Goal: Check status: Check status

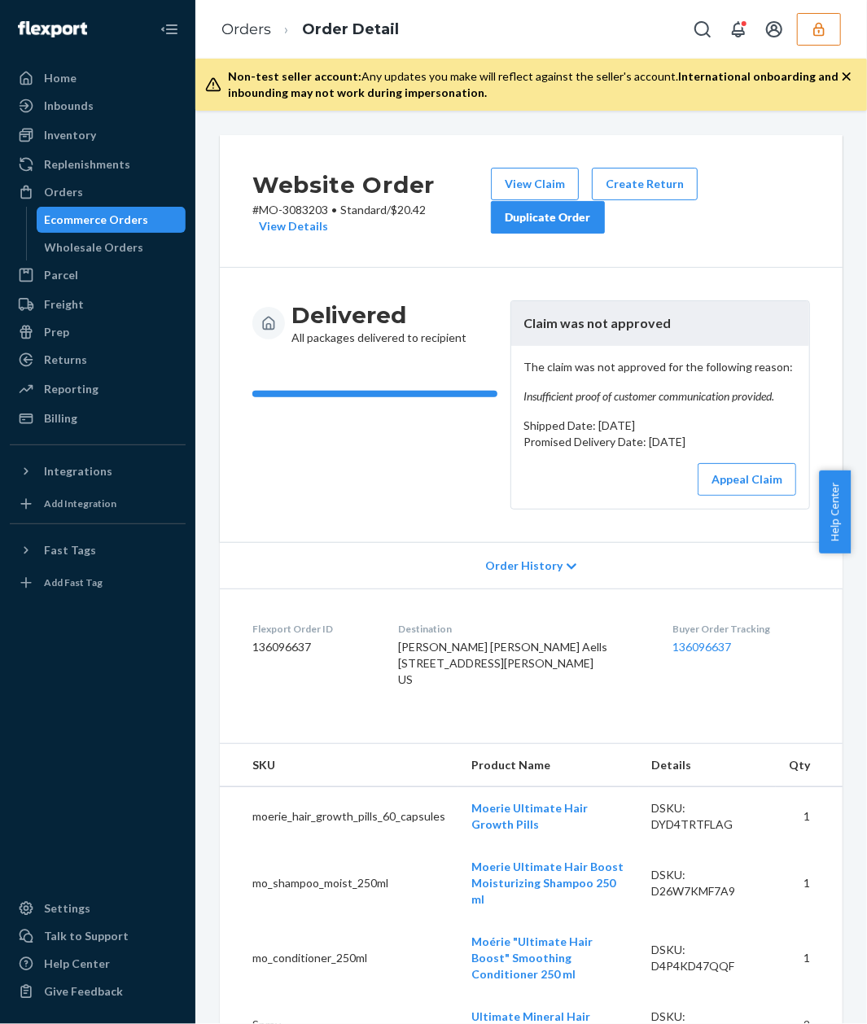
click at [248, 472] on div "Delivered All packages delivered to recipient Claim was not approved The claim …" at bounding box center [531, 405] width 623 height 274
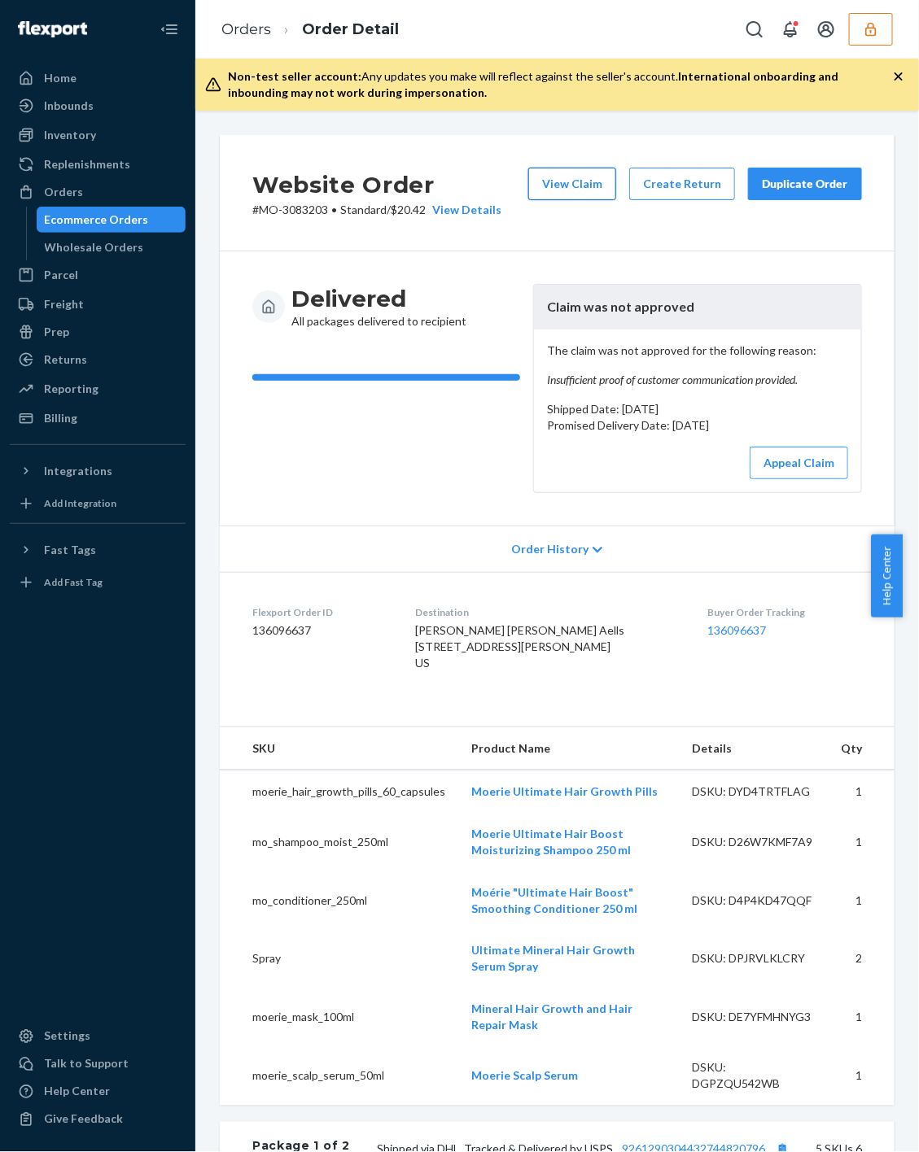
click at [549, 179] on button "View Claim" at bounding box center [572, 184] width 88 height 33
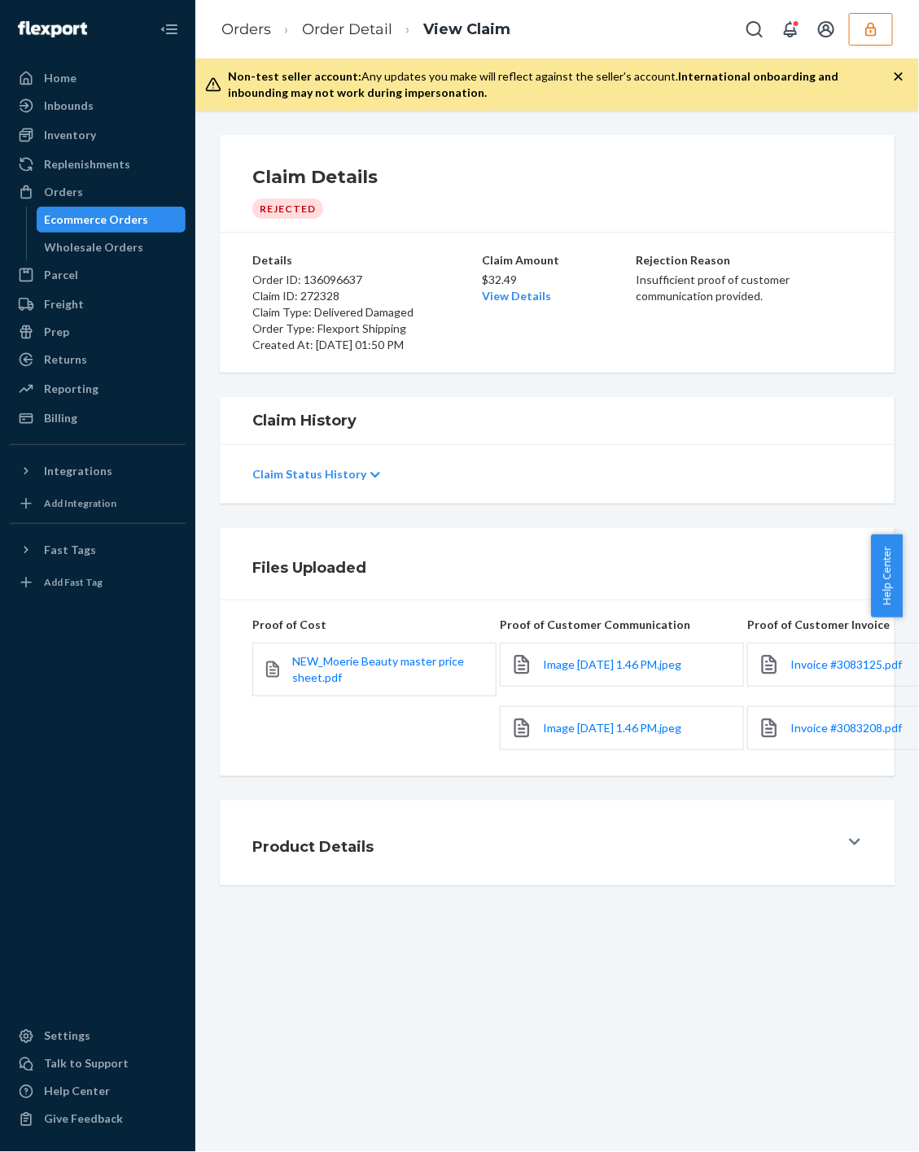
click at [609, 674] on div "Image 9-17-25 at 1.46 PM.jpeg" at bounding box center [622, 665] width 244 height 44
click at [616, 687] on div "Image 9-17-25 at 1.46 PM.jpeg" at bounding box center [622, 665] width 244 height 44
click at [597, 671] on span "Image 9-17-25 at 1.46 PM.jpeg" at bounding box center [612, 665] width 138 height 14
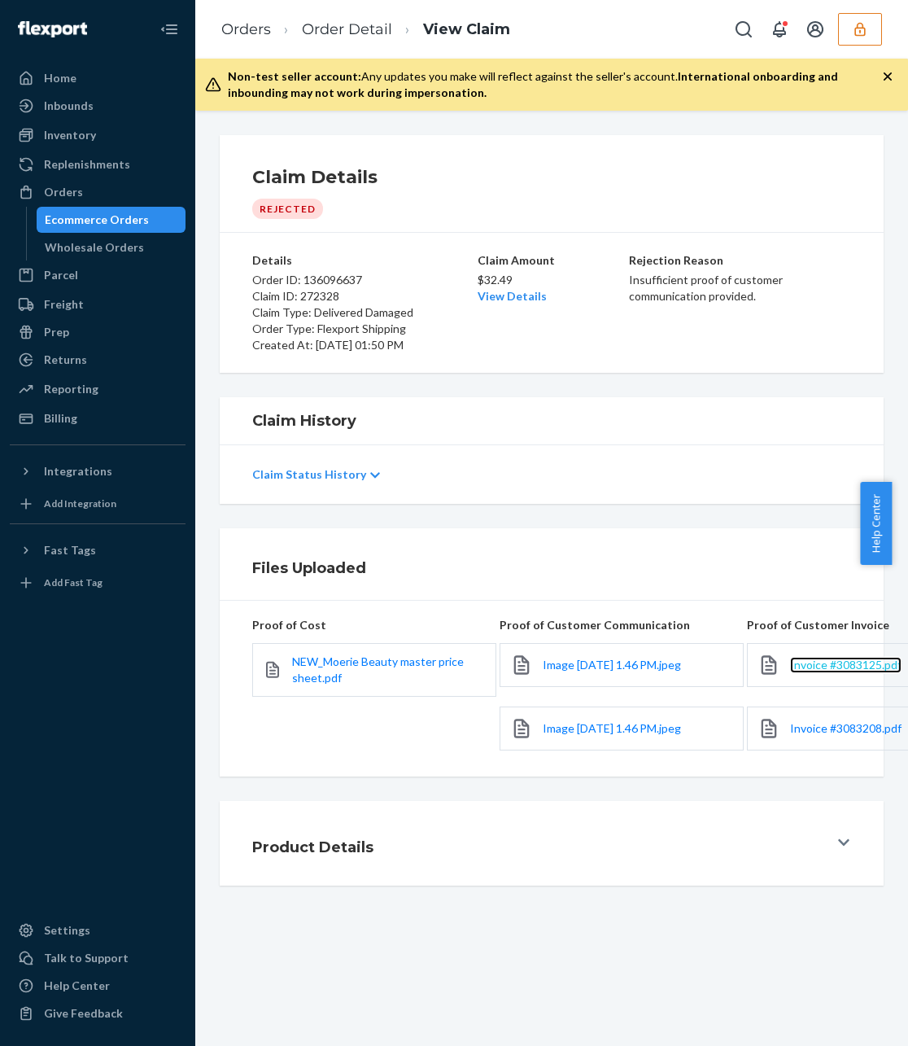
click at [796, 671] on span "Invoice #3083125.pdf" at bounding box center [845, 665] width 111 height 14
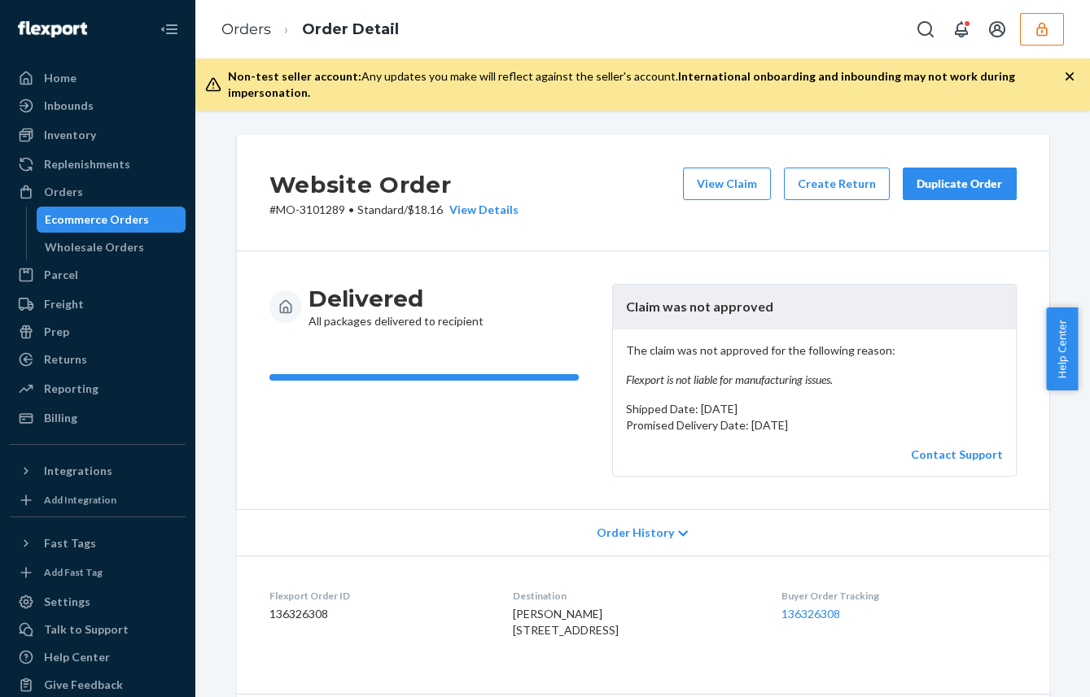
click at [1069, 73] on icon "button" at bounding box center [1069, 76] width 16 height 16
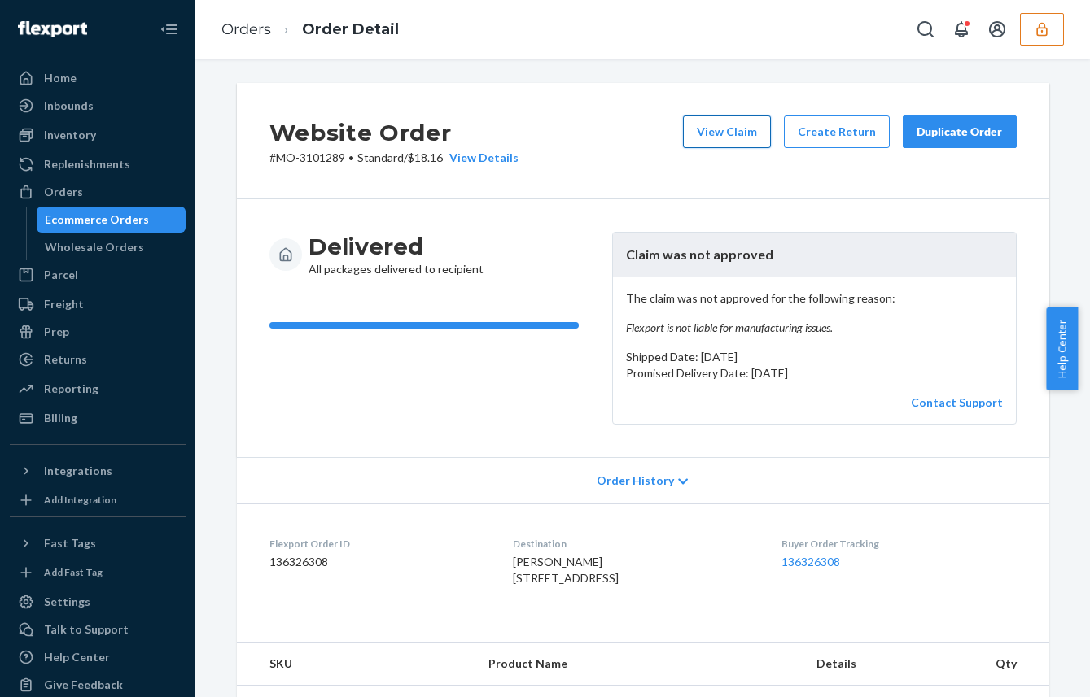
click at [739, 146] on button "View Claim" at bounding box center [727, 132] width 88 height 33
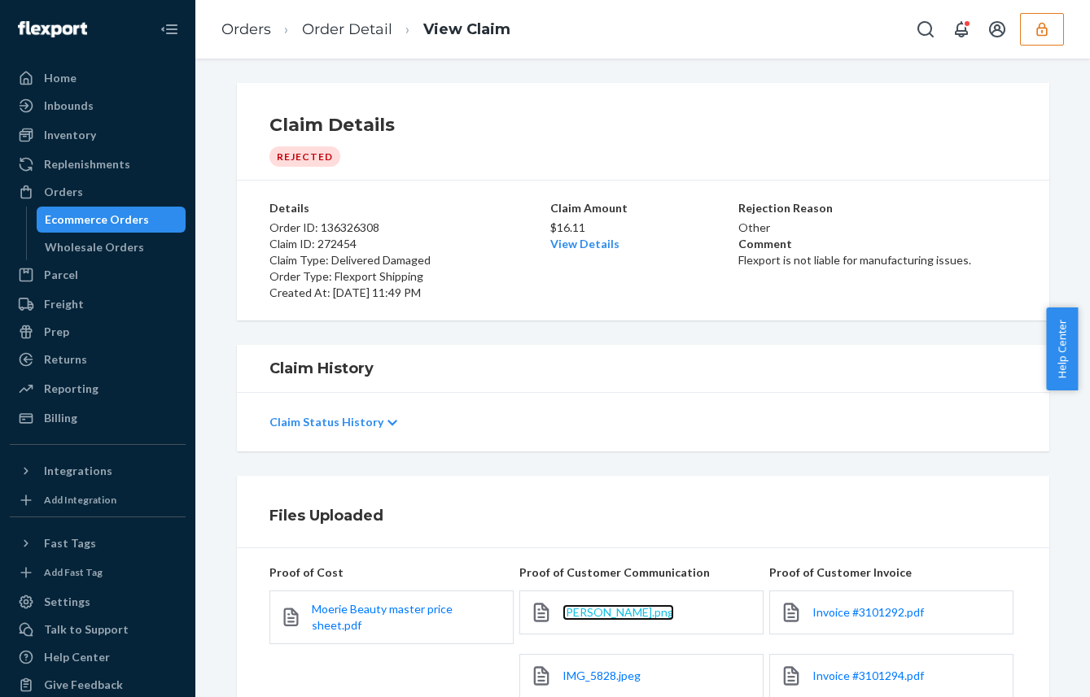
click at [595, 613] on span "Mary Kerschner.png" at bounding box center [617, 612] width 111 height 14
click at [831, 608] on span "Invoice #3101292.pdf" at bounding box center [867, 612] width 111 height 14
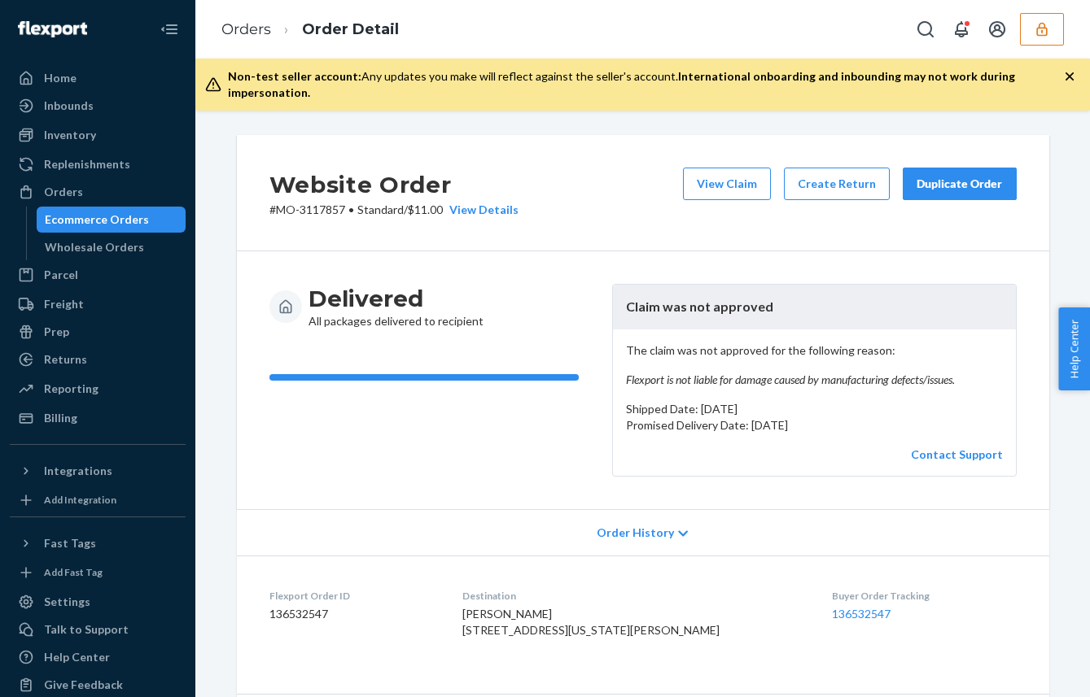
click at [1069, 72] on icon "button" at bounding box center [1069, 76] width 16 height 16
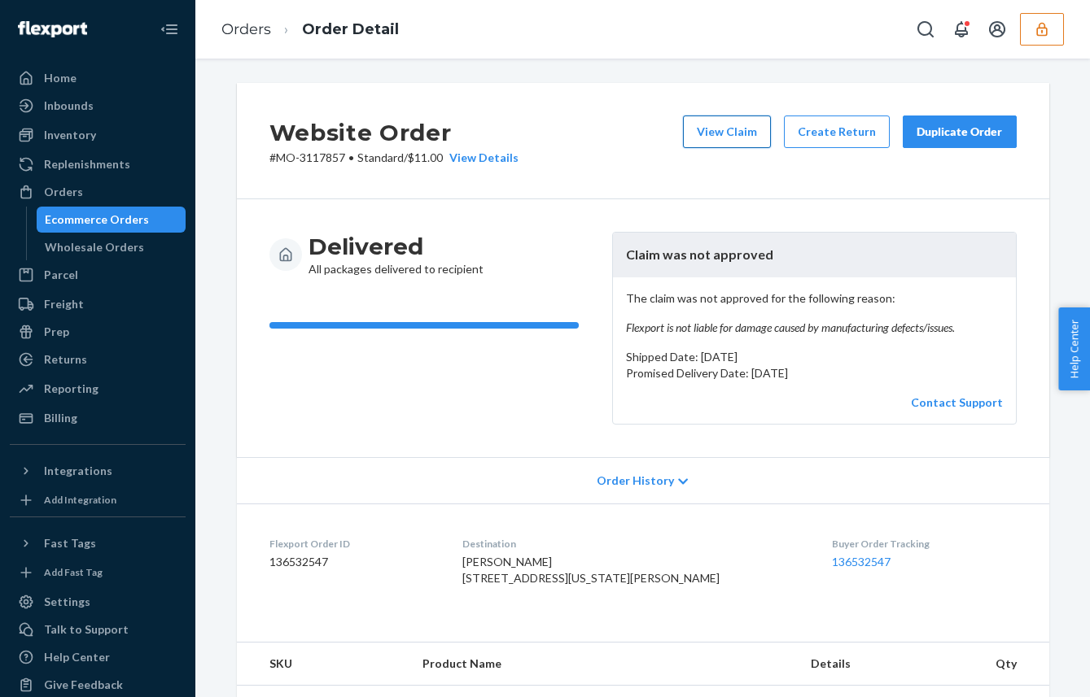
click at [740, 129] on button "View Claim" at bounding box center [727, 132] width 88 height 33
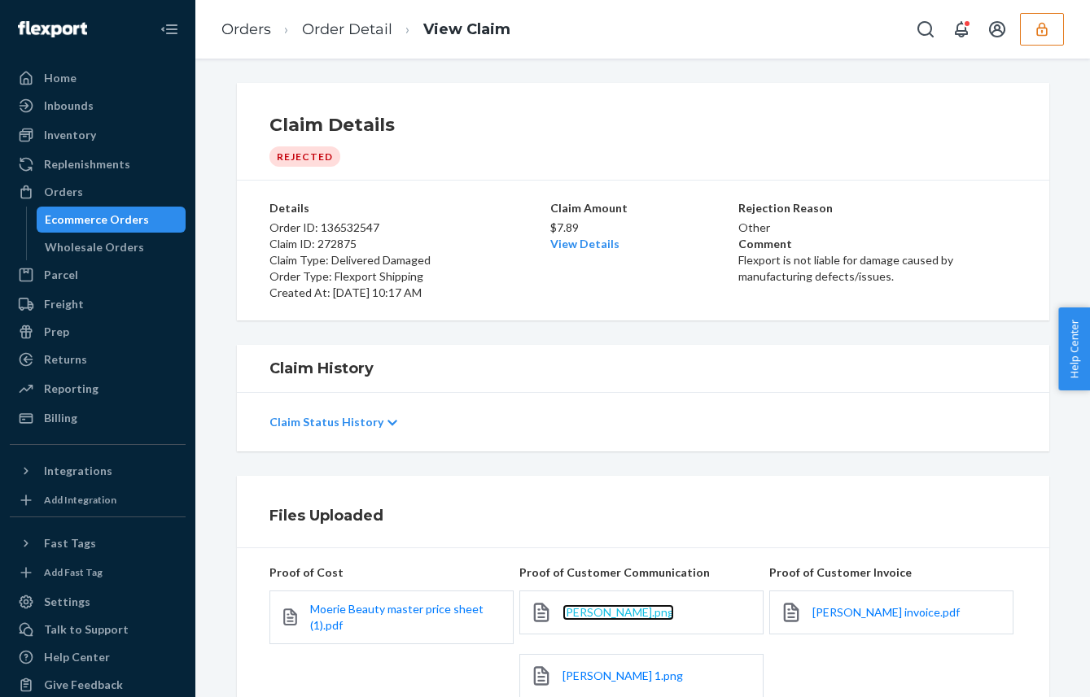
click at [589, 613] on span "Debora Faga.png" at bounding box center [617, 612] width 111 height 14
click at [883, 614] on span "Debora Faga invoice.pdf" at bounding box center [885, 612] width 147 height 14
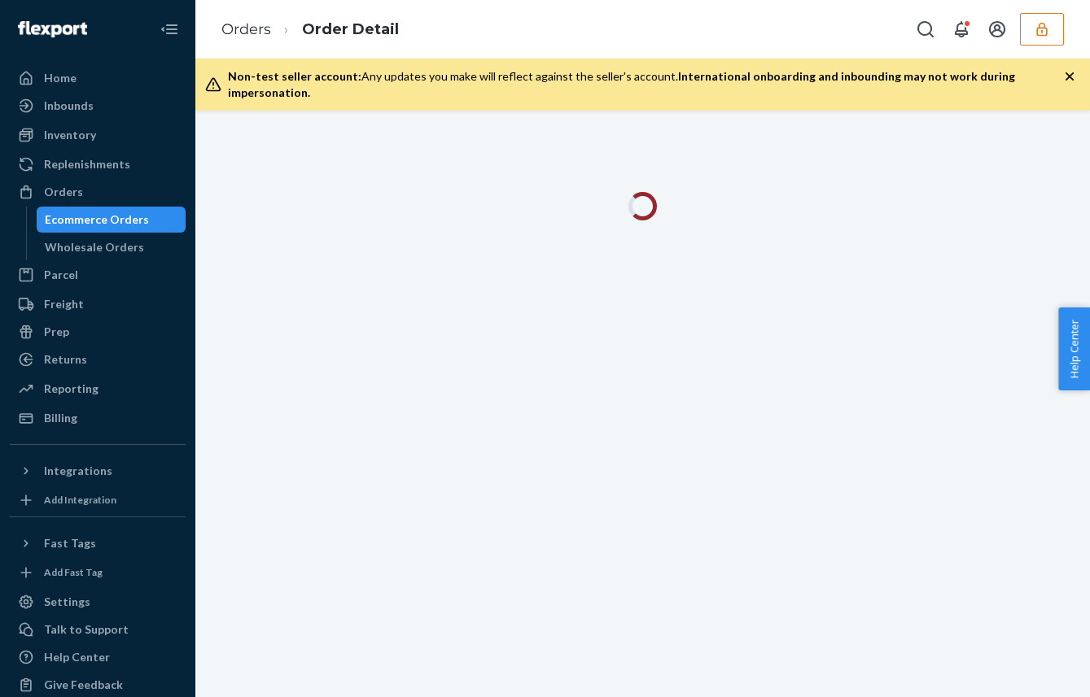
click at [1069, 77] on icon "button" at bounding box center [1069, 76] width 8 height 8
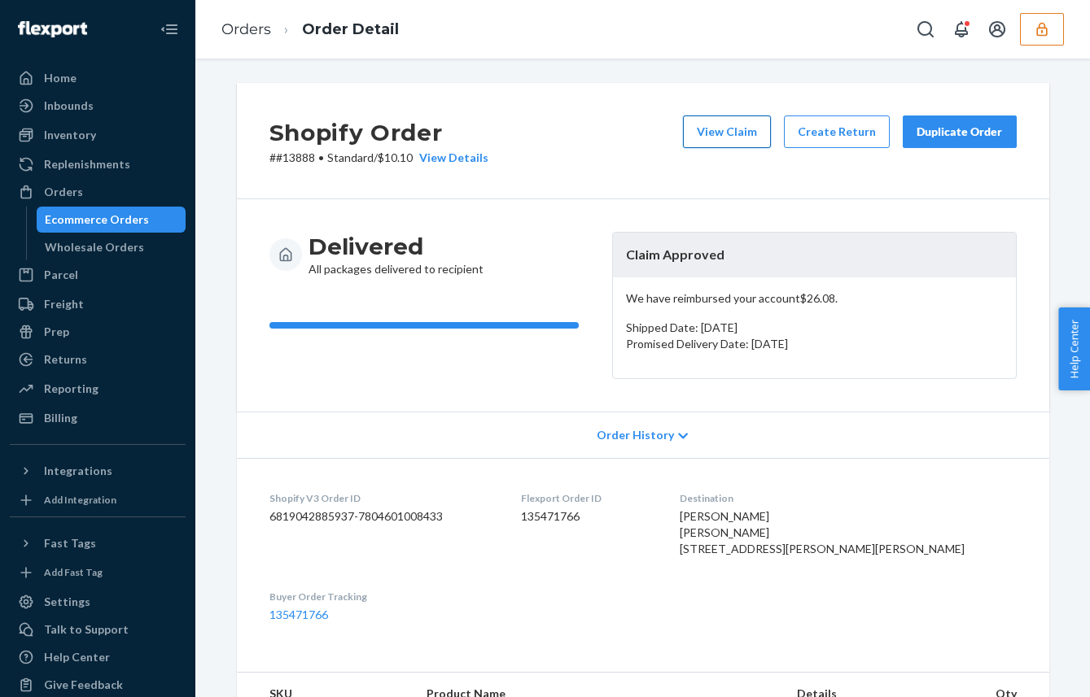
click at [745, 127] on button "View Claim" at bounding box center [727, 132] width 88 height 33
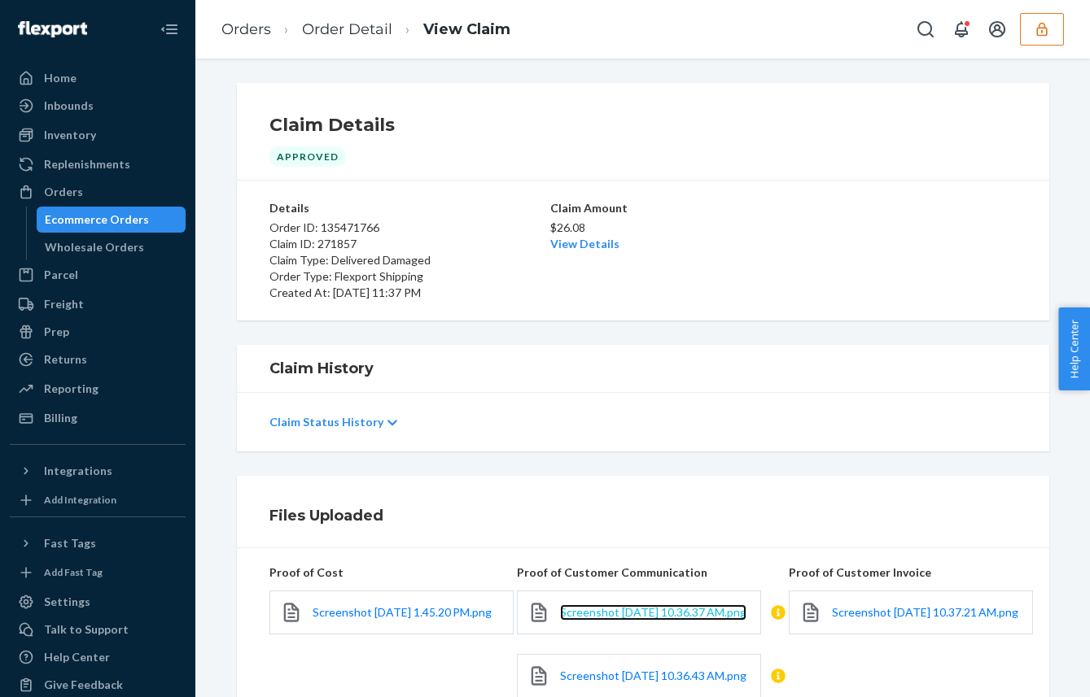
click at [607, 619] on span "Screenshot 2025-09-15 at 10.36.37 AM.png" at bounding box center [653, 612] width 186 height 14
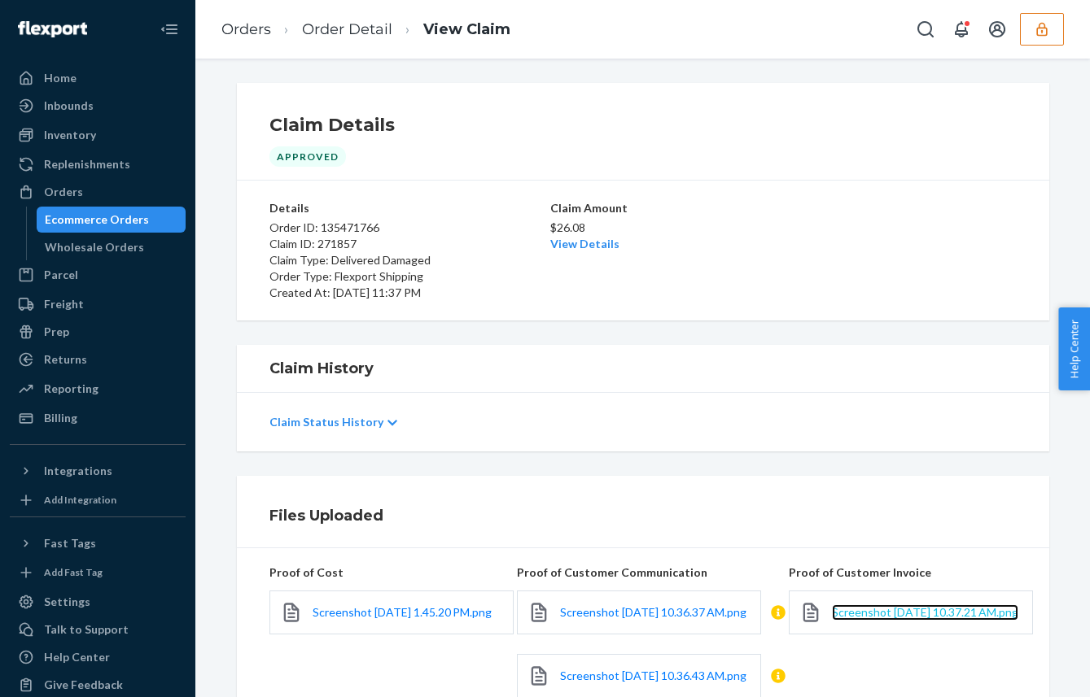
click at [870, 619] on span "Screenshot 2025-09-15 at 10.37.21 AM.png" at bounding box center [925, 612] width 186 height 14
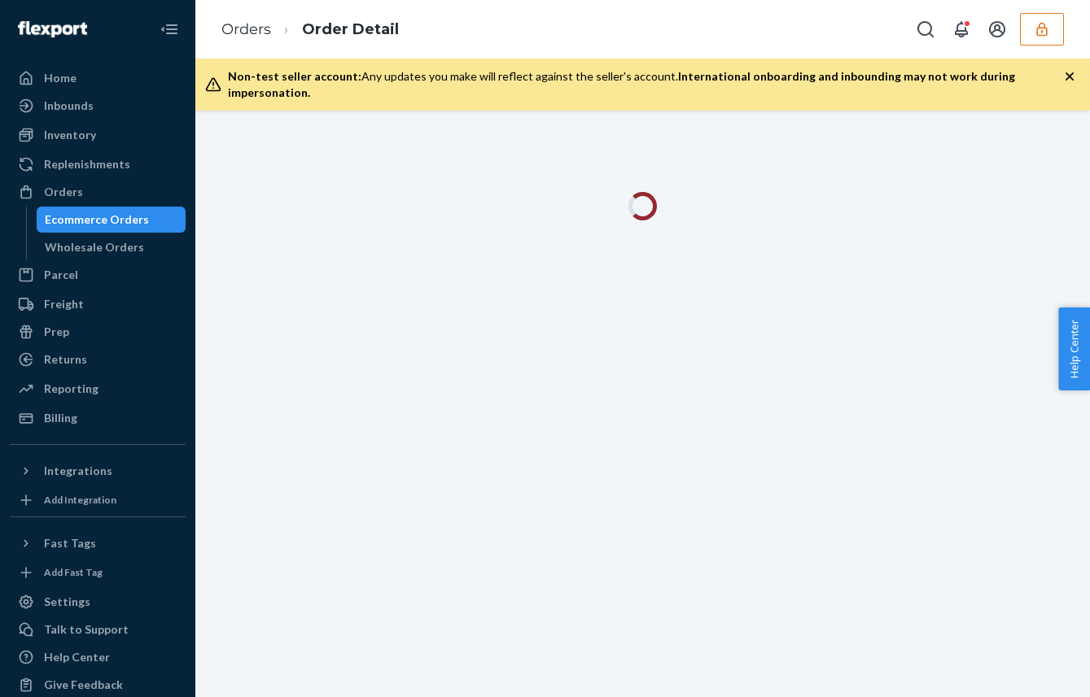
click at [1067, 75] on icon "button" at bounding box center [1069, 76] width 8 height 8
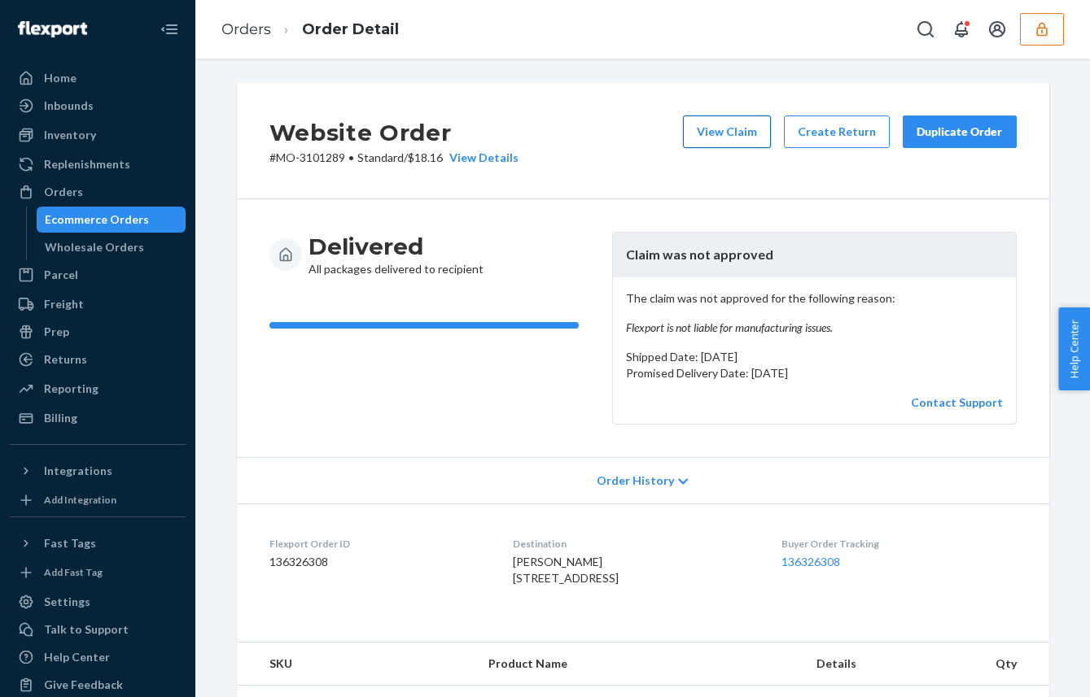
click at [723, 125] on button "View Claim" at bounding box center [727, 132] width 88 height 33
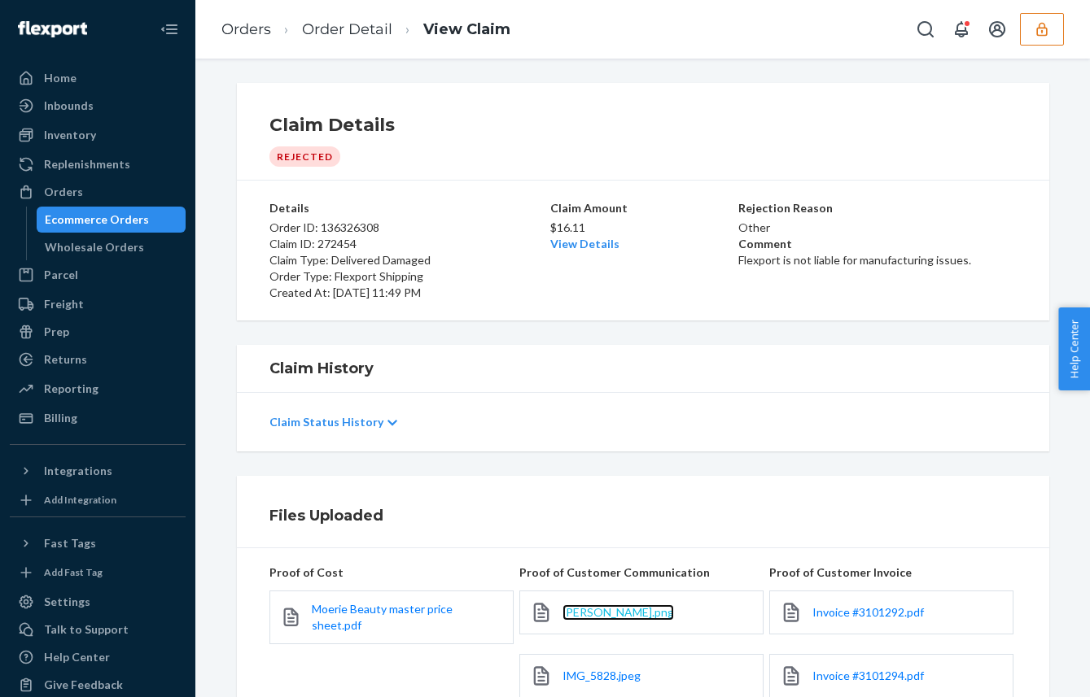
click at [590, 612] on span "[PERSON_NAME].png" at bounding box center [617, 612] width 111 height 14
click at [835, 610] on span "Invoice #3101292.pdf" at bounding box center [867, 612] width 111 height 14
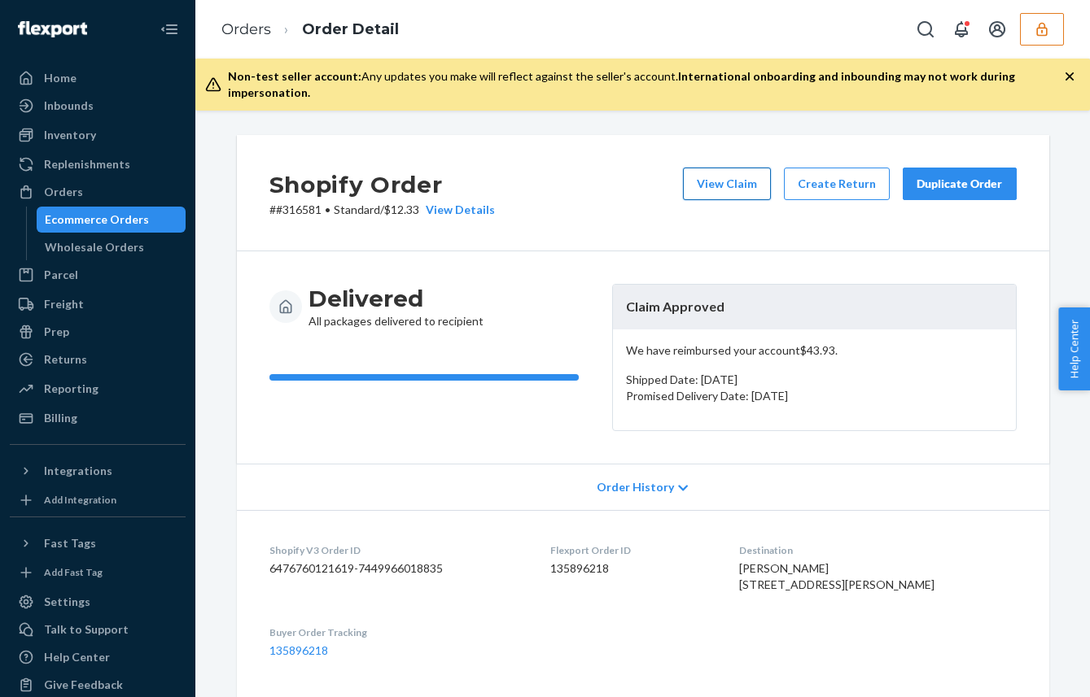
click at [719, 170] on button "View Claim" at bounding box center [727, 184] width 88 height 33
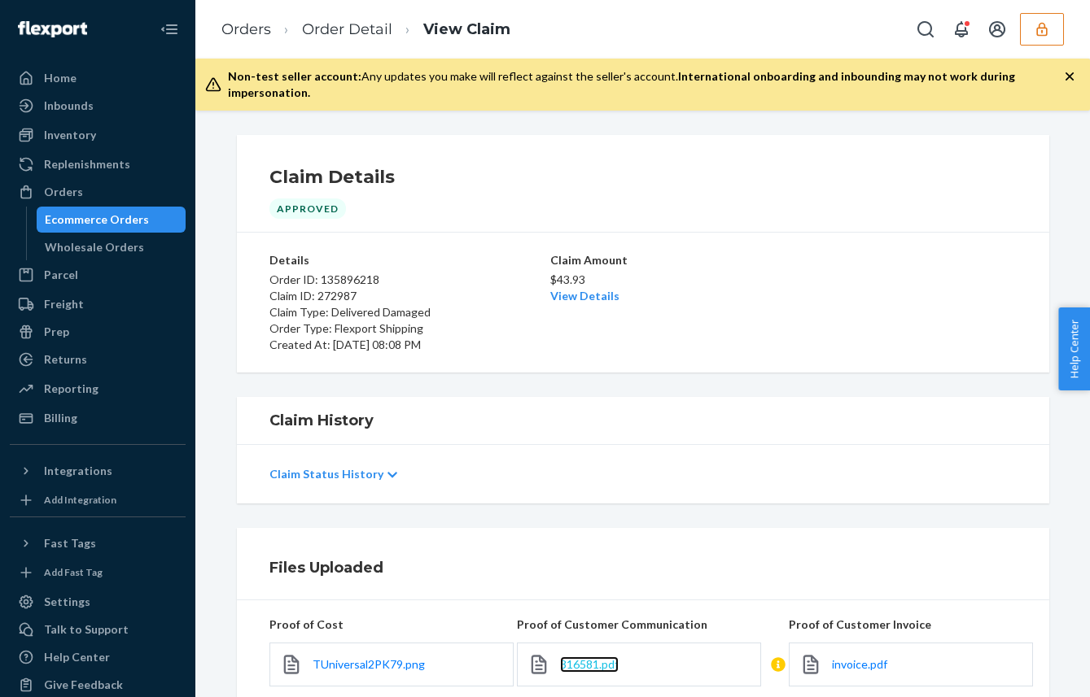
click at [570, 658] on span "316581.pdf" at bounding box center [589, 665] width 59 height 14
click at [861, 658] on span "invoice.pdf" at bounding box center [859, 665] width 55 height 14
click at [685, 7] on div "Orders Order Detail View Claim" at bounding box center [642, 29] width 894 height 59
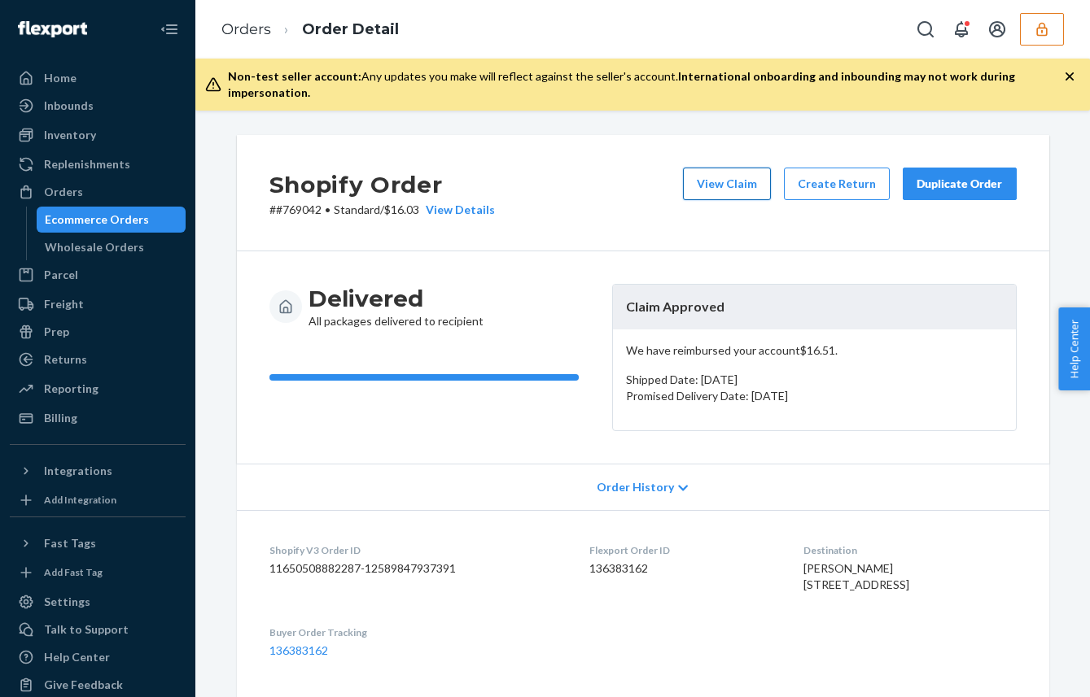
click at [728, 174] on button "View Claim" at bounding box center [727, 184] width 88 height 33
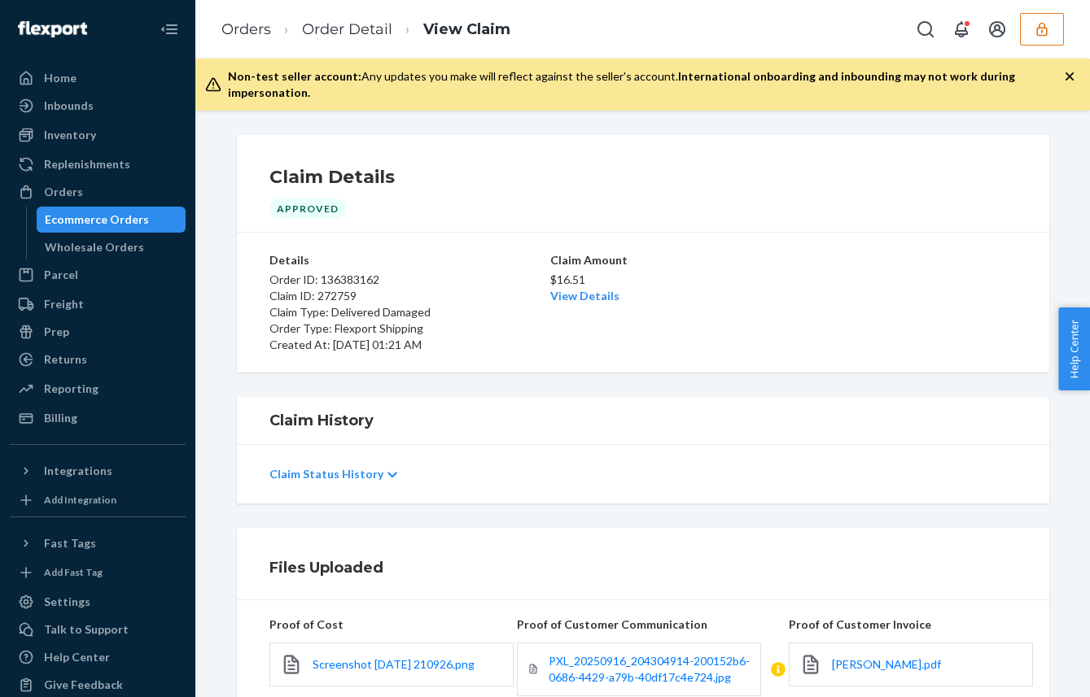
scroll to position [81, 0]
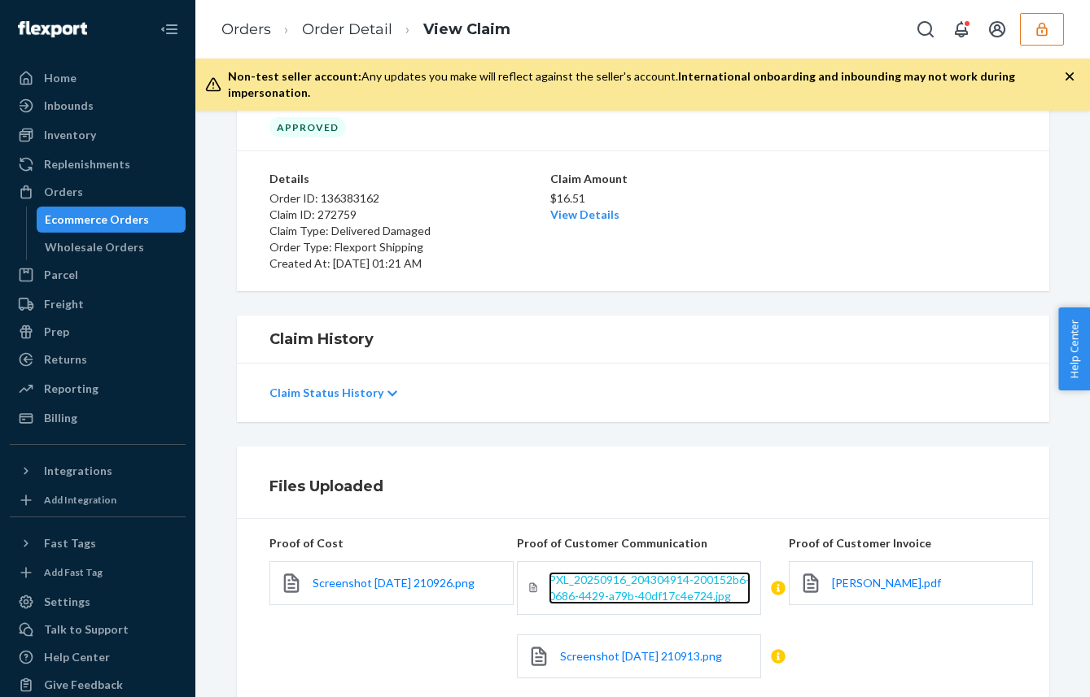
click at [613, 573] on span "PXL_20250916_204304914-200152b6-0686-4429-a79b-40df17c4e724.jpg" at bounding box center [649, 588] width 201 height 30
click at [881, 579] on div "Ariel McCarthy.pdf" at bounding box center [911, 584] width 244 height 44
click at [881, 576] on span "Ariel McCarthy.pdf" at bounding box center [886, 583] width 109 height 14
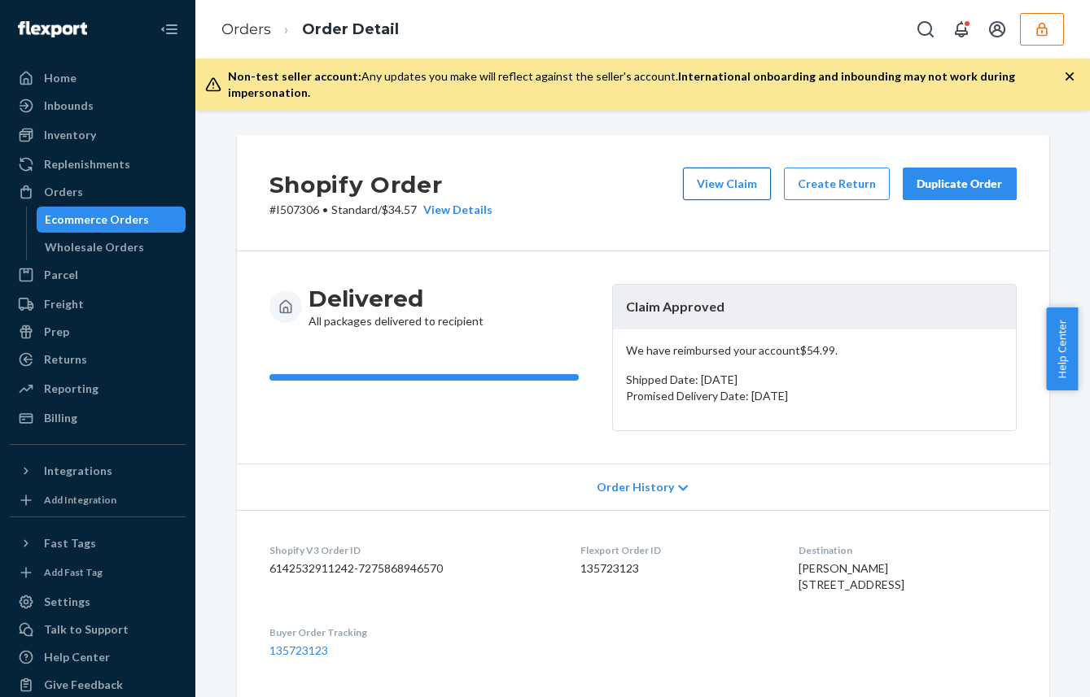
click at [732, 171] on button "View Claim" at bounding box center [727, 184] width 88 height 33
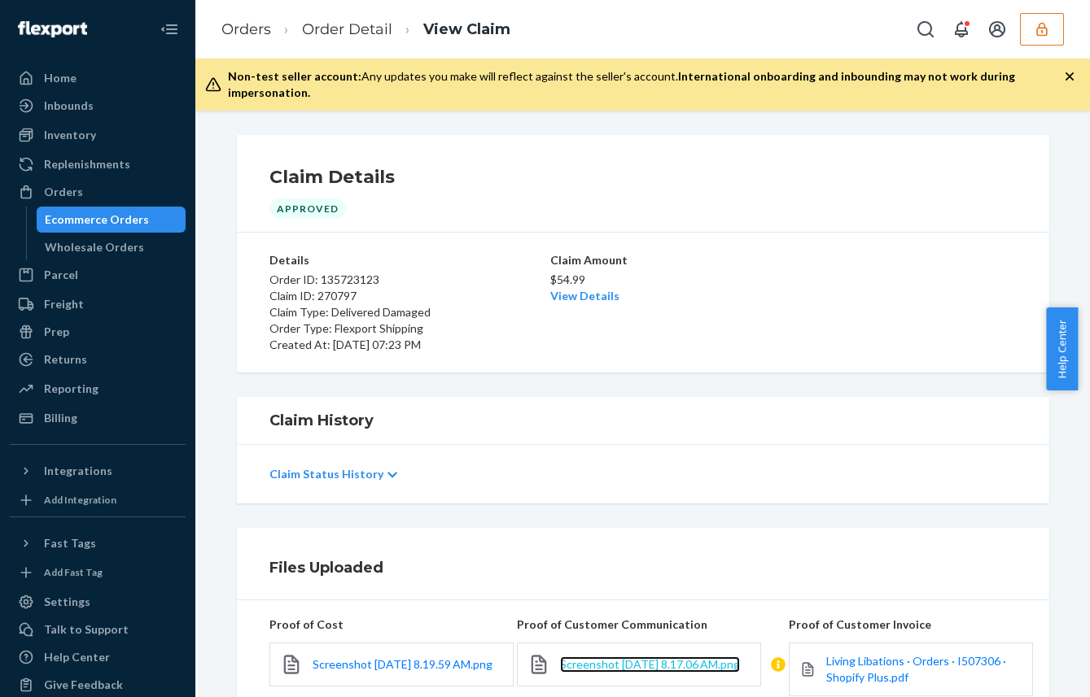
click at [560, 662] on span "Screenshot 2025-09-10 at 8.17.06 AM.png" at bounding box center [650, 665] width 180 height 14
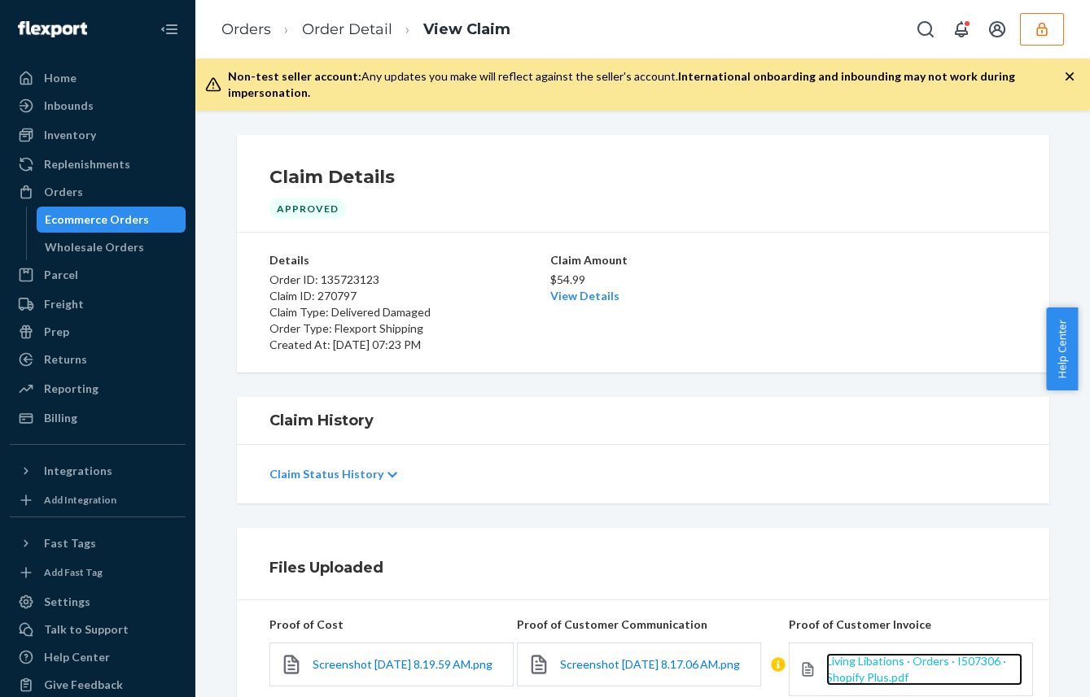
click at [859, 659] on span "Living Libations · Orders · I507306 · Shopify Plus.pdf" at bounding box center [916, 669] width 180 height 30
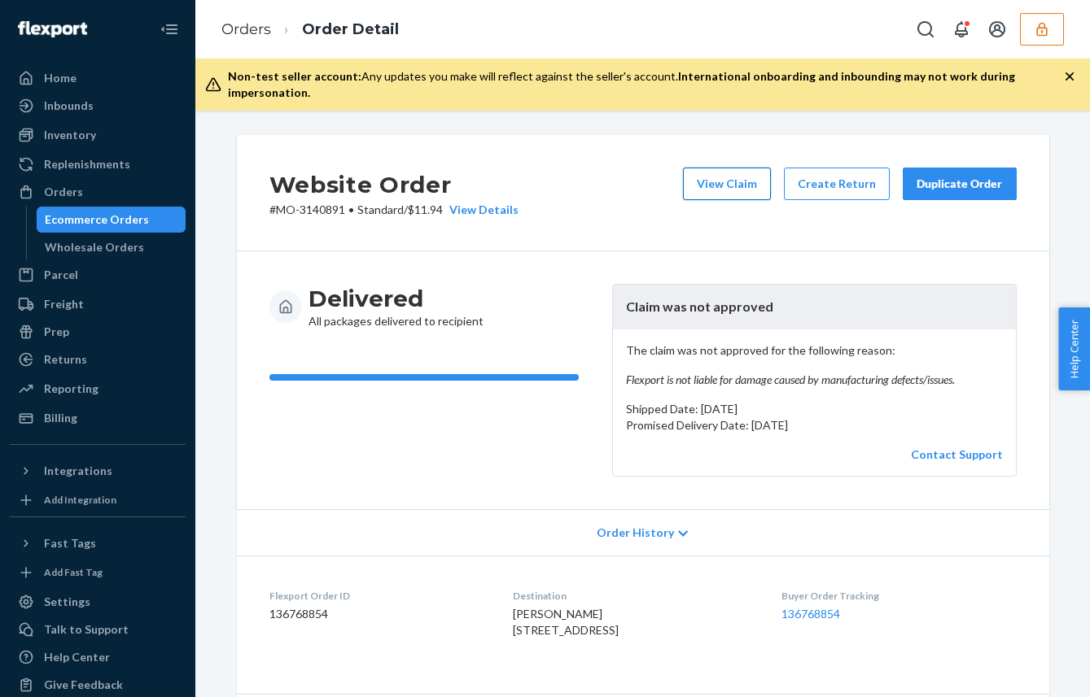
click at [733, 168] on button "View Claim" at bounding box center [727, 184] width 88 height 33
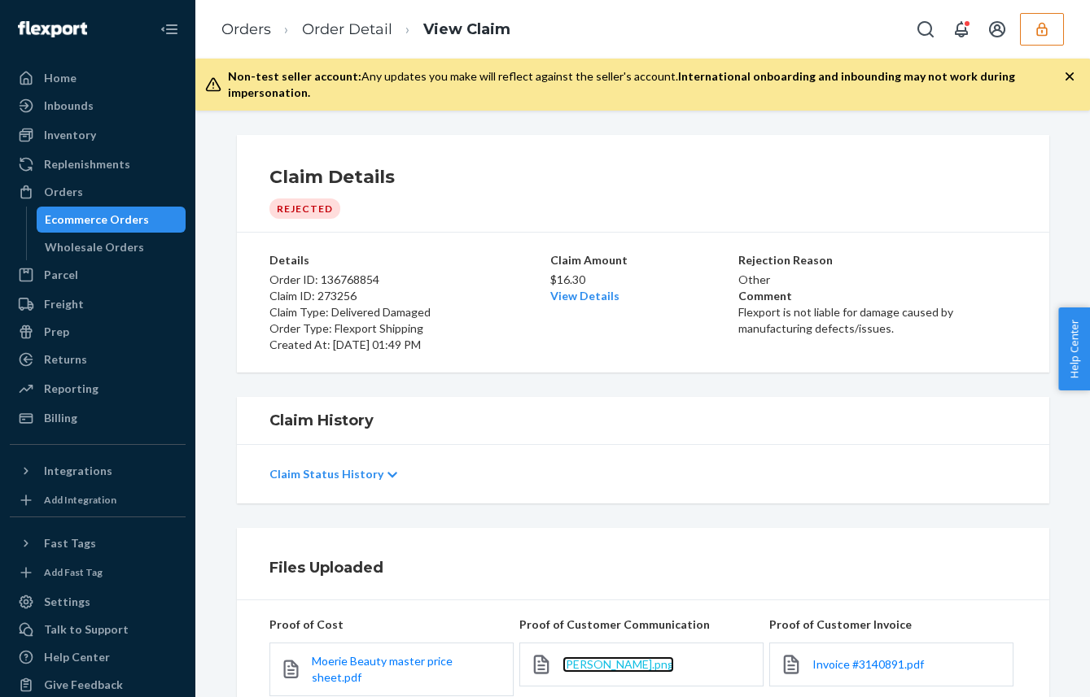
click at [580, 658] on span "Kristi DuCharme.png" at bounding box center [617, 665] width 111 height 14
click at [862, 658] on span "Invoice #3140891.pdf" at bounding box center [867, 665] width 111 height 14
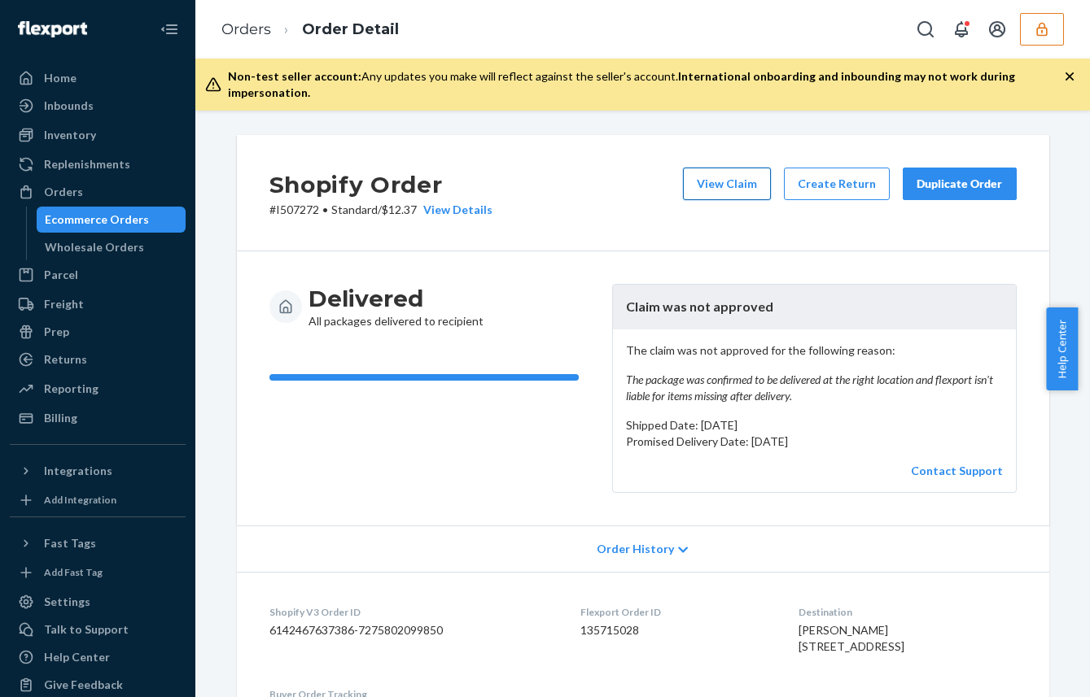
click at [717, 168] on button "View Claim" at bounding box center [727, 184] width 88 height 33
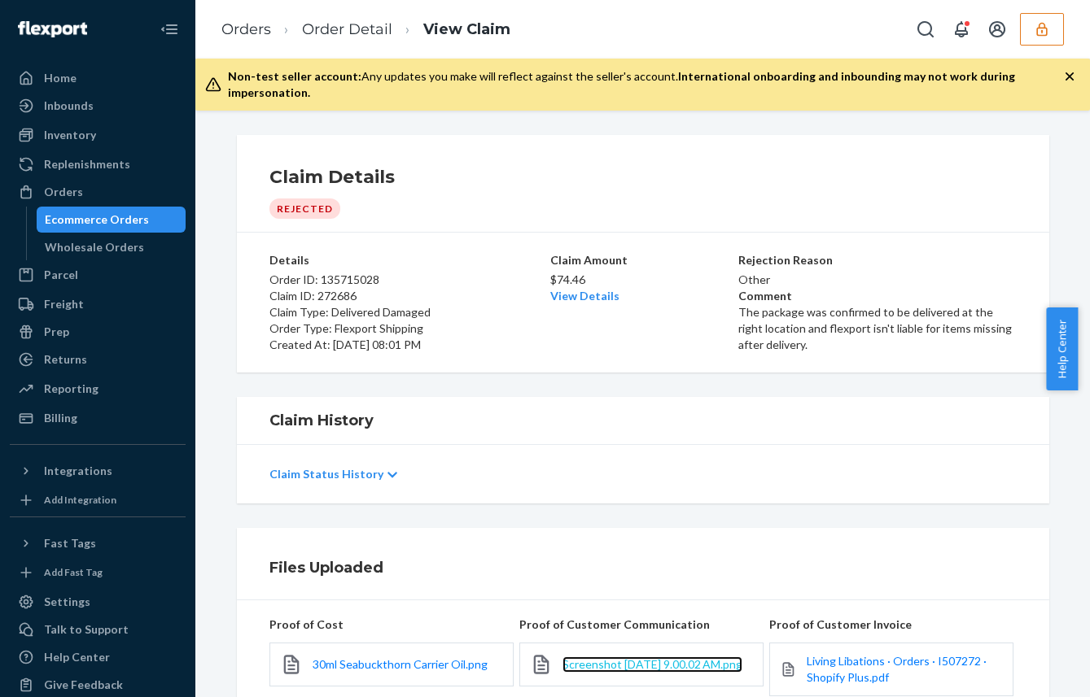
click at [562, 664] on span "Screenshot 2025-09-18 at 9.00.02 AM.png" at bounding box center [652, 665] width 180 height 14
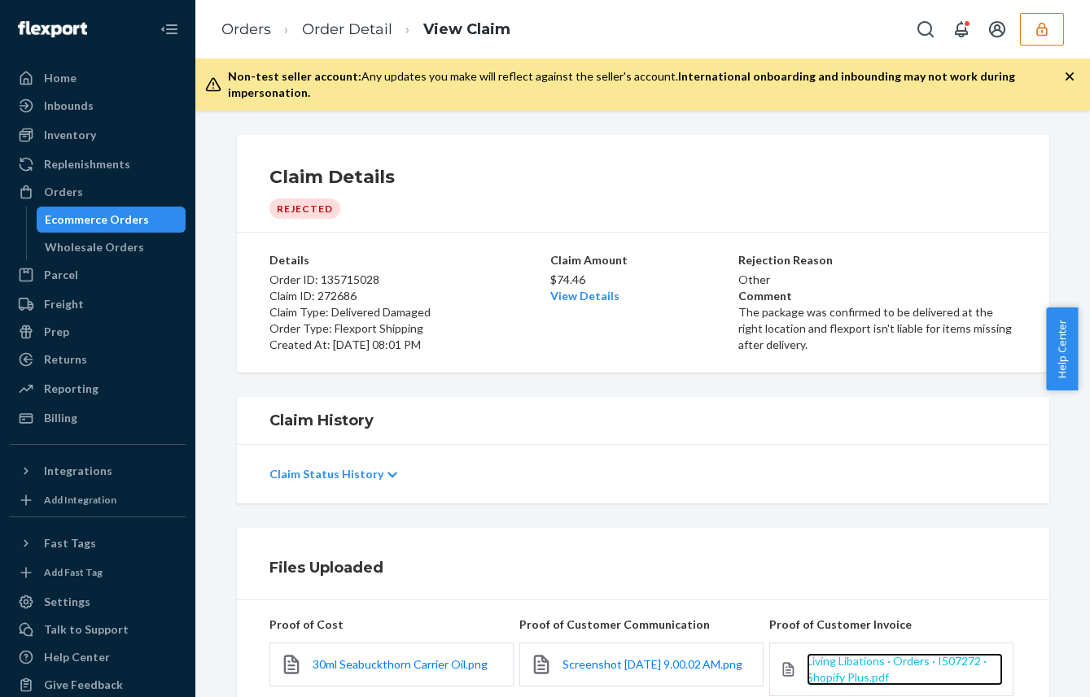
click at [852, 654] on span "Living Libations · Orders · I507272 · Shopify Plus.pdf" at bounding box center [897, 669] width 180 height 30
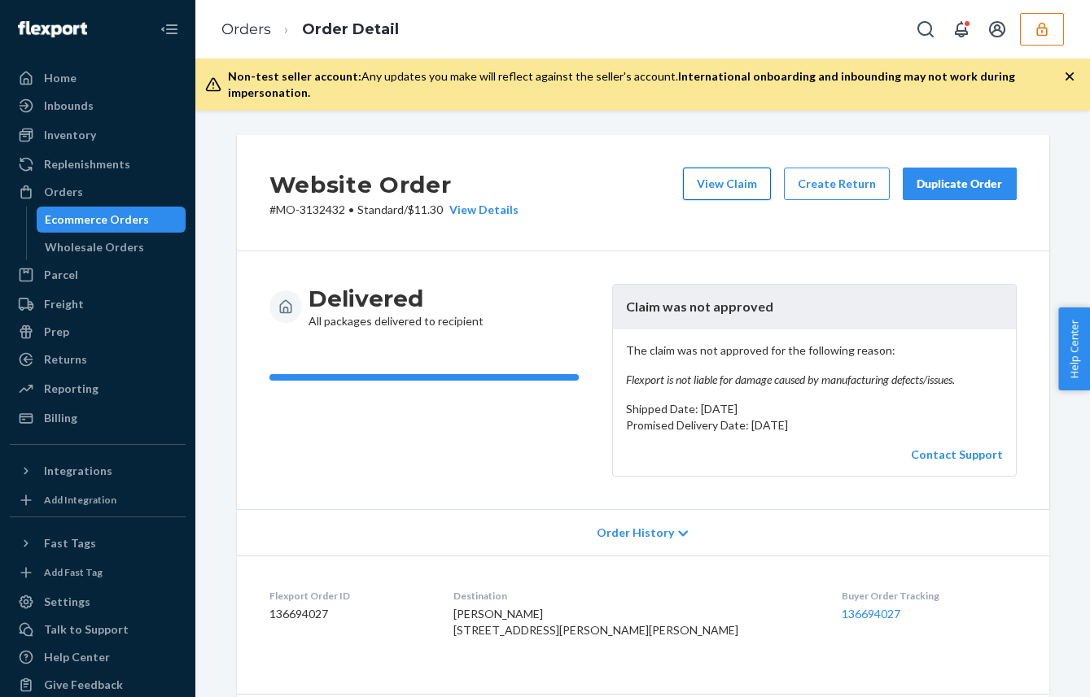
click at [722, 171] on button "View Claim" at bounding box center [727, 184] width 88 height 33
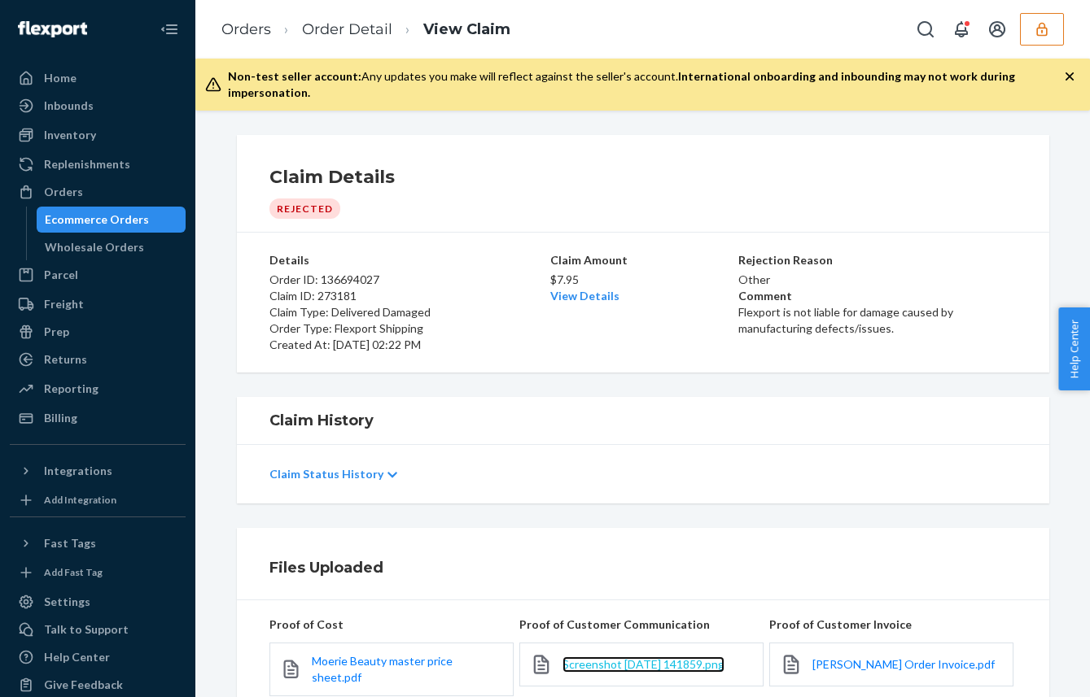
click at [585, 658] on span "Screenshot 2025-09-20 141859.png" at bounding box center [643, 665] width 162 height 14
click at [851, 658] on span "Kathryn Mangino Order Invoice.pdf" at bounding box center [903, 665] width 182 height 14
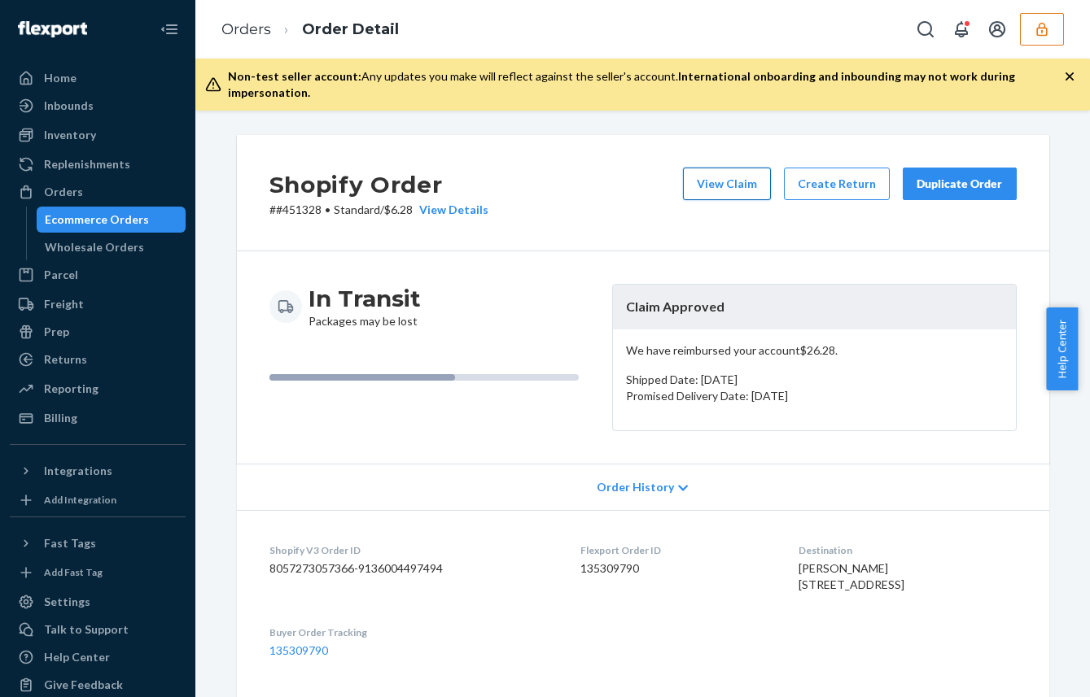
click at [723, 168] on button "View Claim" at bounding box center [727, 184] width 88 height 33
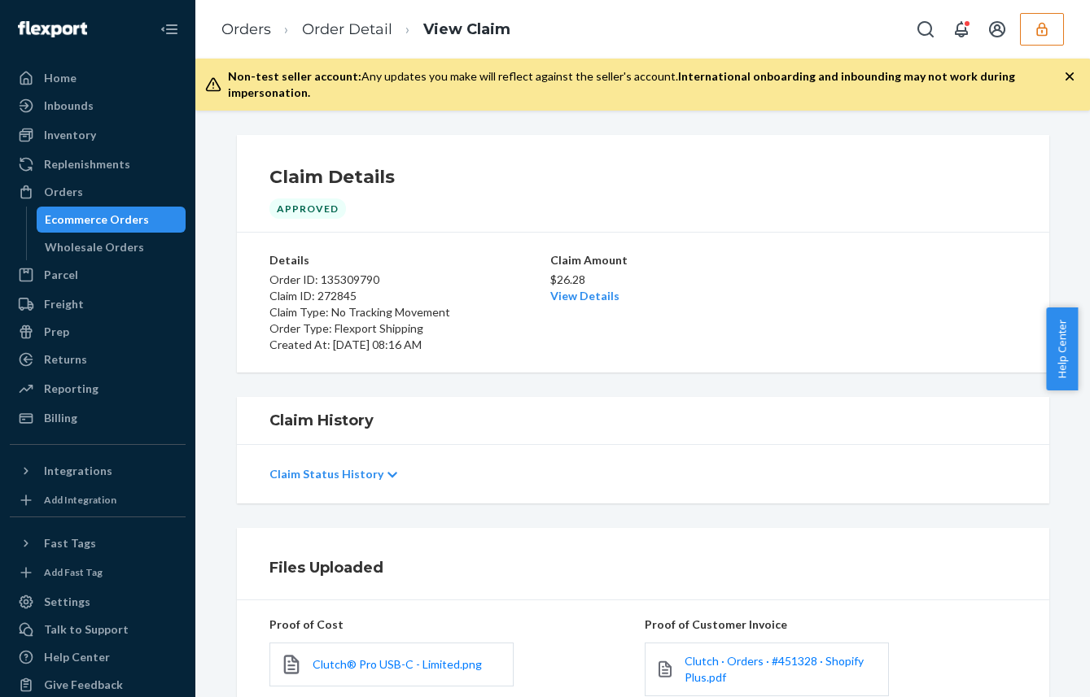
scroll to position [163, 0]
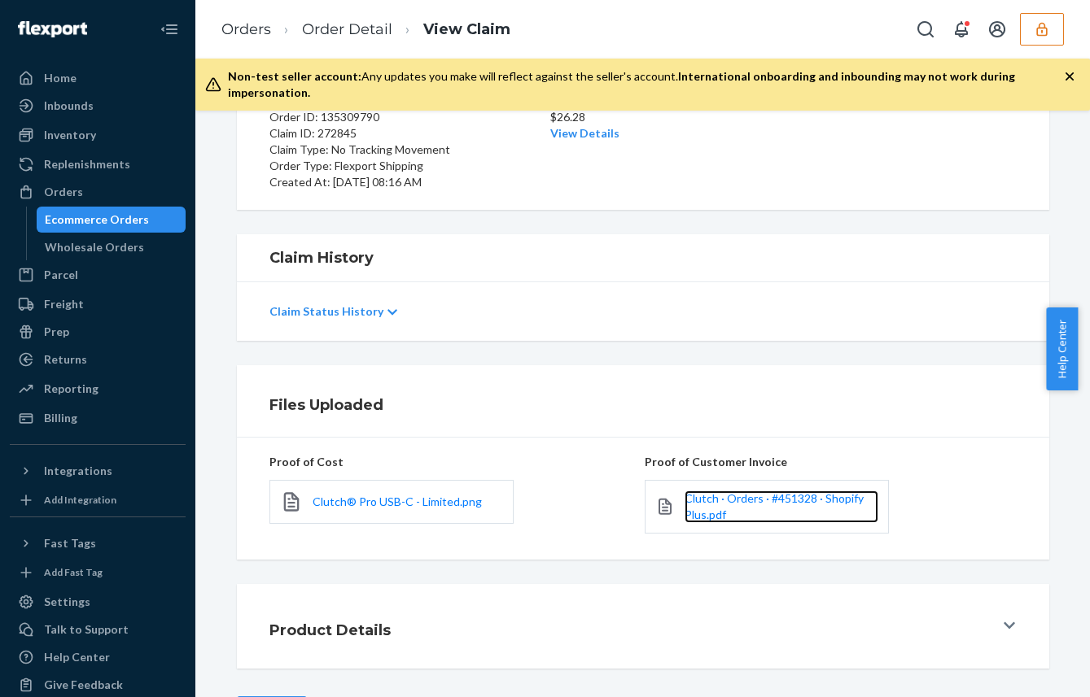
click at [709, 491] on link "Clutch · Orders · #451328 · Shopify Plus.pdf" at bounding box center [781, 507] width 194 height 33
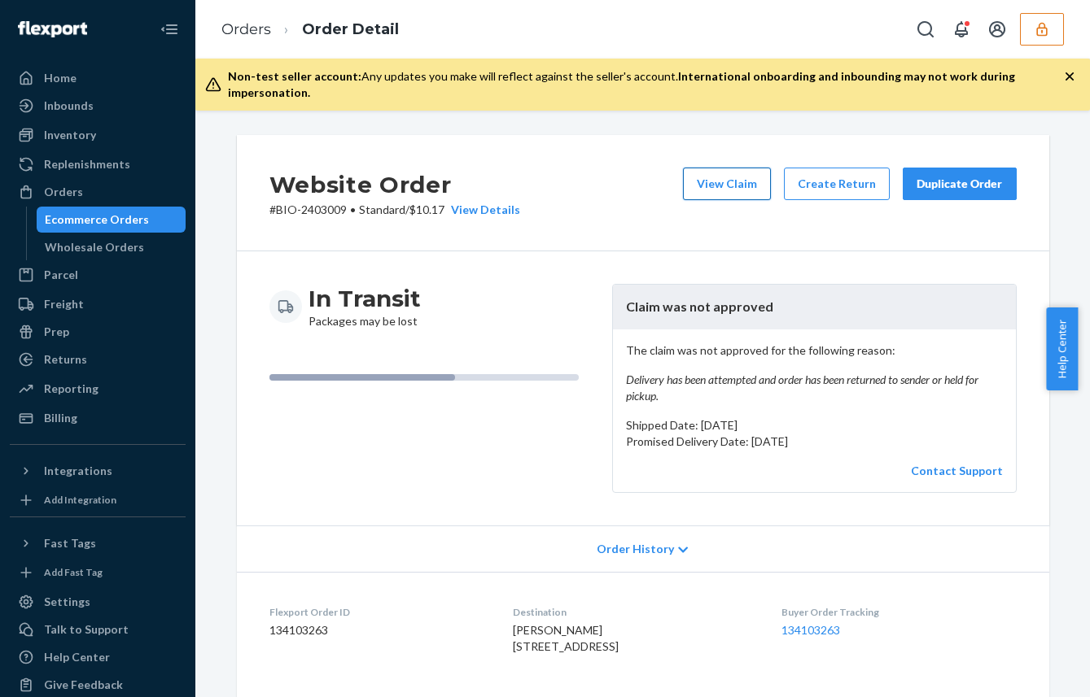
click at [723, 172] on button "View Claim" at bounding box center [727, 184] width 88 height 33
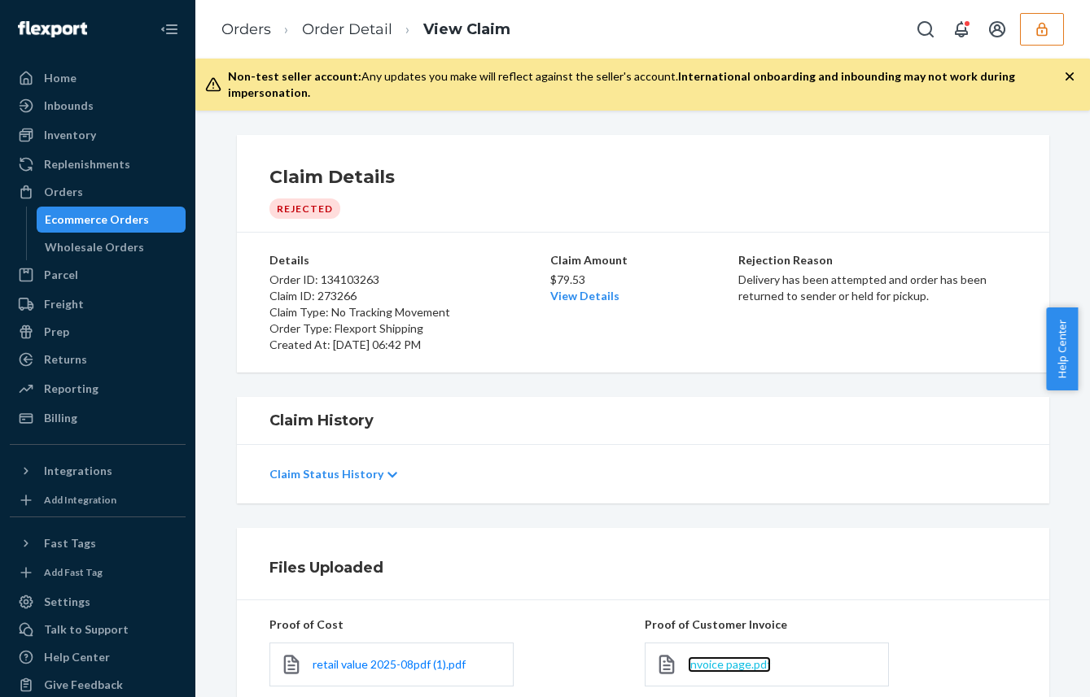
click at [693, 658] on span "invoice page.pdf" at bounding box center [729, 665] width 83 height 14
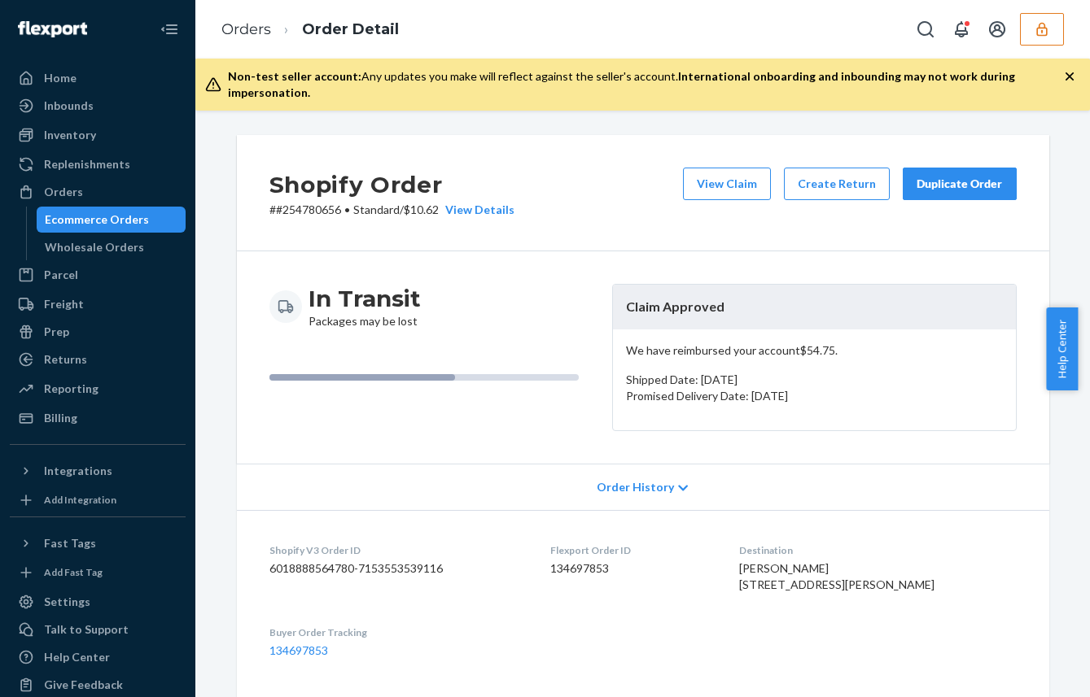
click at [718, 168] on button "View Claim" at bounding box center [727, 184] width 88 height 33
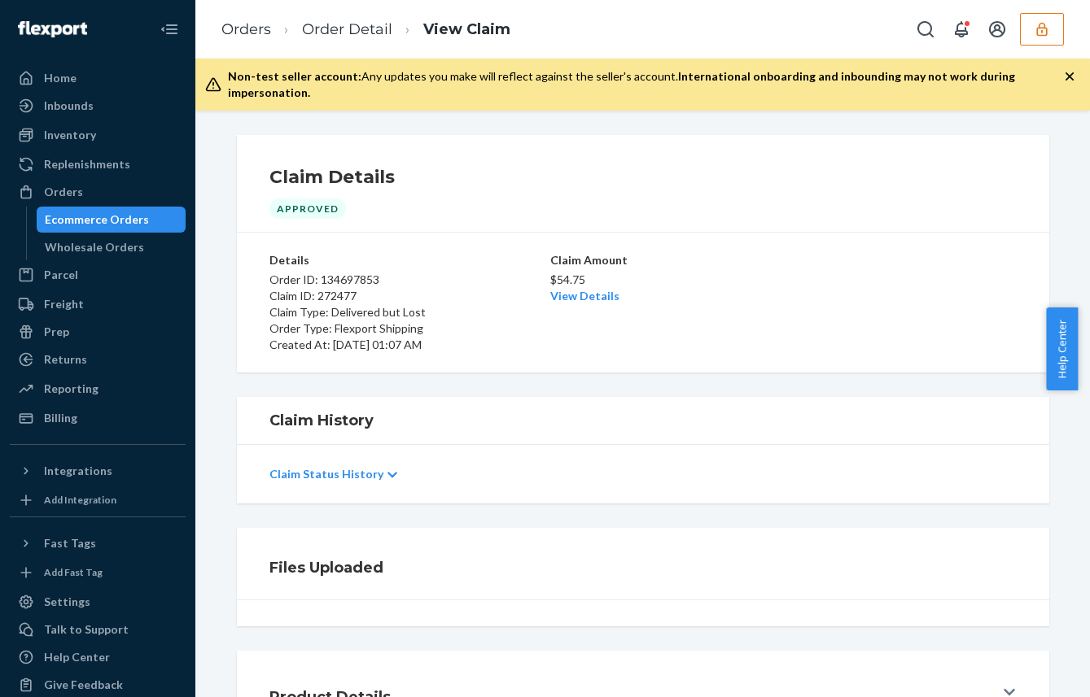
click at [718, 164] on h1 "Claim Details" at bounding box center [642, 177] width 747 height 26
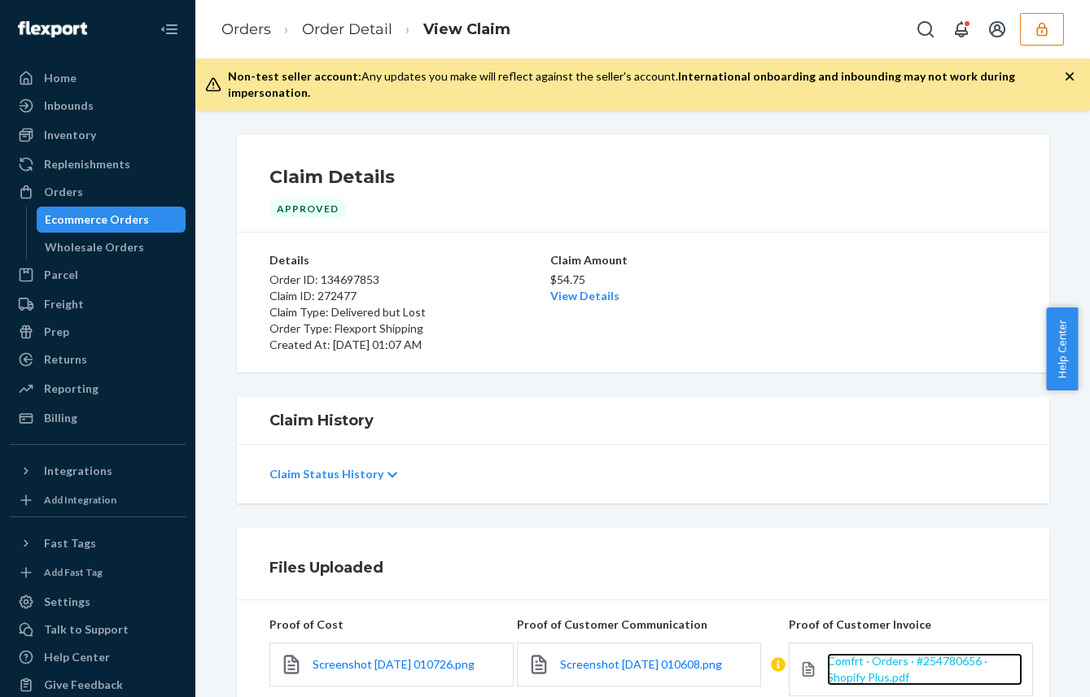
click at [840, 654] on span "Comfrt · Orders · #254780656 · Shopify Plus.pdf" at bounding box center [907, 669] width 160 height 30
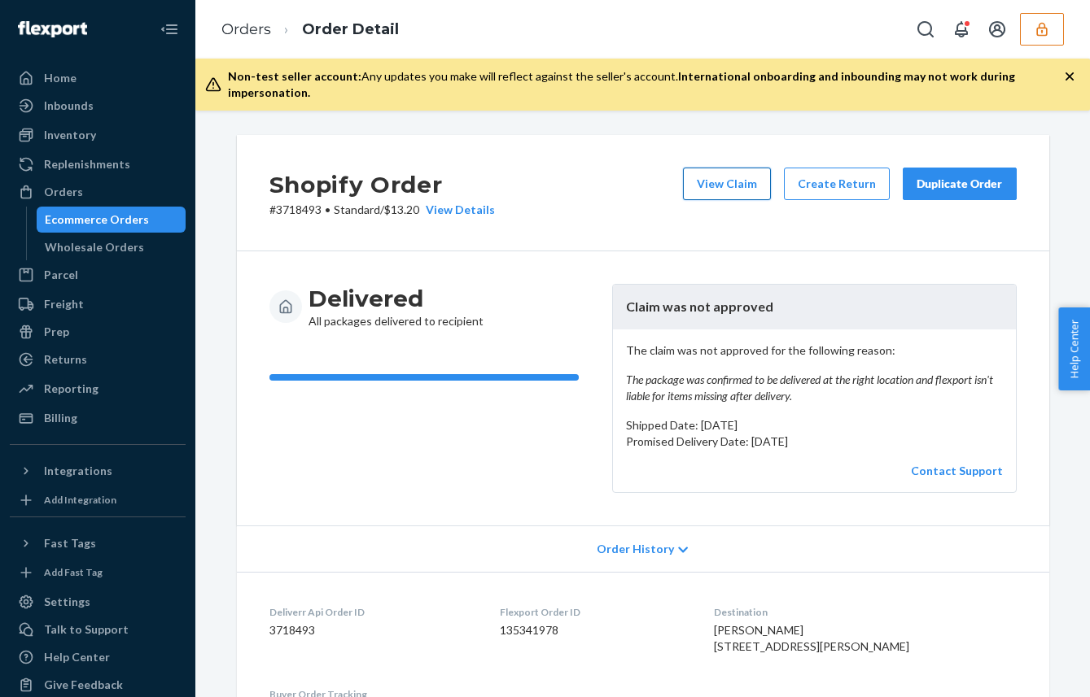
click at [754, 168] on button "View Claim" at bounding box center [727, 184] width 88 height 33
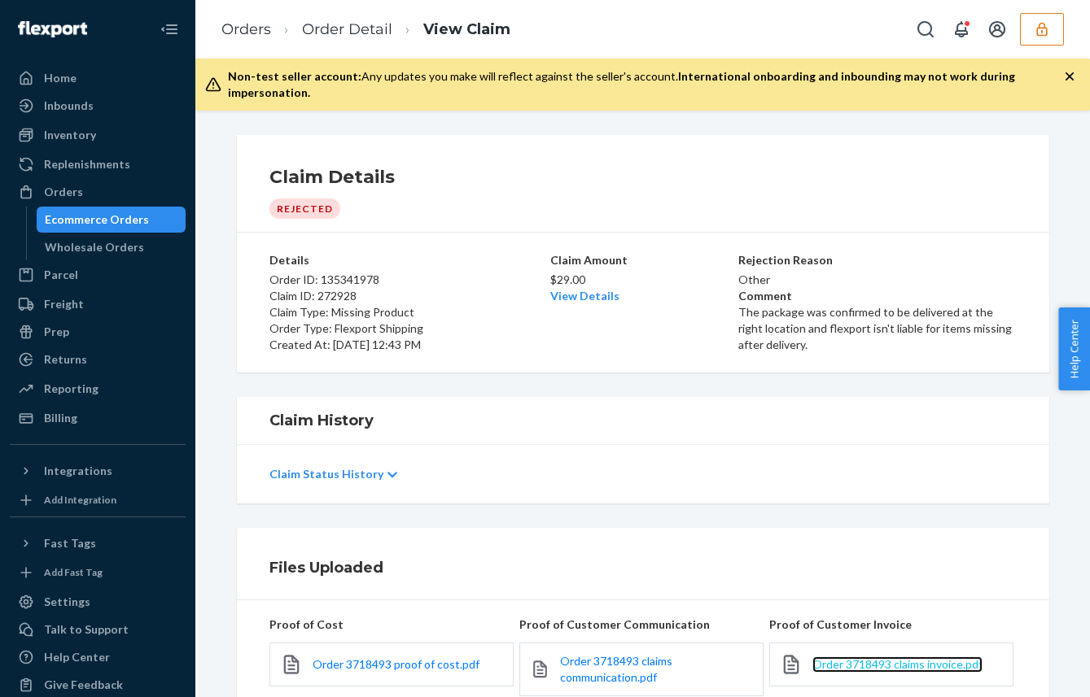
click at [861, 658] on span "Order 3718493 claims invoice.pdf" at bounding box center [897, 665] width 170 height 14
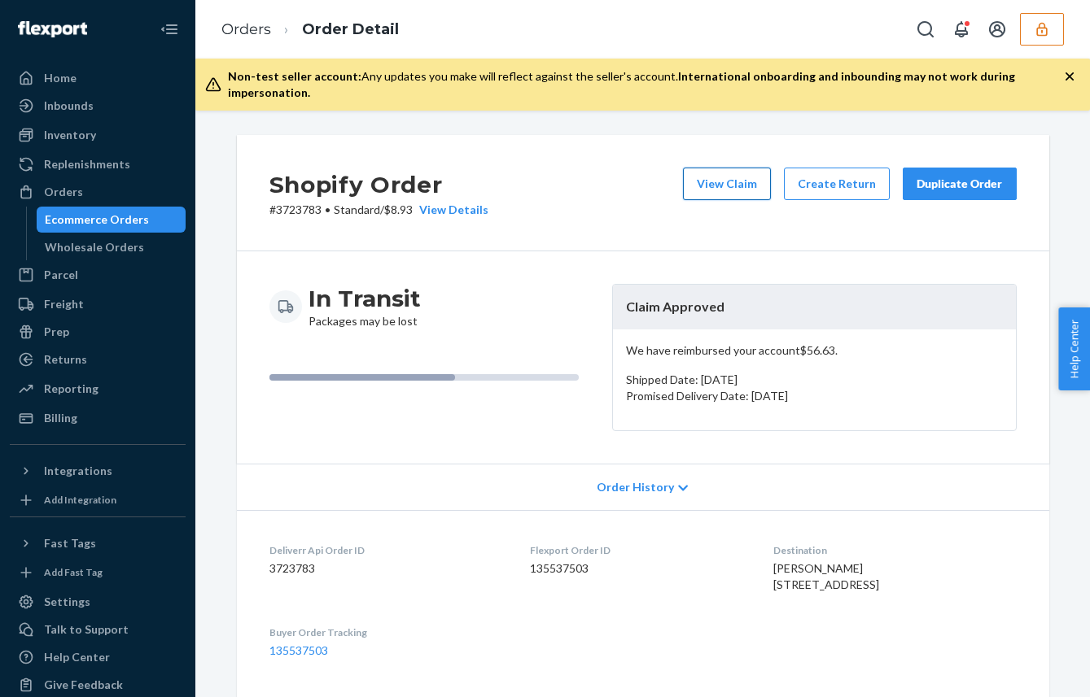
click at [718, 173] on button "View Claim" at bounding box center [727, 184] width 88 height 33
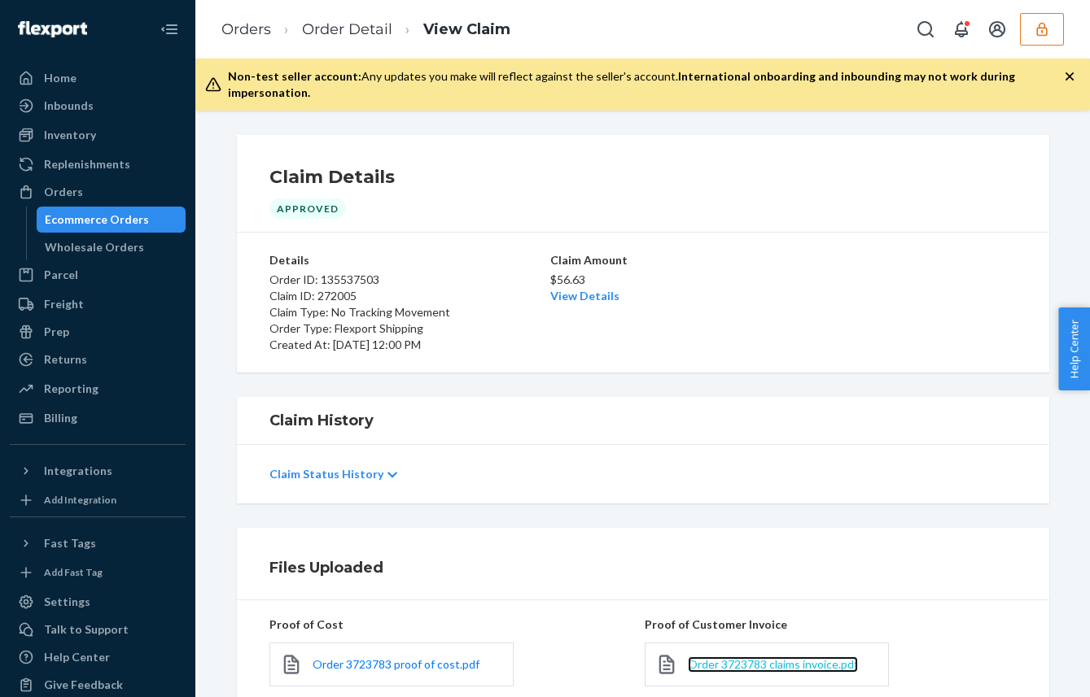
click at [785, 658] on span "Order 3723783 claims invoice.pdf" at bounding box center [773, 665] width 170 height 14
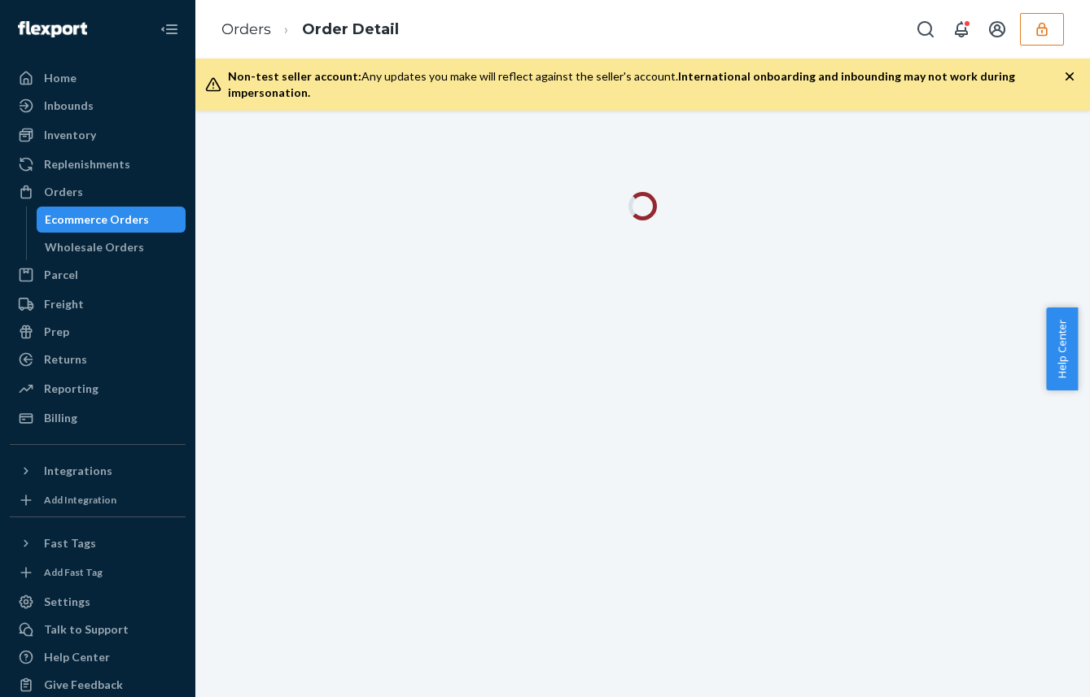
click at [1066, 77] on icon "button" at bounding box center [1069, 76] width 16 height 16
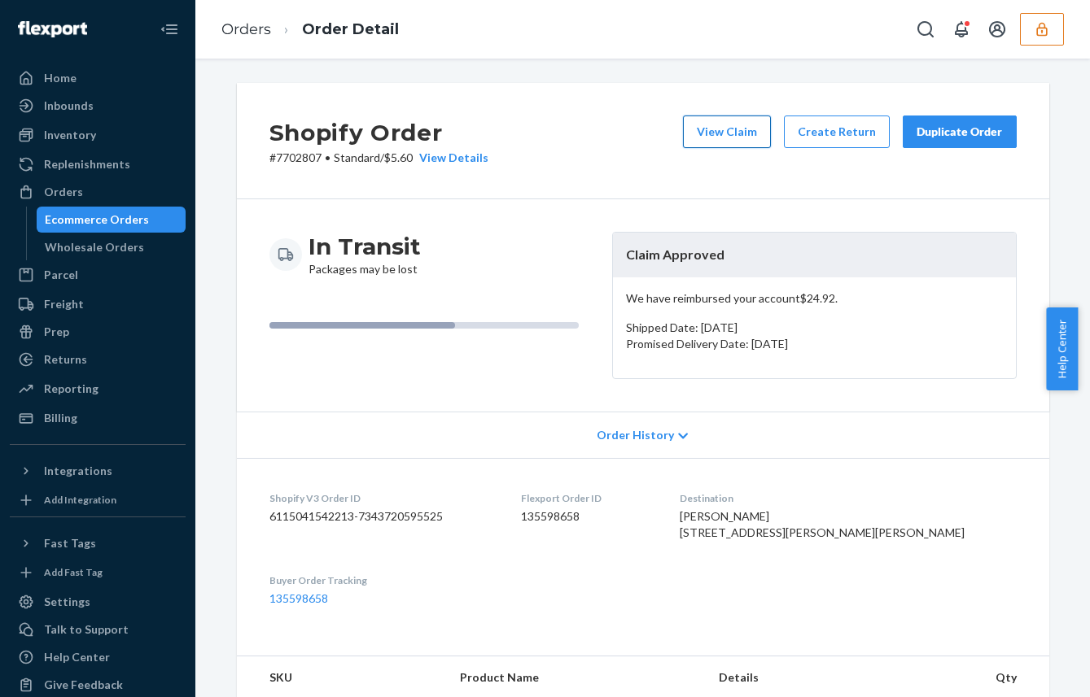
click at [734, 135] on button "View Claim" at bounding box center [727, 132] width 88 height 33
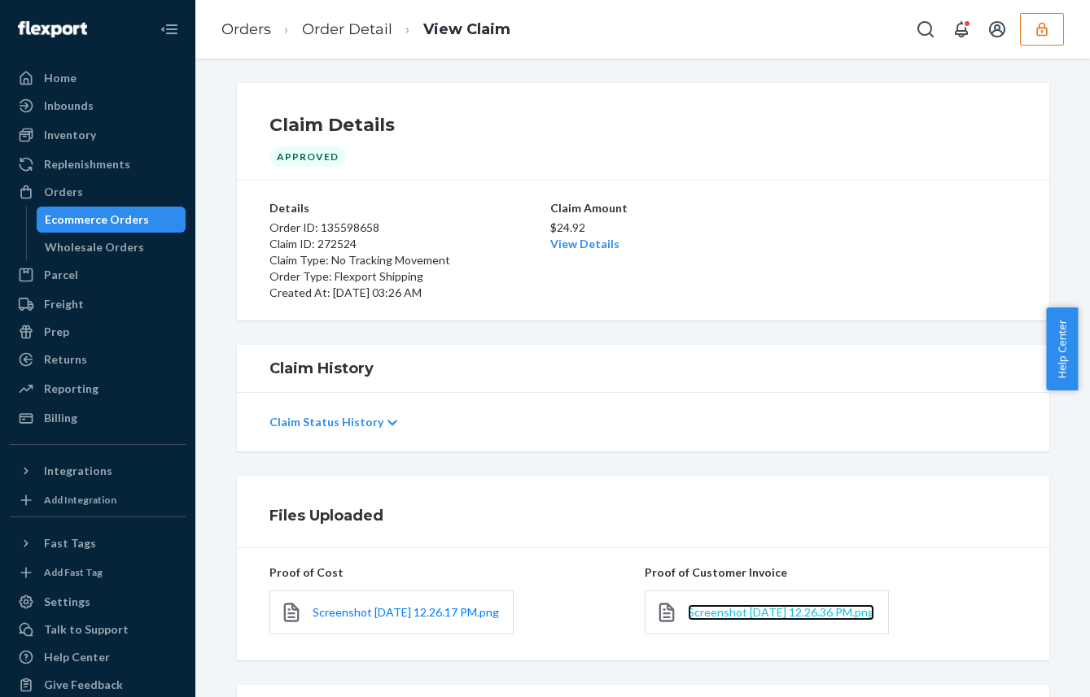
click at [770, 605] on span "Screenshot 2025-09-17 at 12.26.36 PM.png" at bounding box center [781, 612] width 186 height 14
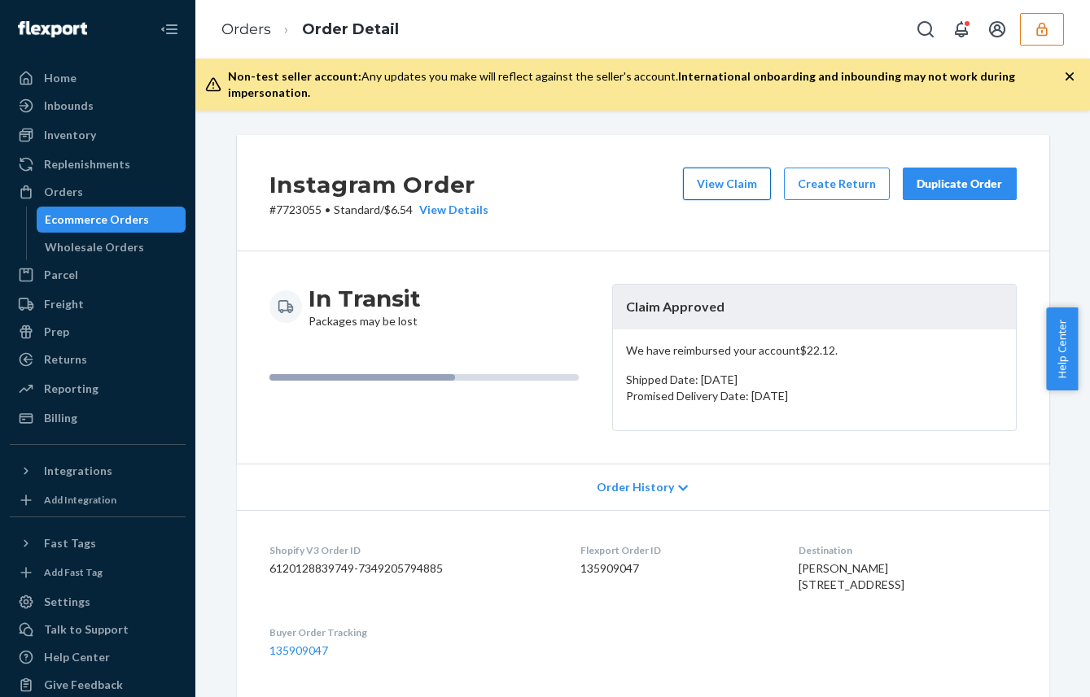
click at [719, 174] on button "View Claim" at bounding box center [727, 184] width 88 height 33
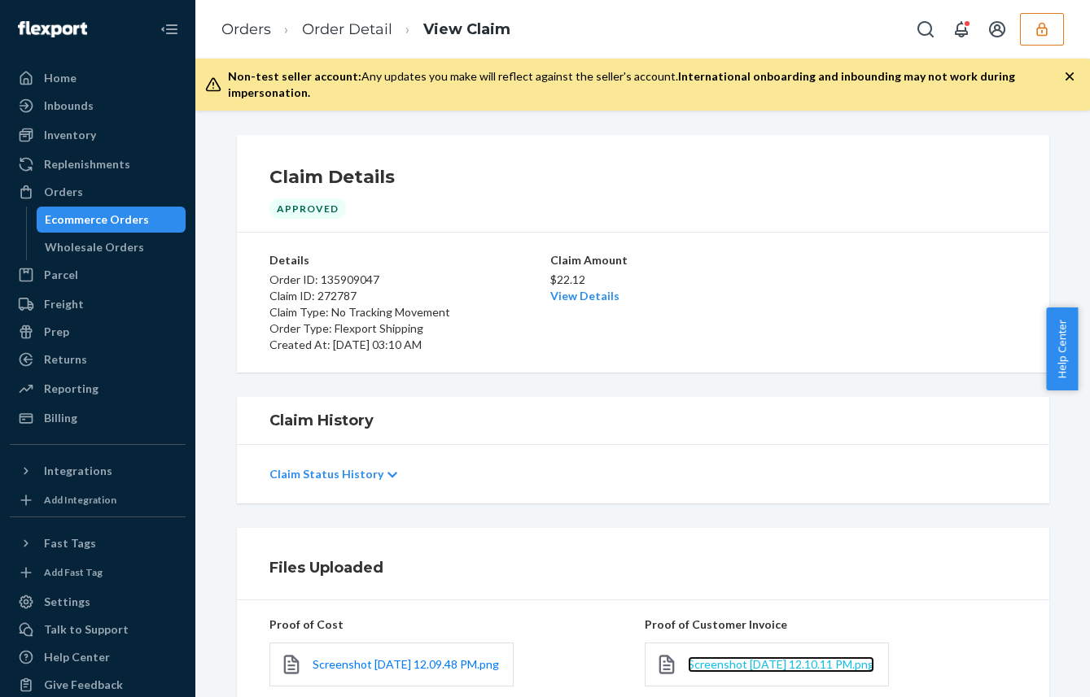
click at [743, 658] on span "Screenshot 2025-09-18 at 12.10.11 PM.png" at bounding box center [781, 665] width 186 height 14
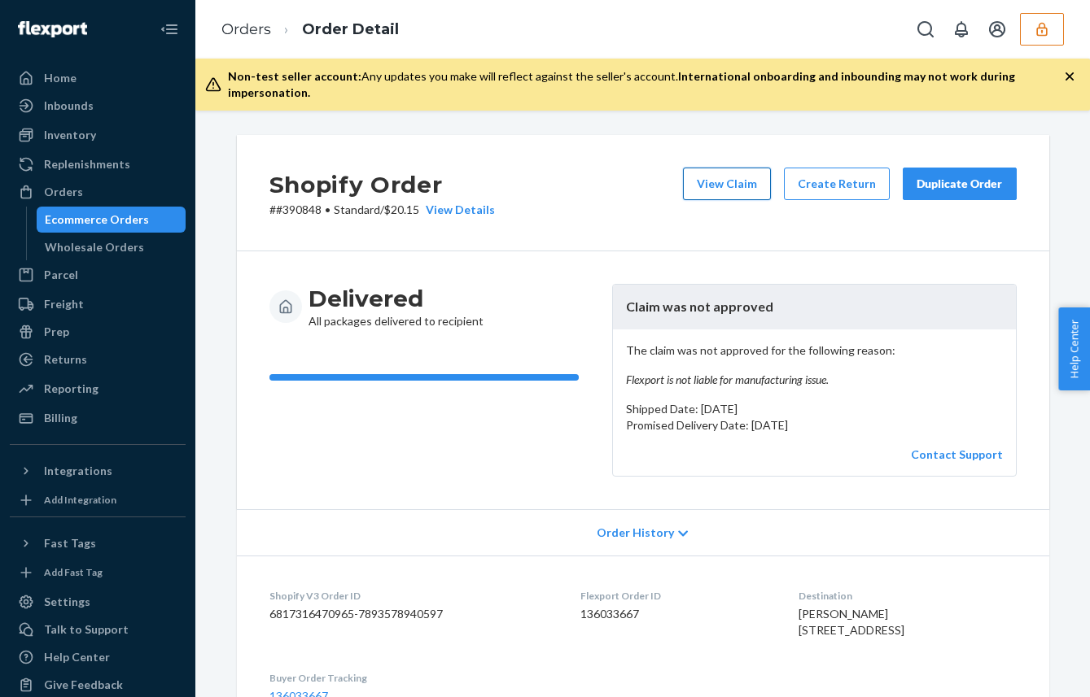
click at [718, 168] on button "View Claim" at bounding box center [727, 184] width 88 height 33
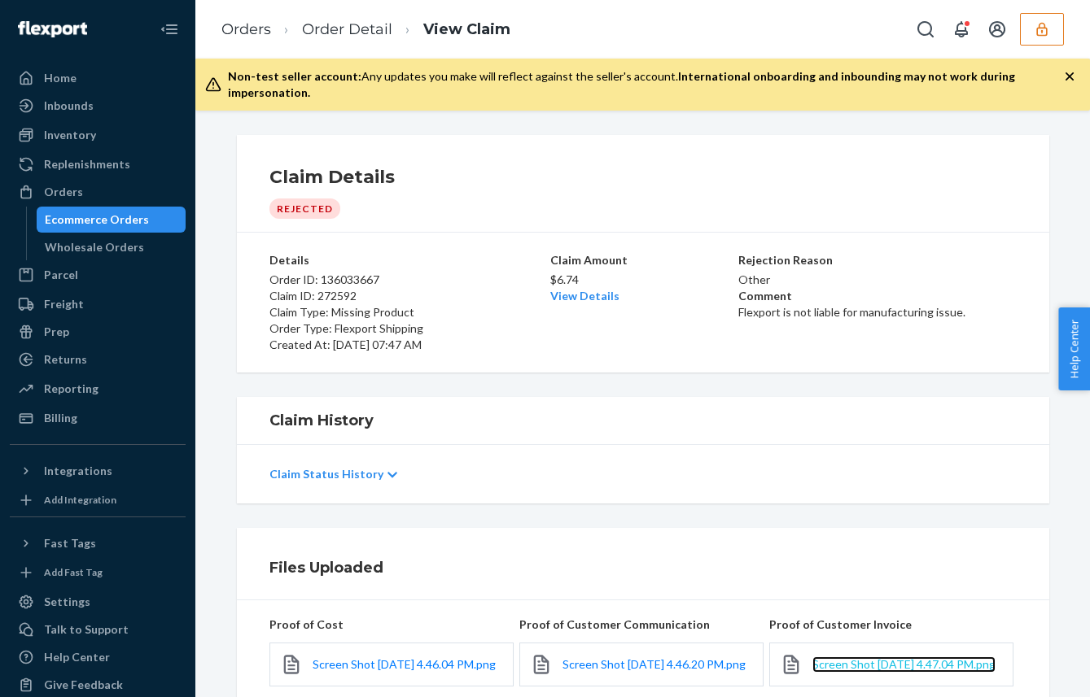
click at [825, 665] on span "Screen Shot 2025-09-17 at 4.47.04 PM.png" at bounding box center [903, 665] width 183 height 14
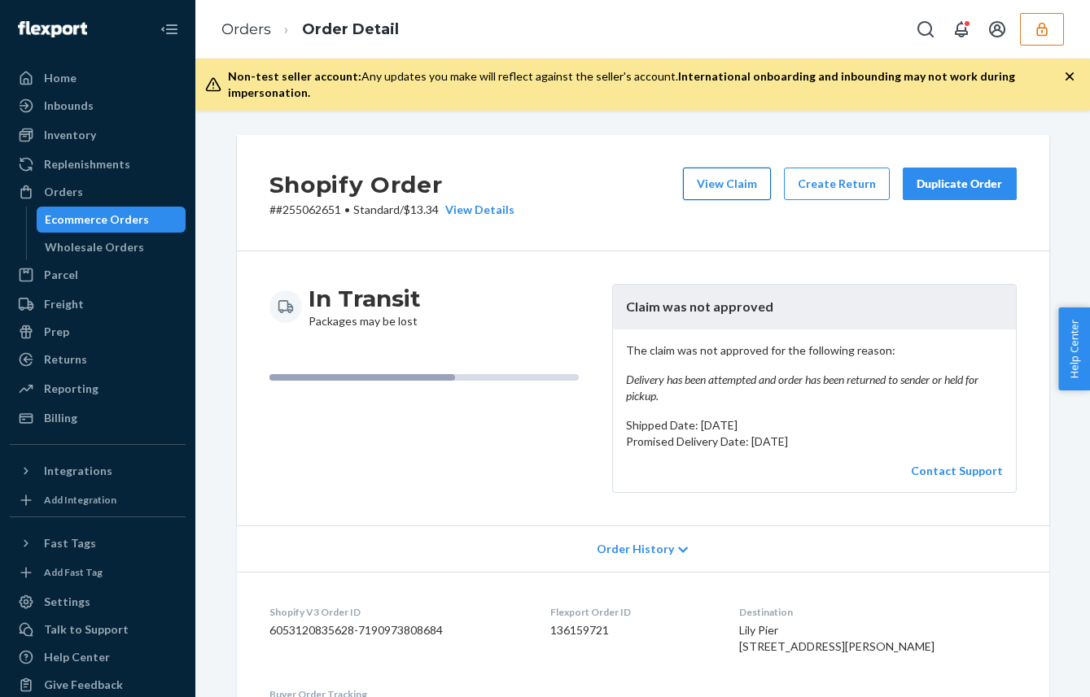
click at [720, 173] on button "View Claim" at bounding box center [727, 184] width 88 height 33
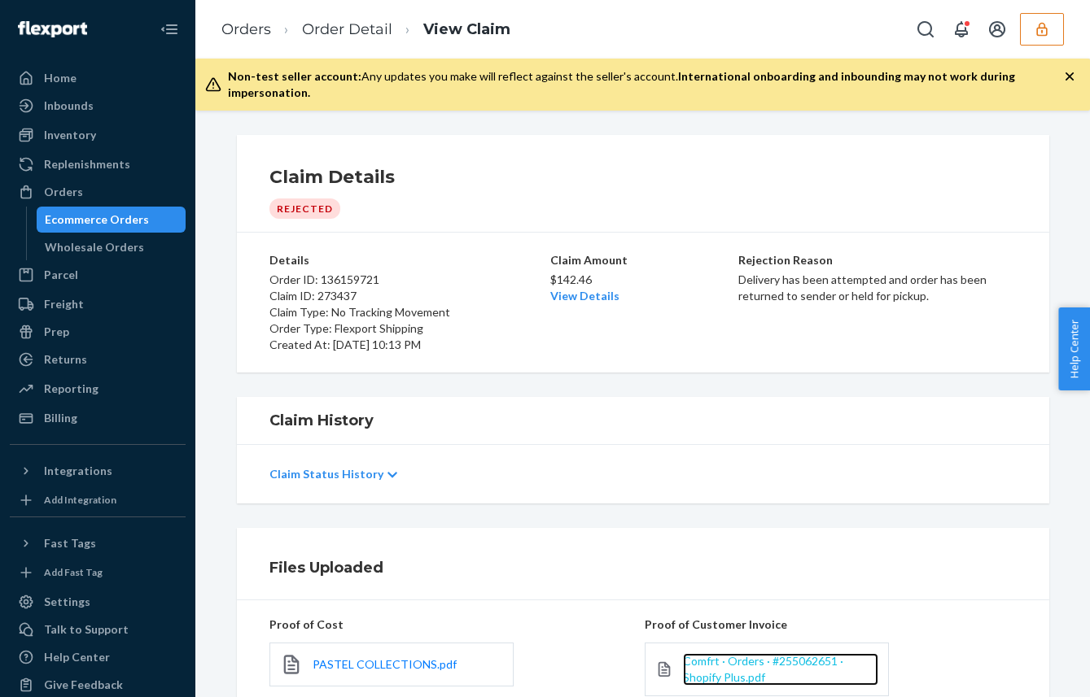
click at [710, 656] on span "Comfrt · Orders · #255062651 · Shopify Plus.pdf" at bounding box center [763, 669] width 160 height 30
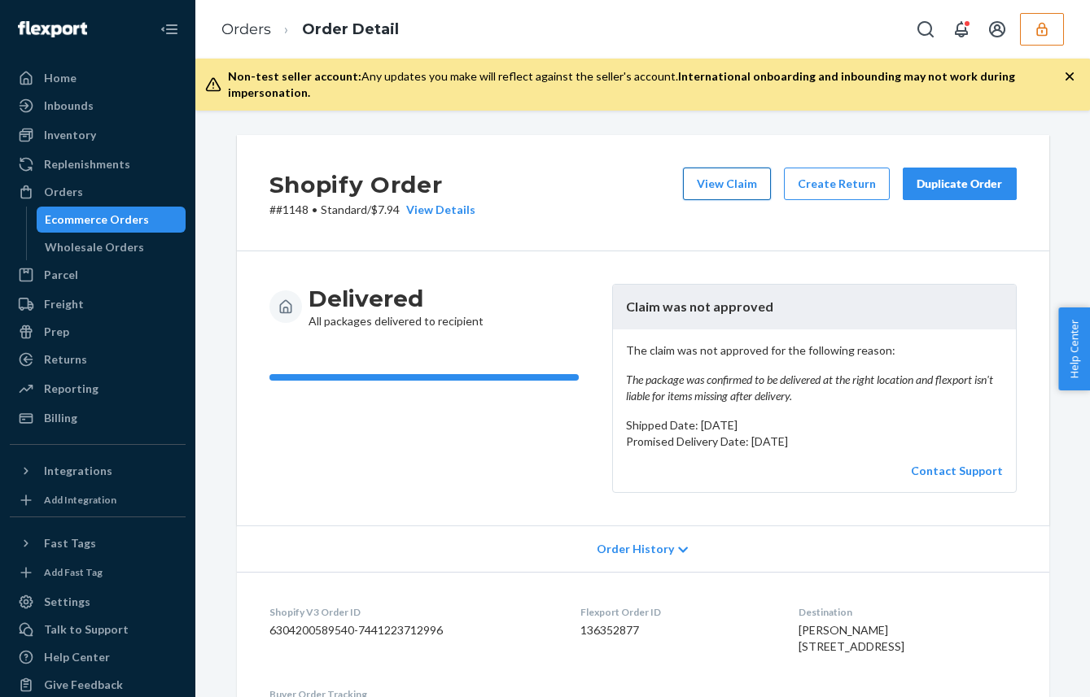
click at [703, 168] on button "View Claim" at bounding box center [727, 184] width 88 height 33
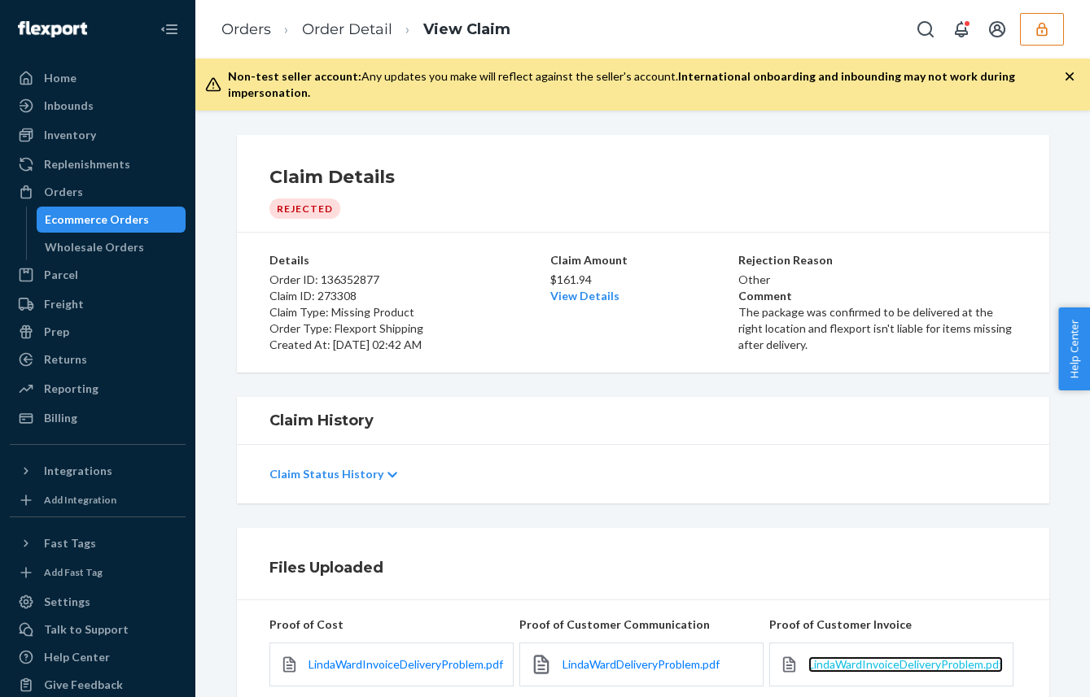
click at [828, 658] on span "LindaWardInvoiceDeliveryProblem.pdf" at bounding box center [905, 665] width 195 height 14
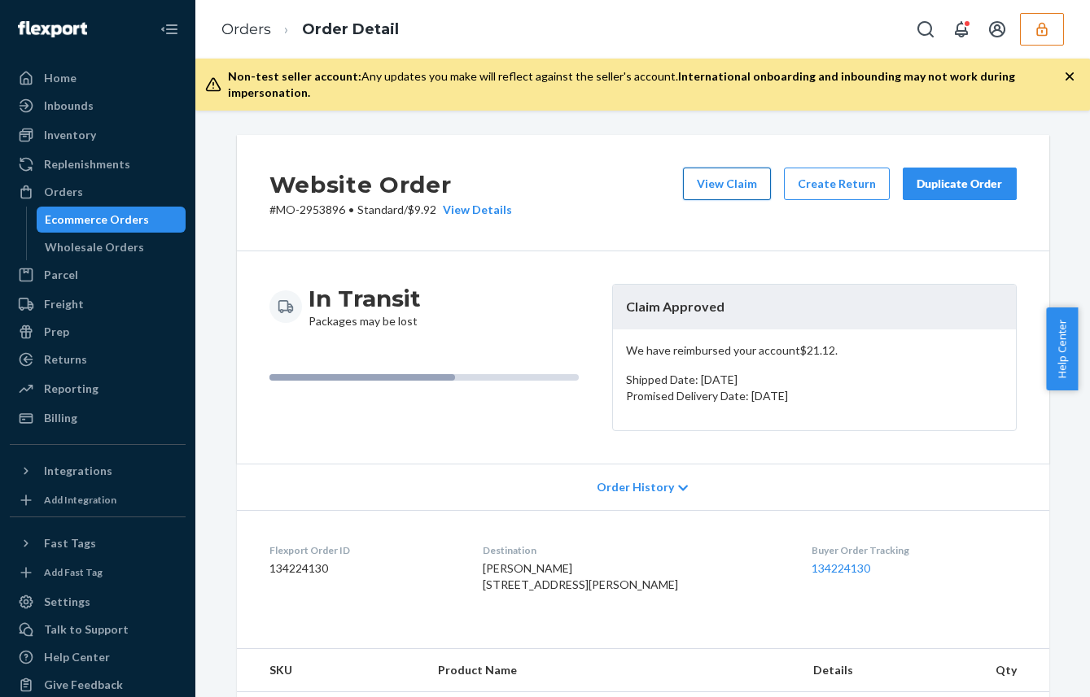
click at [738, 168] on button "View Claim" at bounding box center [727, 184] width 88 height 33
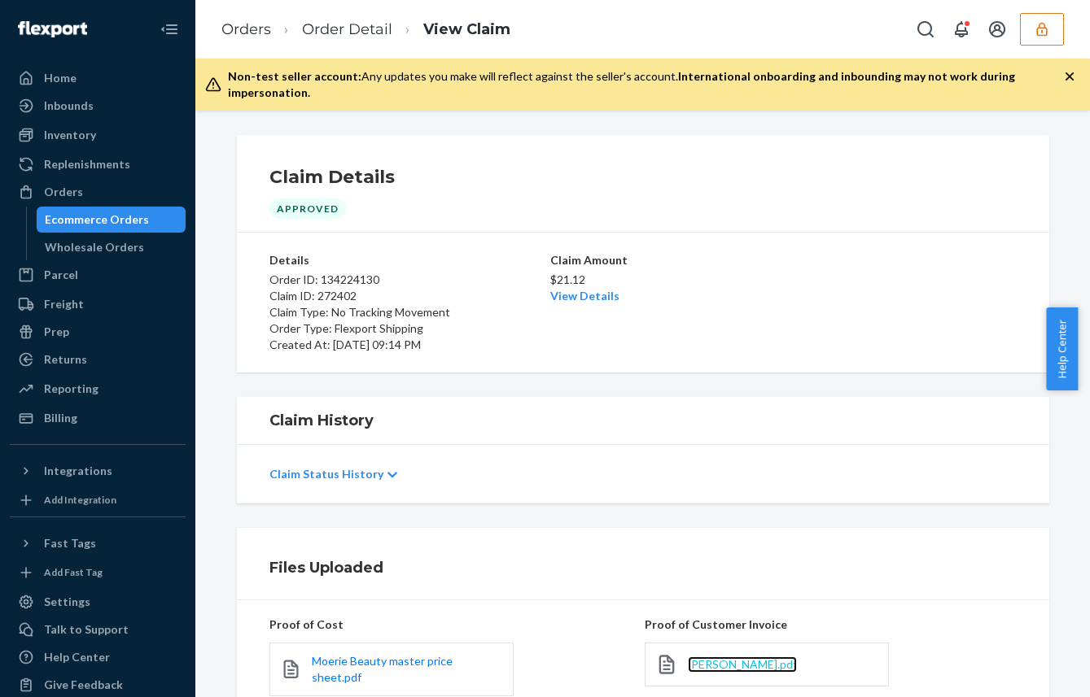
click at [715, 658] on span "[PERSON_NAME].pdf" at bounding box center [742, 665] width 109 height 14
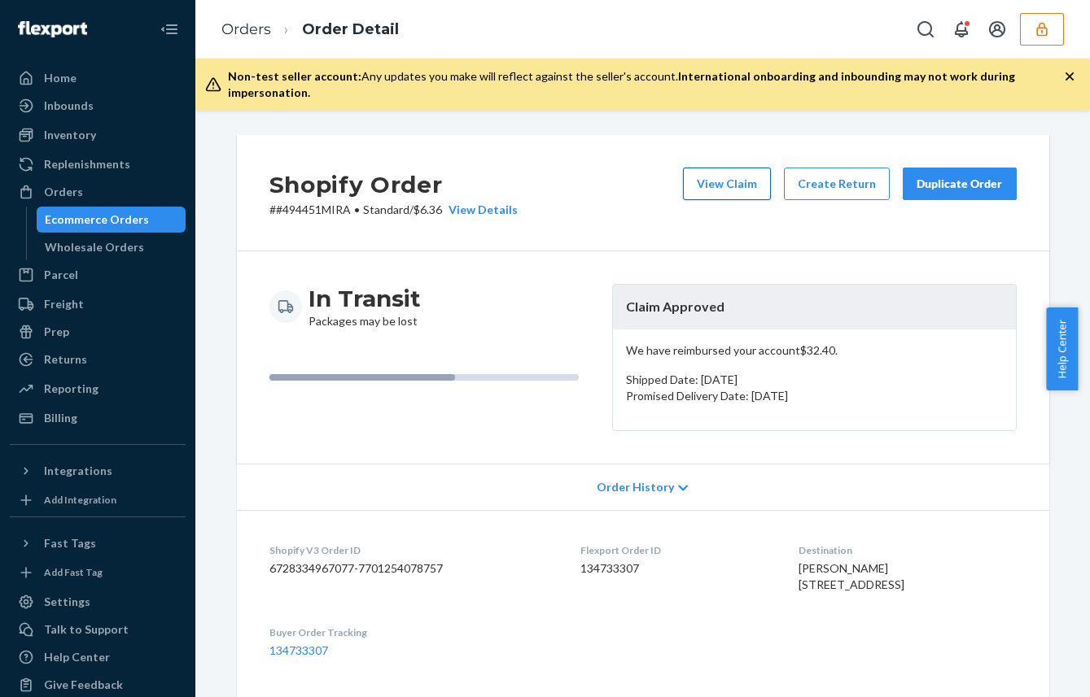
click at [714, 168] on button "View Claim" at bounding box center [727, 184] width 88 height 33
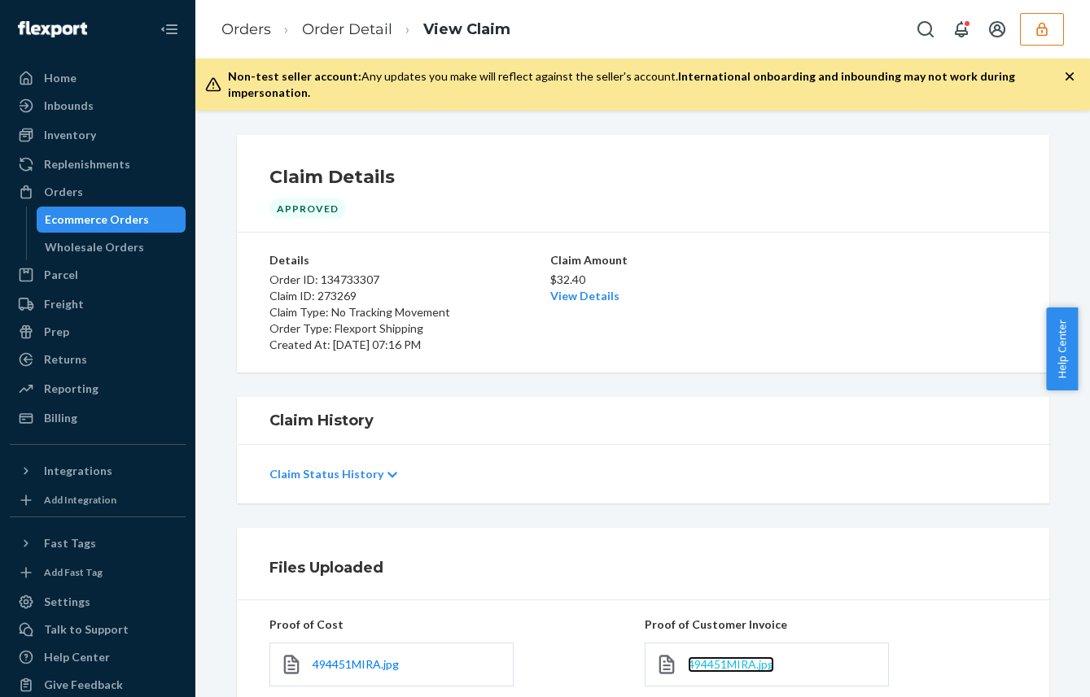
click at [698, 657] on link "494451MIRA.jpg" at bounding box center [731, 665] width 86 height 16
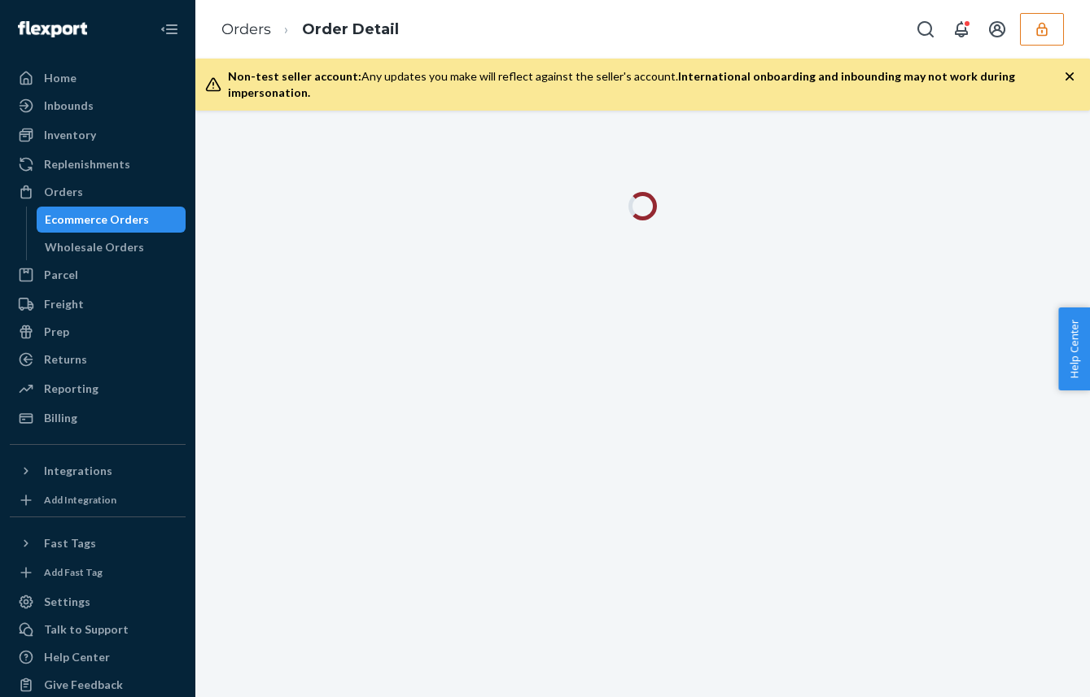
click at [1069, 72] on icon "button" at bounding box center [1069, 76] width 16 height 16
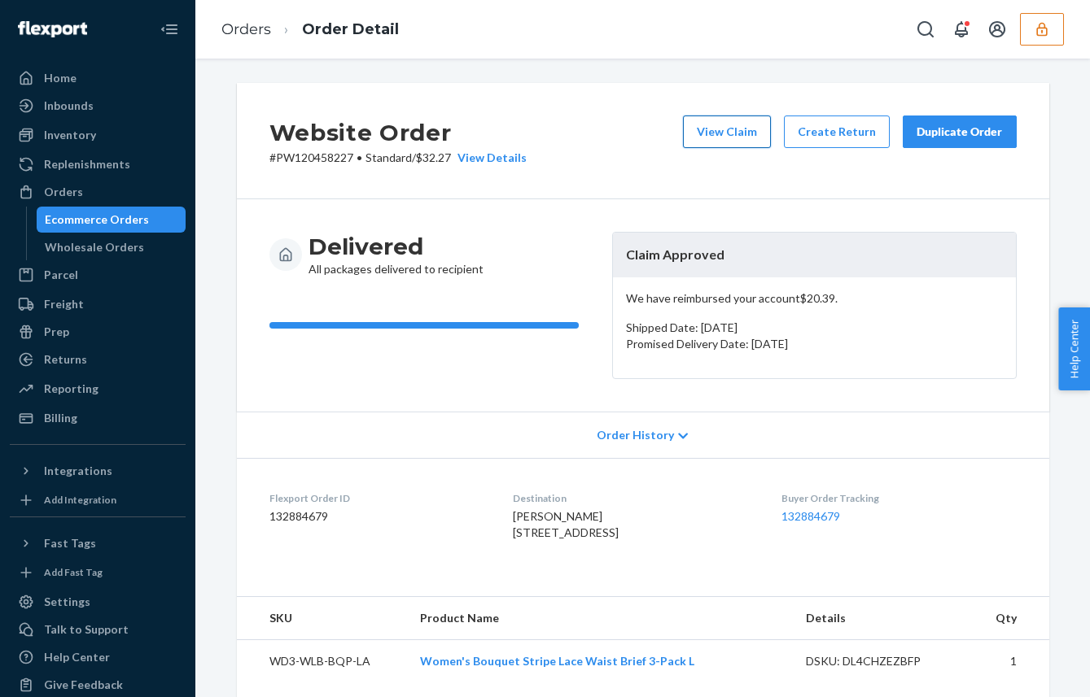
click at [741, 129] on button "View Claim" at bounding box center [727, 132] width 88 height 33
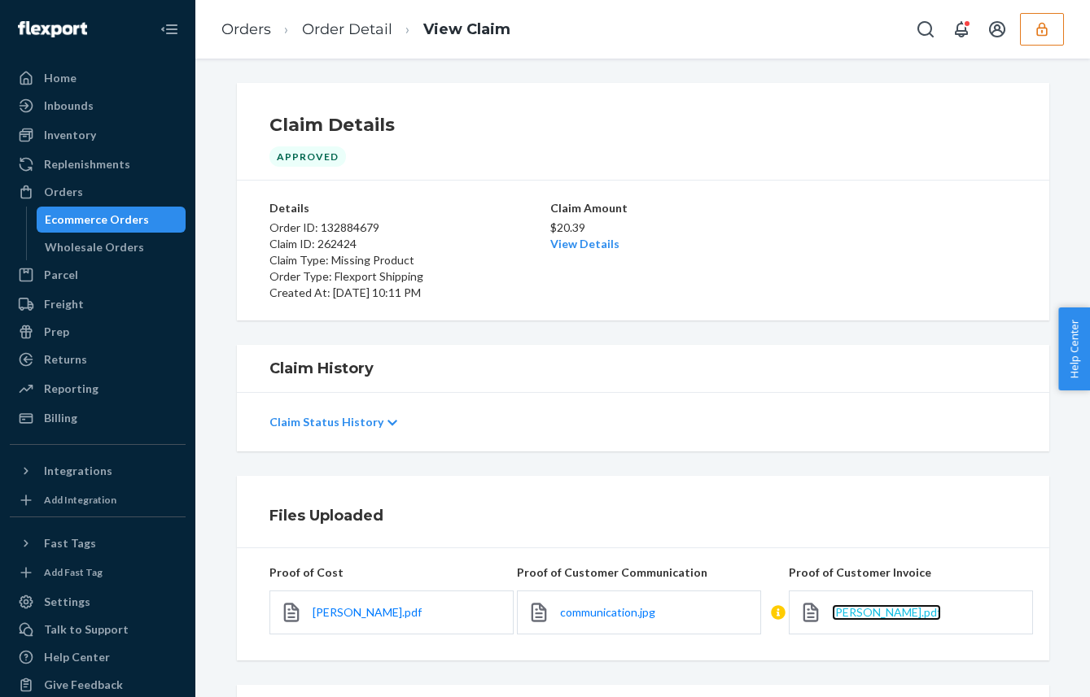
click at [898, 610] on span "Rosenblatt.pdf" at bounding box center [886, 612] width 109 height 14
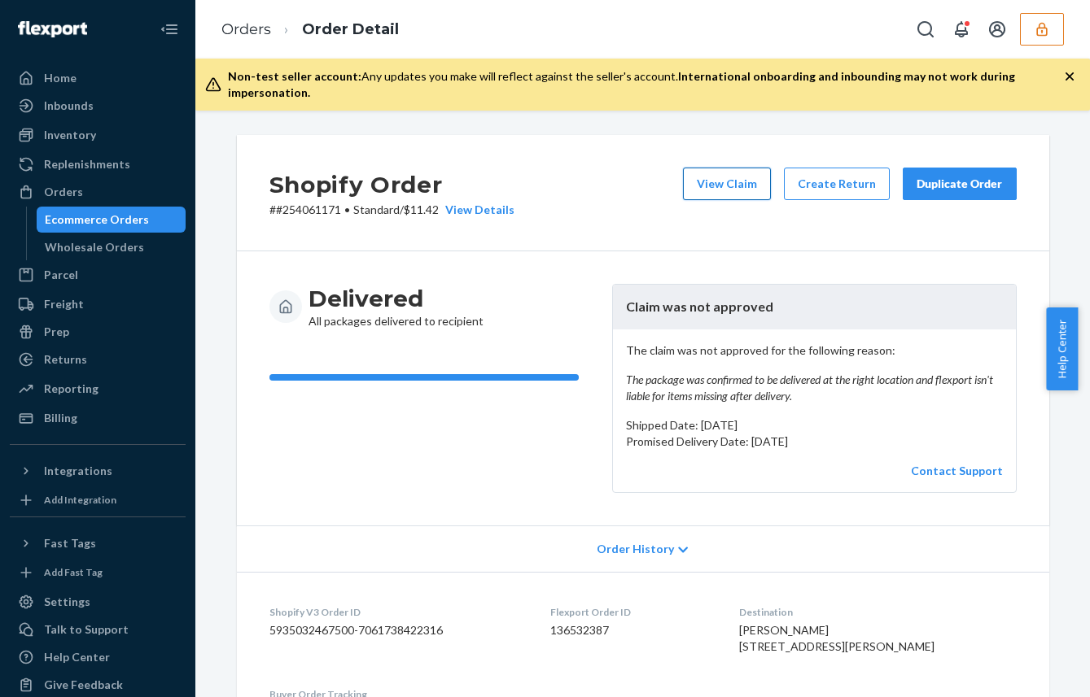
click at [720, 169] on button "View Claim" at bounding box center [727, 184] width 88 height 33
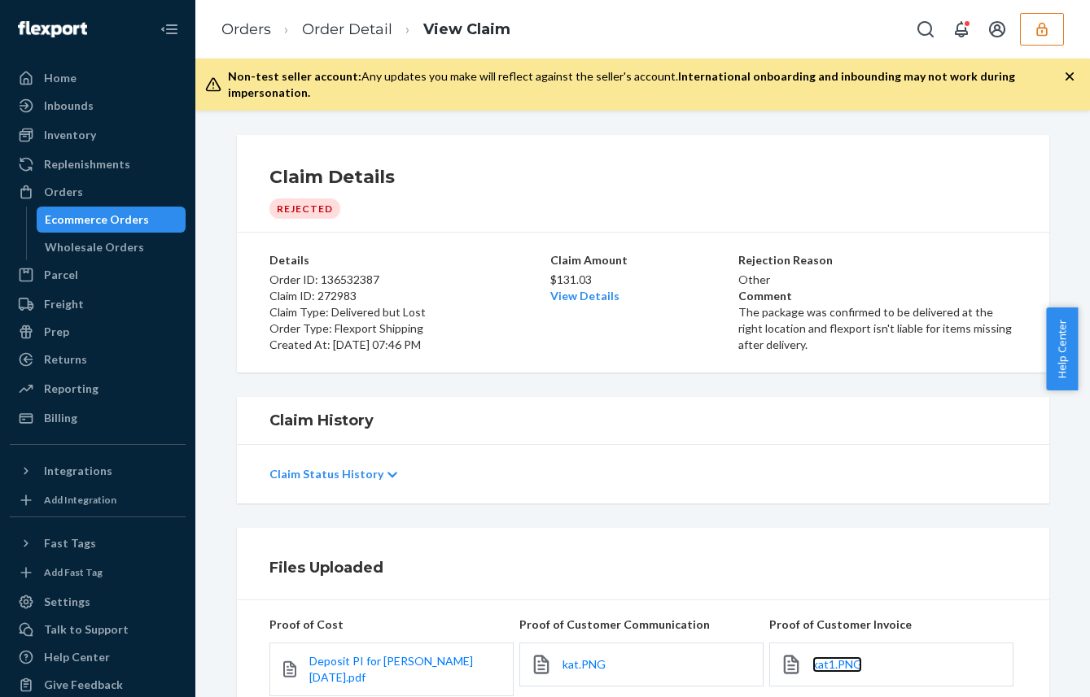
click at [831, 658] on link "kat1.PNG" at bounding box center [837, 665] width 50 height 16
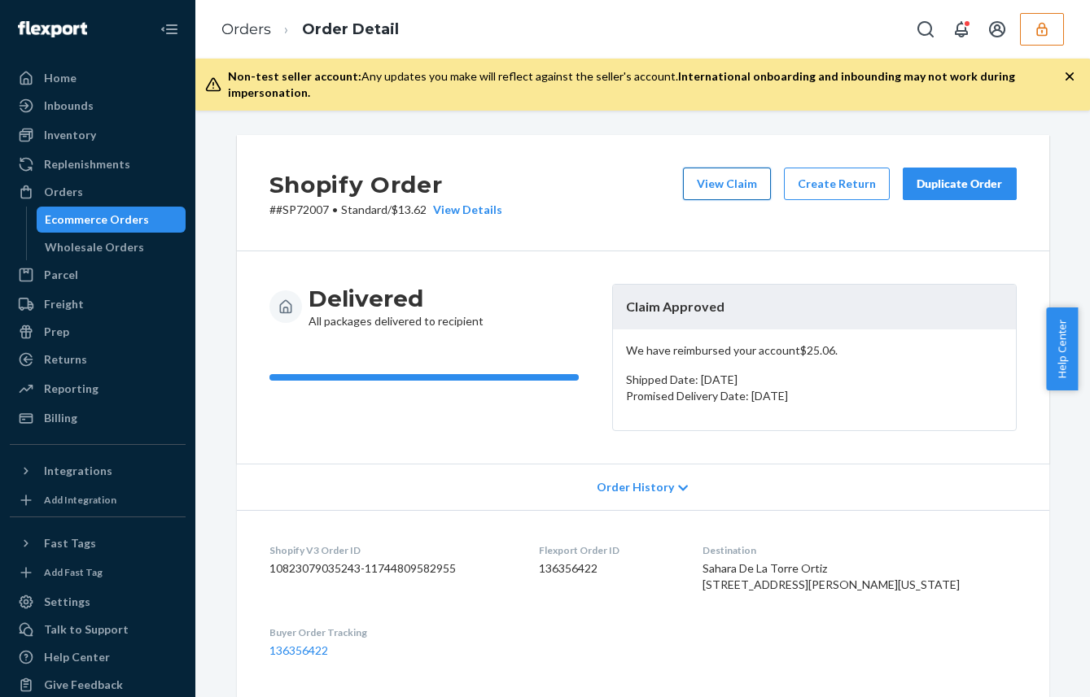
click at [730, 172] on button "View Claim" at bounding box center [727, 184] width 88 height 33
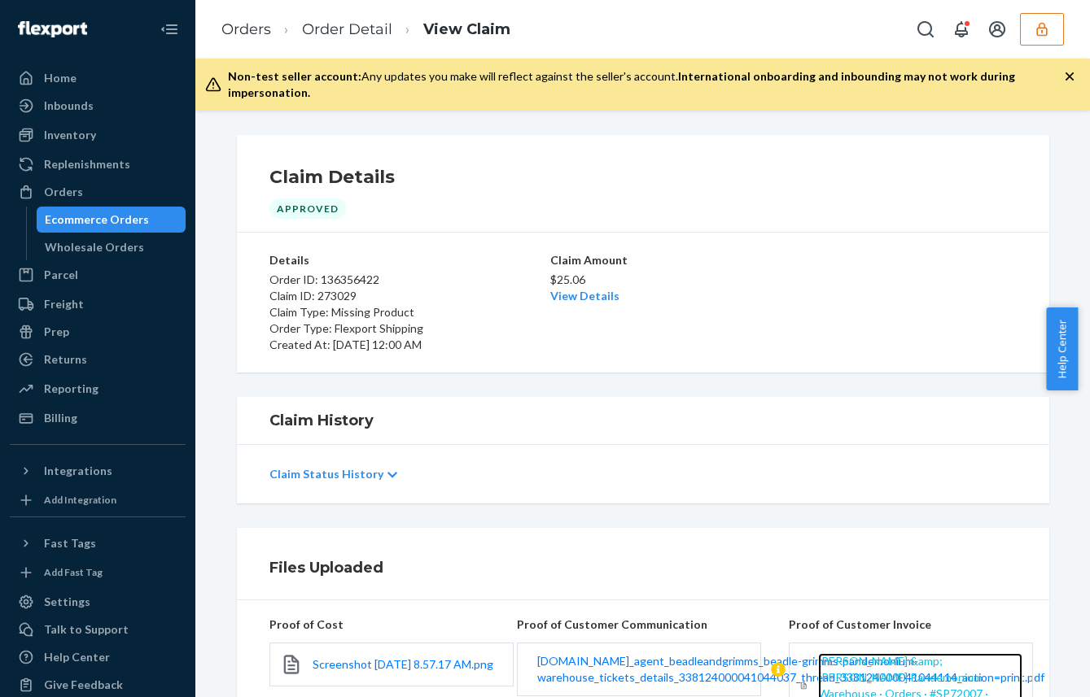
click at [927, 658] on span "[PERSON_NAME] &amp; [PERSON_NAME] Pandemonium Warehouse · Orders · #SP72007 · S…" at bounding box center [903, 685] width 170 height 63
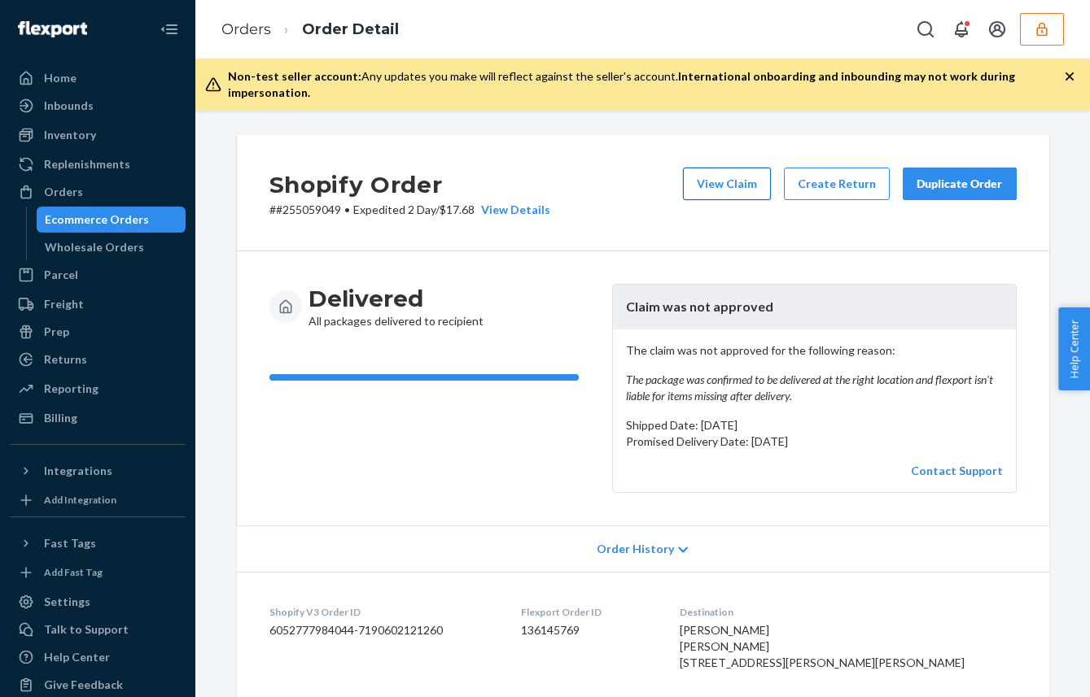
click at [741, 168] on button "View Claim" at bounding box center [727, 184] width 88 height 33
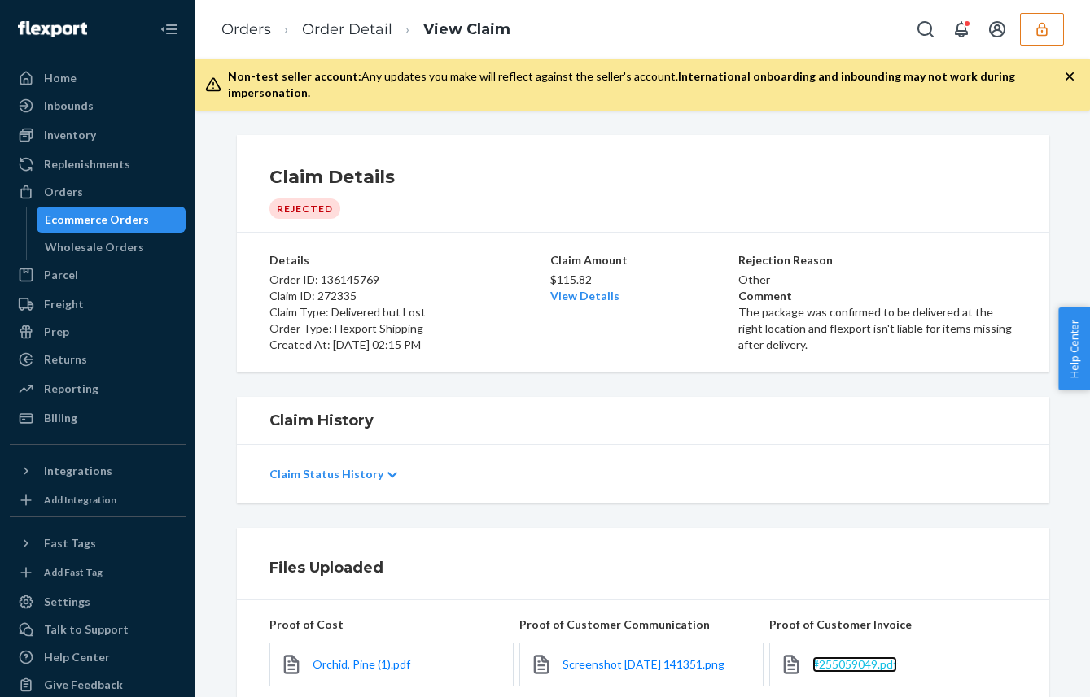
click at [836, 658] on span "#255059049.pdf" at bounding box center [854, 665] width 85 height 14
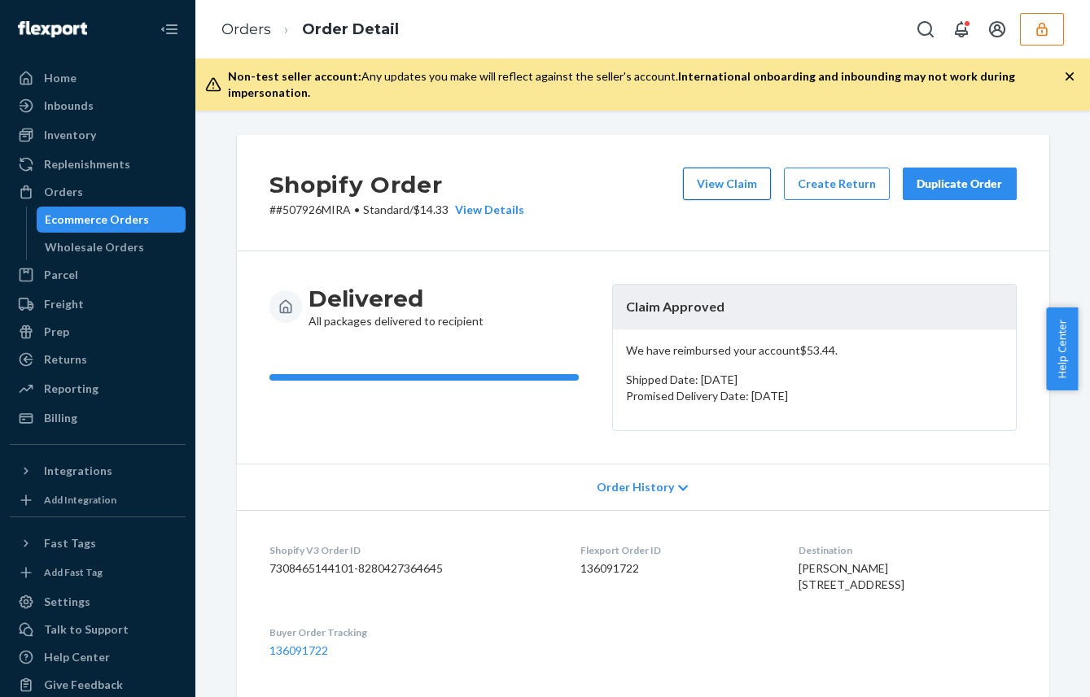
click at [736, 184] on button "View Claim" at bounding box center [727, 184] width 88 height 33
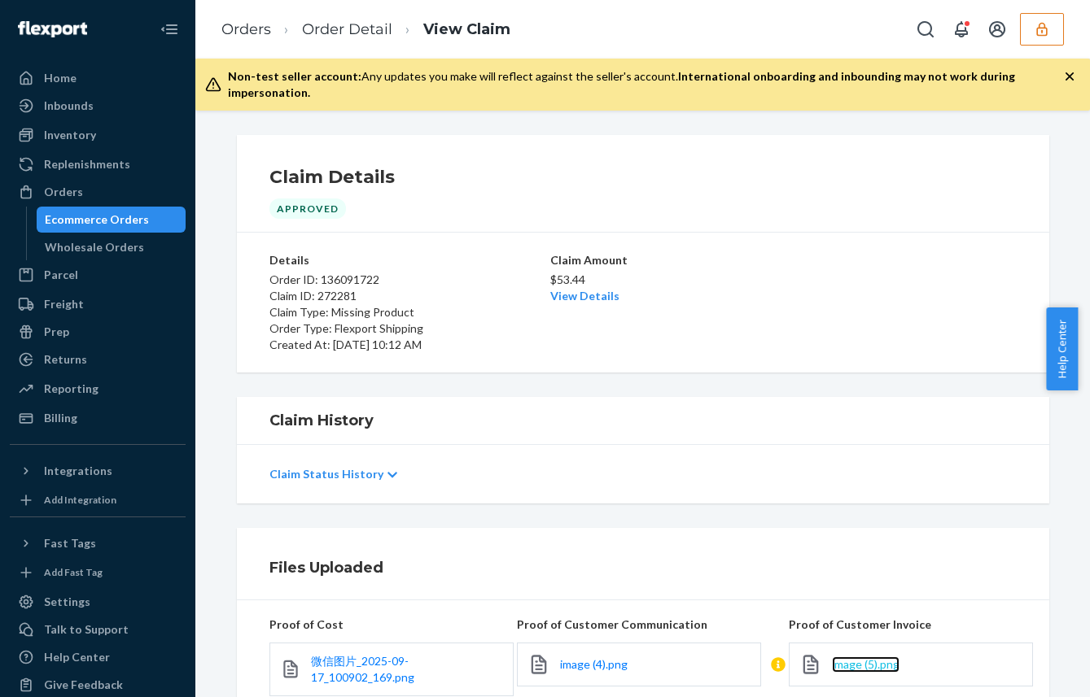
click at [870, 658] on span "image (5).png" at bounding box center [866, 665] width 68 height 14
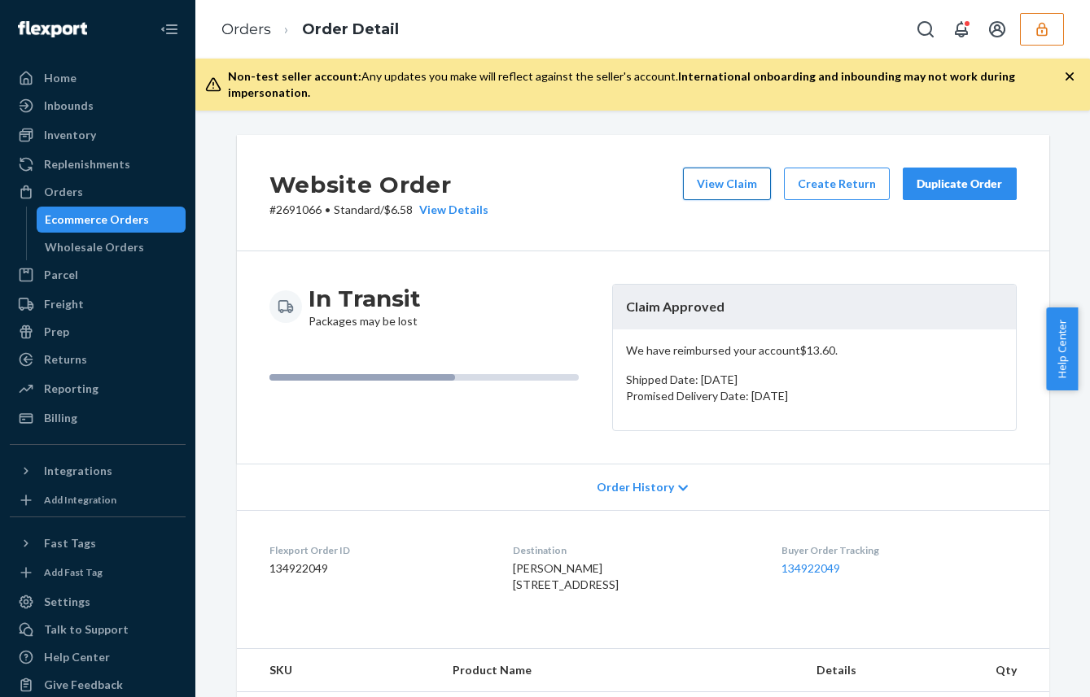
click at [740, 168] on button "View Claim" at bounding box center [727, 184] width 88 height 33
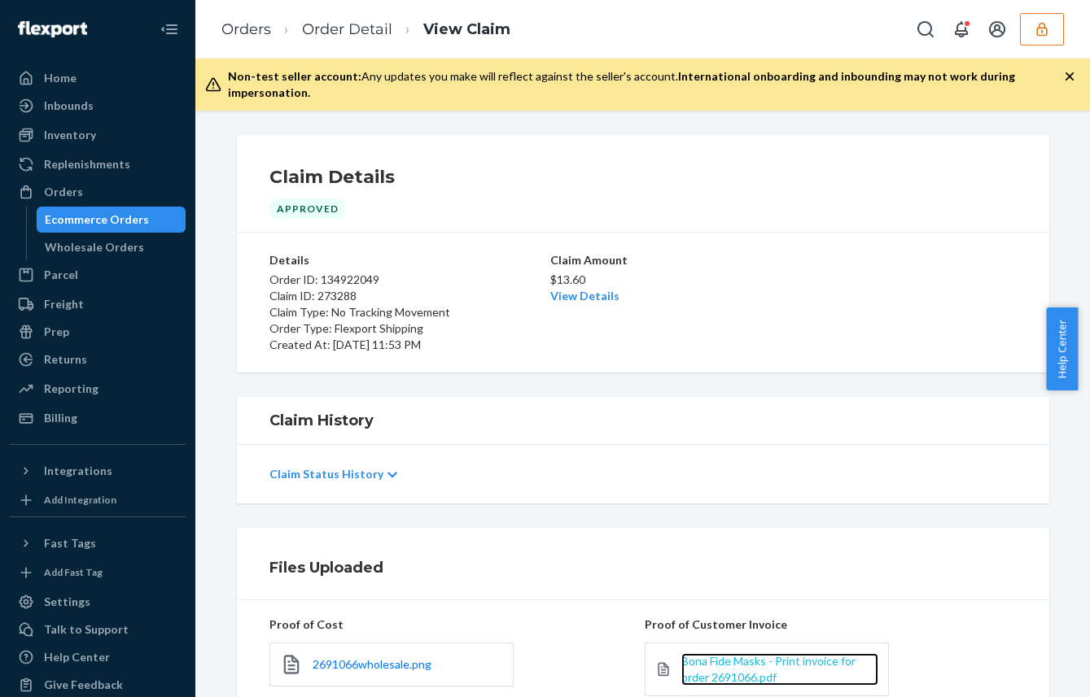
click at [726, 665] on span "Bona Fide Masks - Print invoice for order 2691066.pdf" at bounding box center [768, 669] width 174 height 30
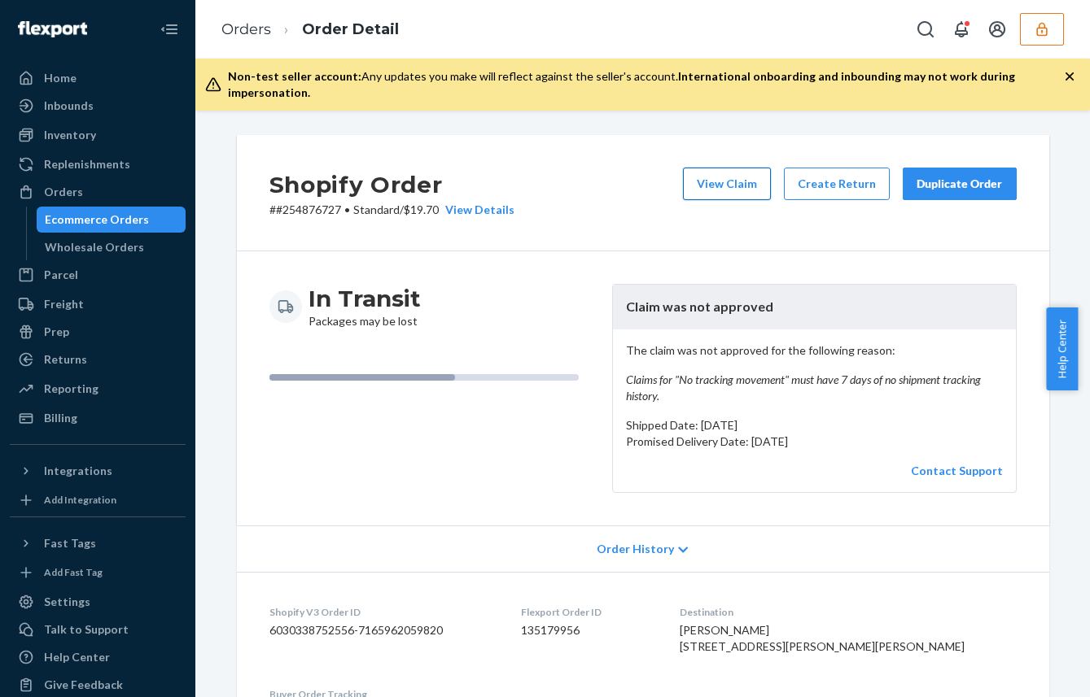
click at [727, 168] on button "View Claim" at bounding box center [727, 184] width 88 height 33
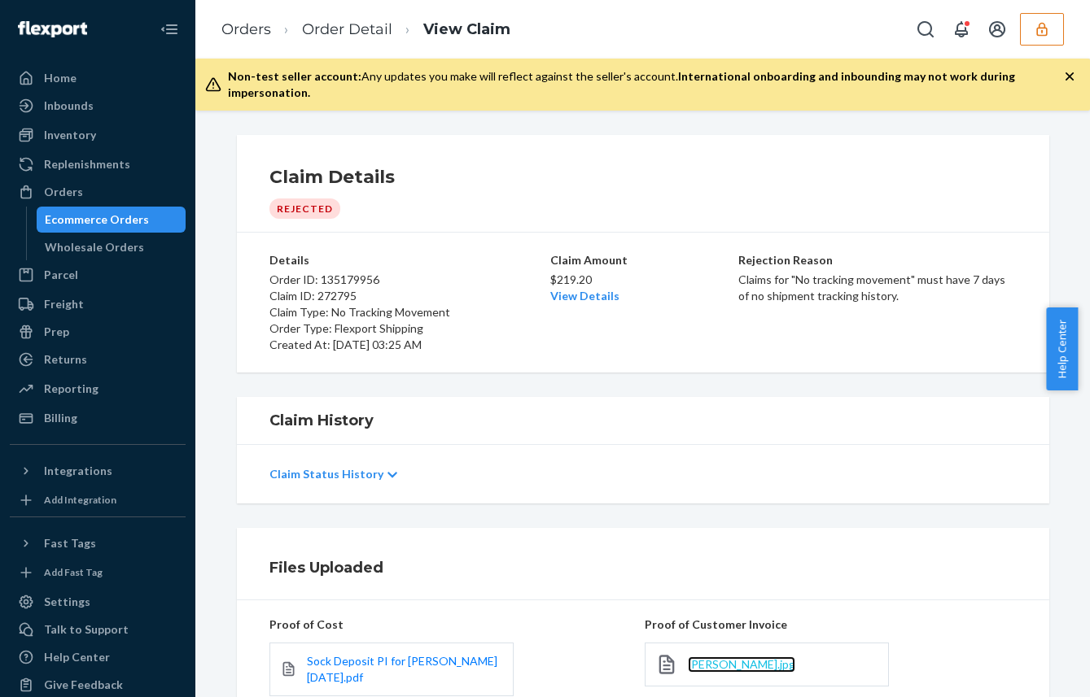
click at [716, 658] on span "[PERSON_NAME].jpg" at bounding box center [741, 665] width 107 height 14
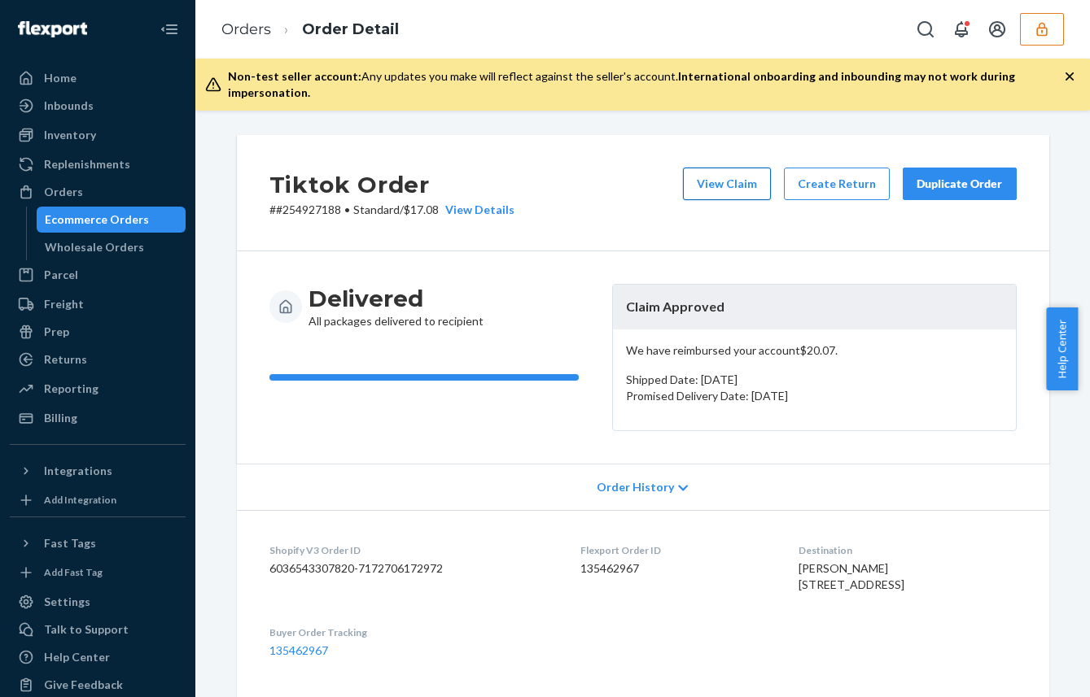
click at [728, 176] on button "View Claim" at bounding box center [727, 184] width 88 height 33
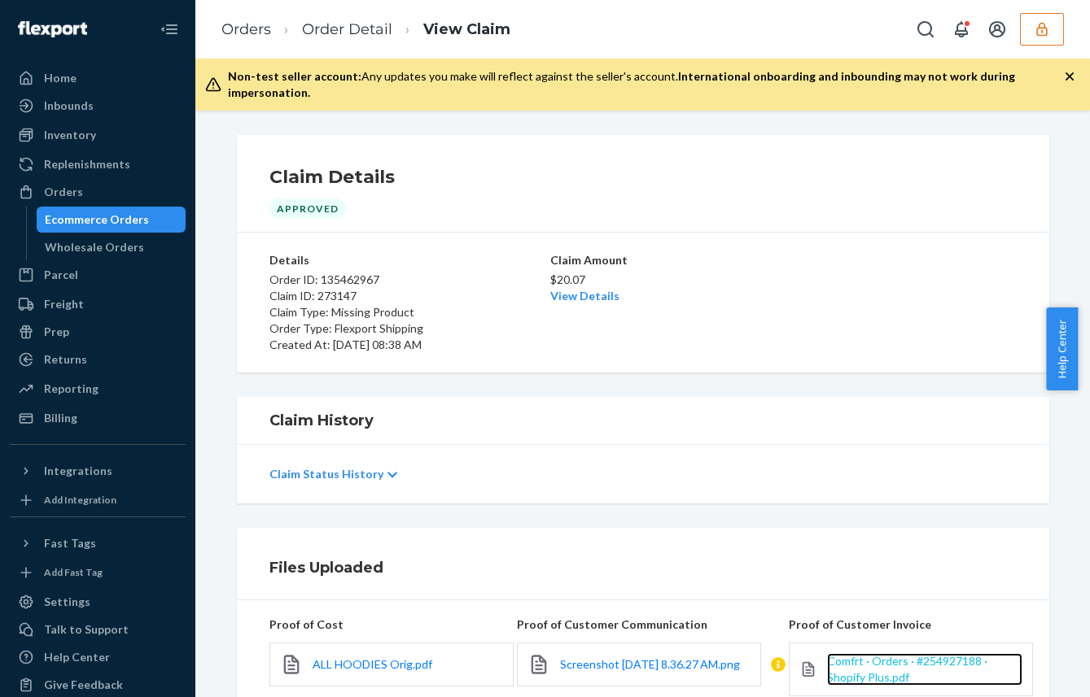
click at [881, 662] on span "Comfrt · Orders · #254927188 · Shopify Plus.pdf" at bounding box center [907, 669] width 160 height 30
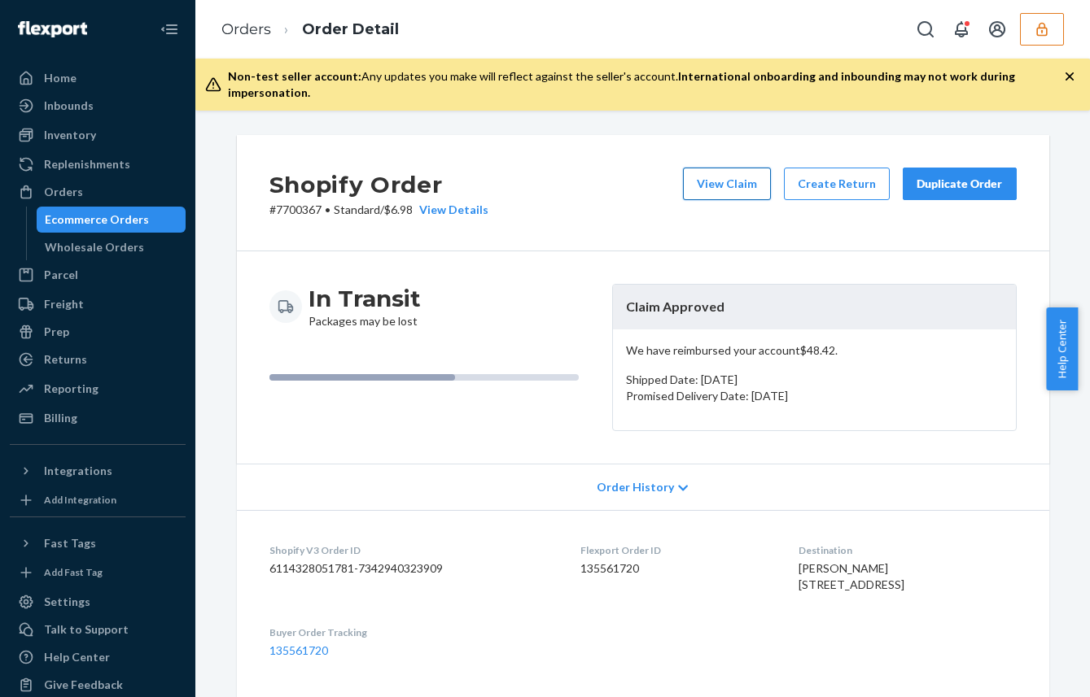
click at [737, 170] on button "View Claim" at bounding box center [727, 184] width 88 height 33
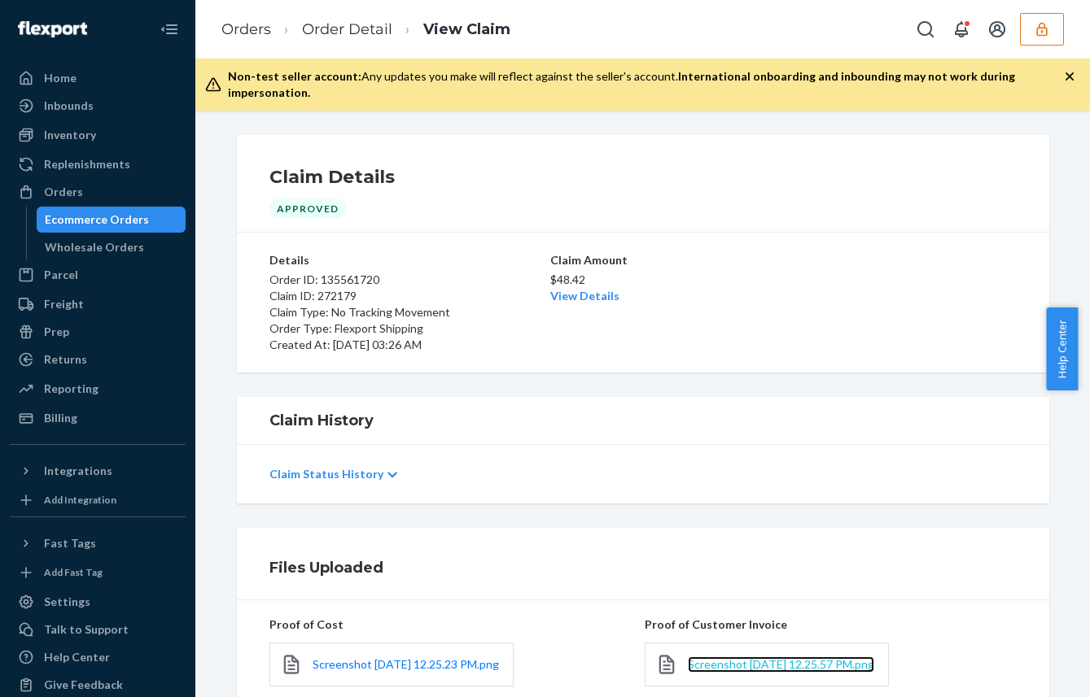
click at [705, 658] on span "Screenshot [DATE] 12.25.57 PM.png" at bounding box center [781, 665] width 186 height 14
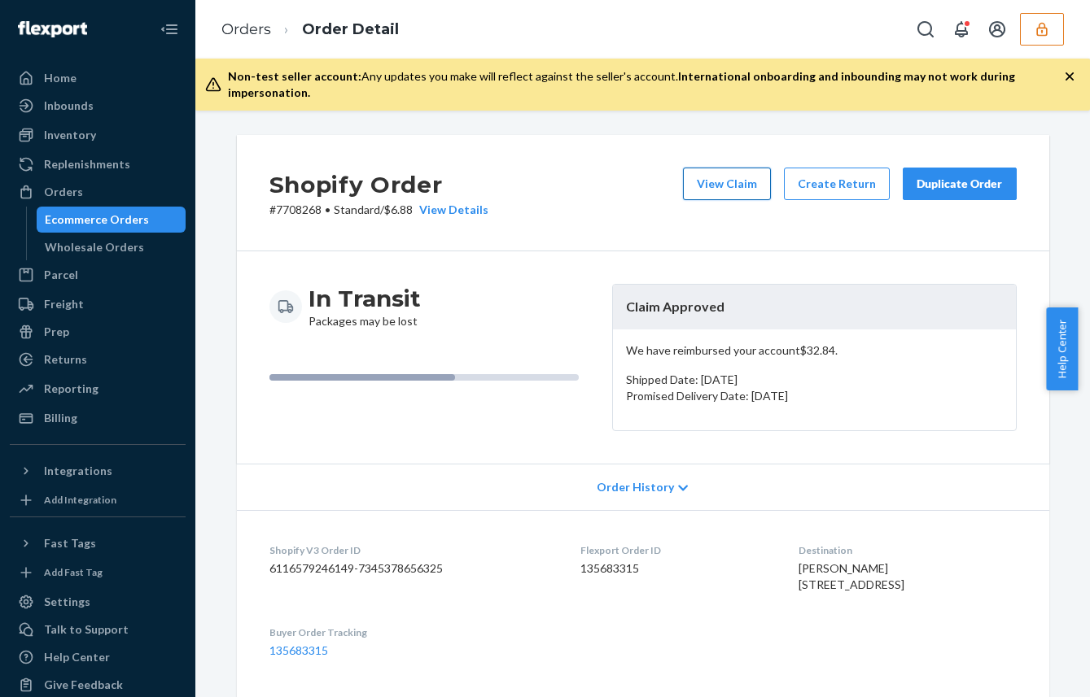
click at [710, 179] on button "View Claim" at bounding box center [727, 184] width 88 height 33
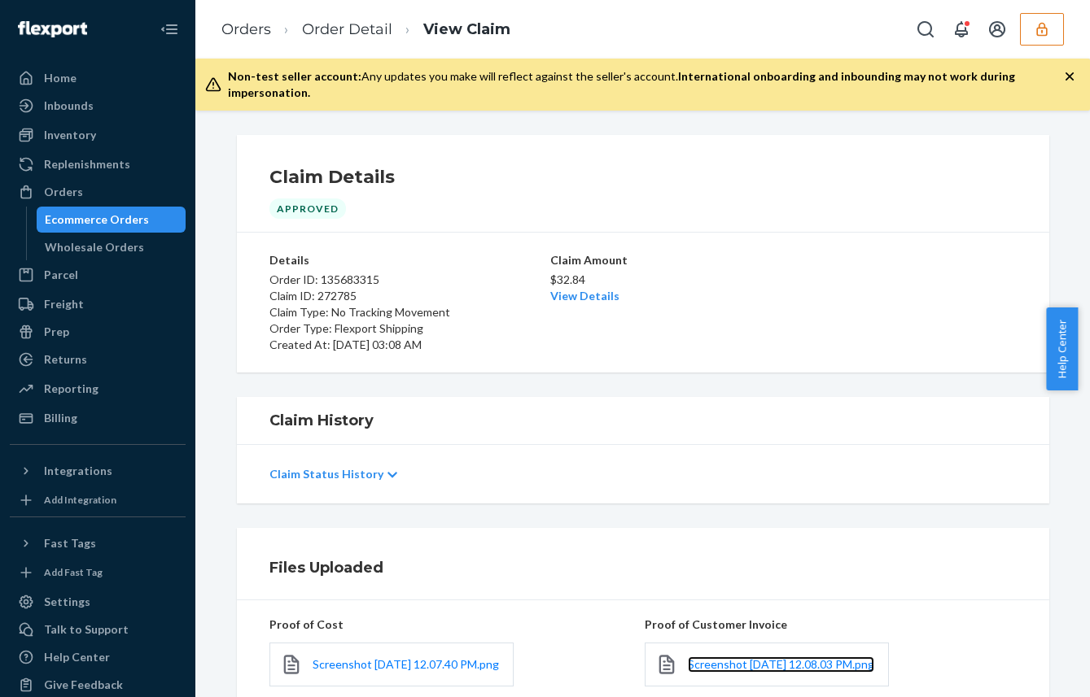
click at [713, 657] on link "Screenshot 2025-09-18 at 12.08.03 PM.png" at bounding box center [781, 665] width 186 height 16
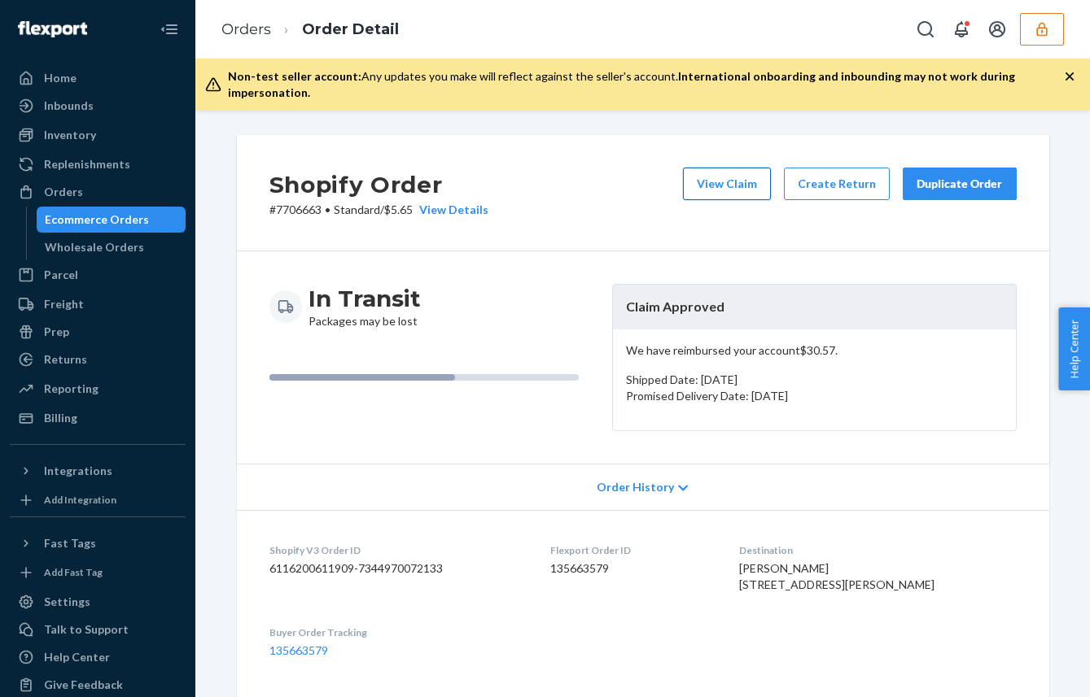
click at [739, 172] on button "View Claim" at bounding box center [727, 184] width 88 height 33
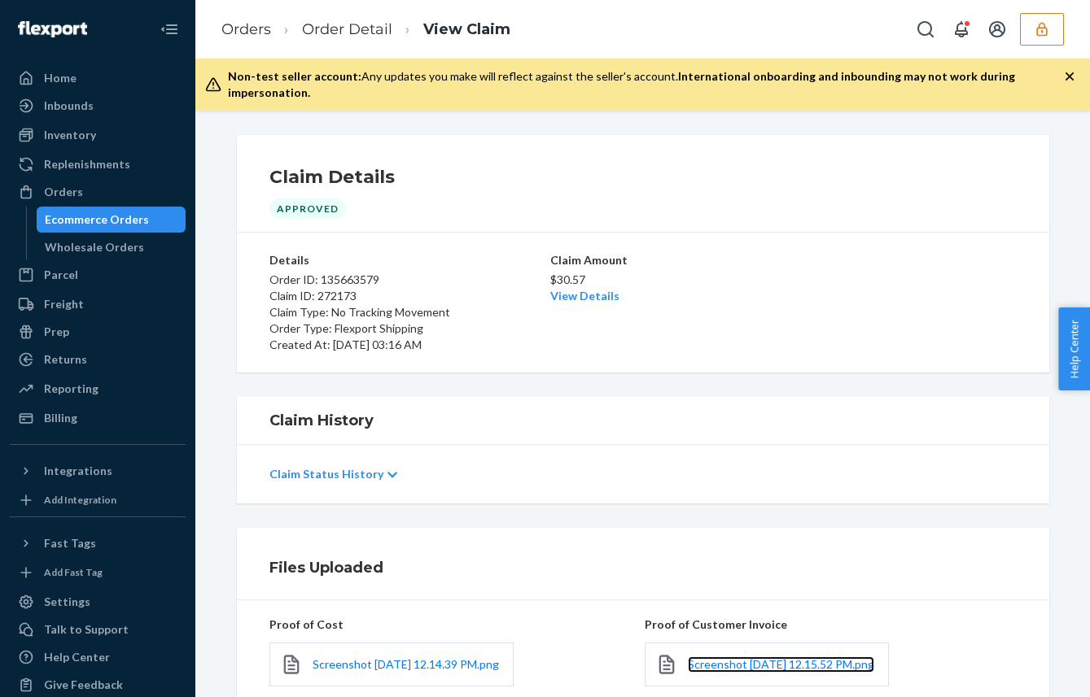
drag, startPoint x: 700, startPoint y: 654, endPoint x: 710, endPoint y: 654, distance: 9.8
click at [701, 657] on link "Screenshot [DATE] 12.15.52 PM.png" at bounding box center [781, 665] width 186 height 16
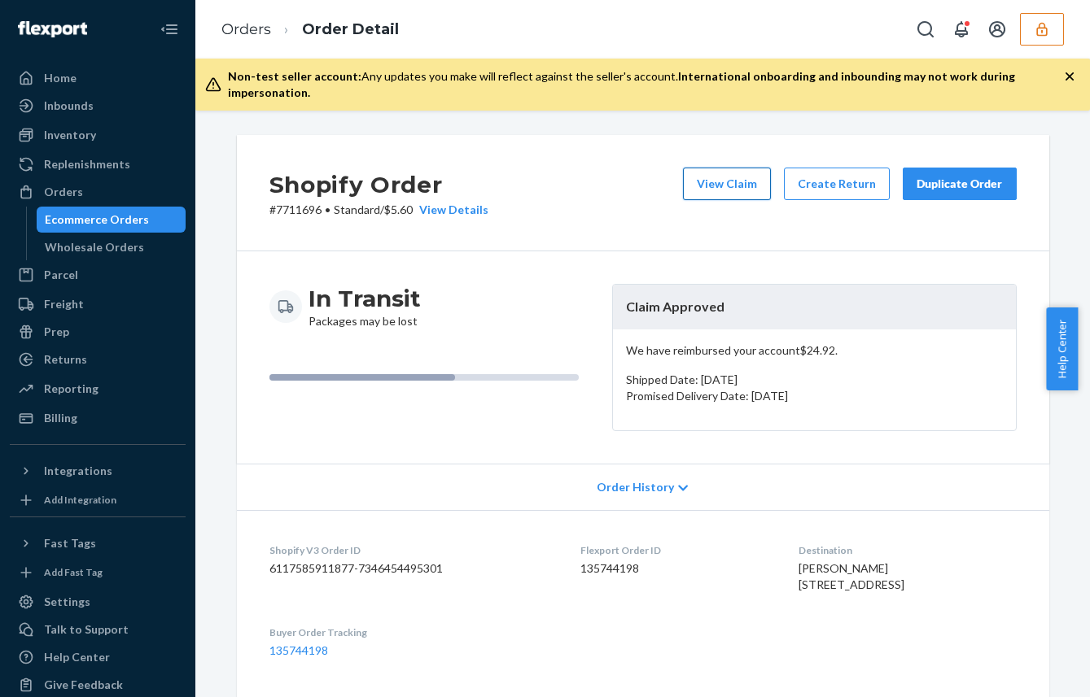
click at [729, 174] on button "View Claim" at bounding box center [727, 184] width 88 height 33
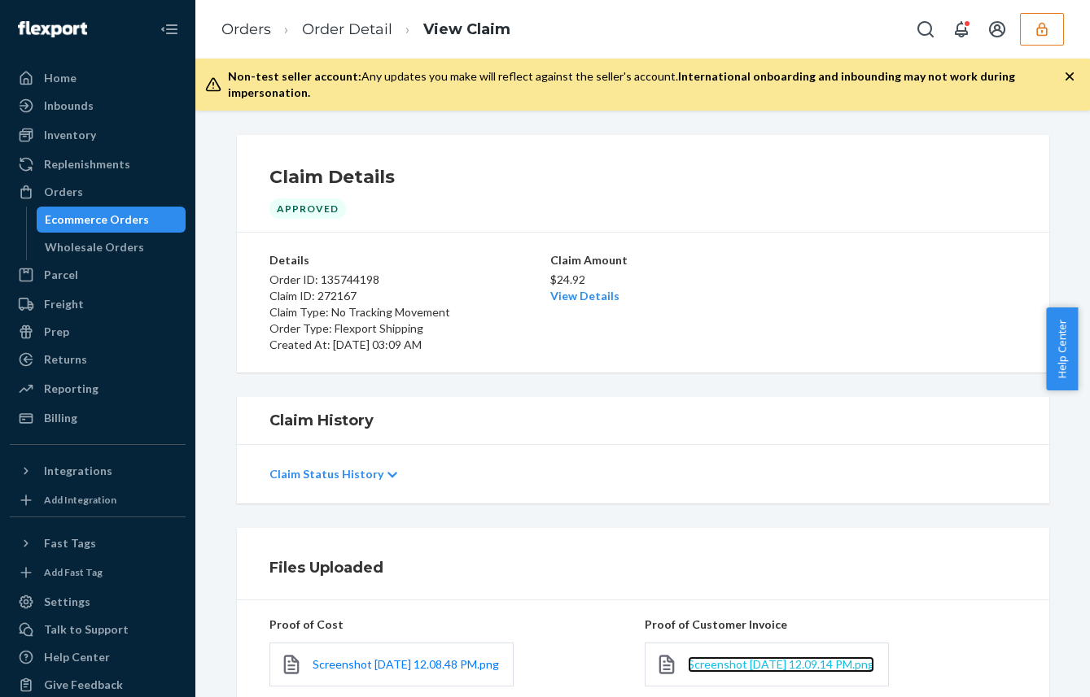
click at [710, 658] on span "Screenshot [DATE] 12.09.14 PM.png" at bounding box center [781, 665] width 186 height 14
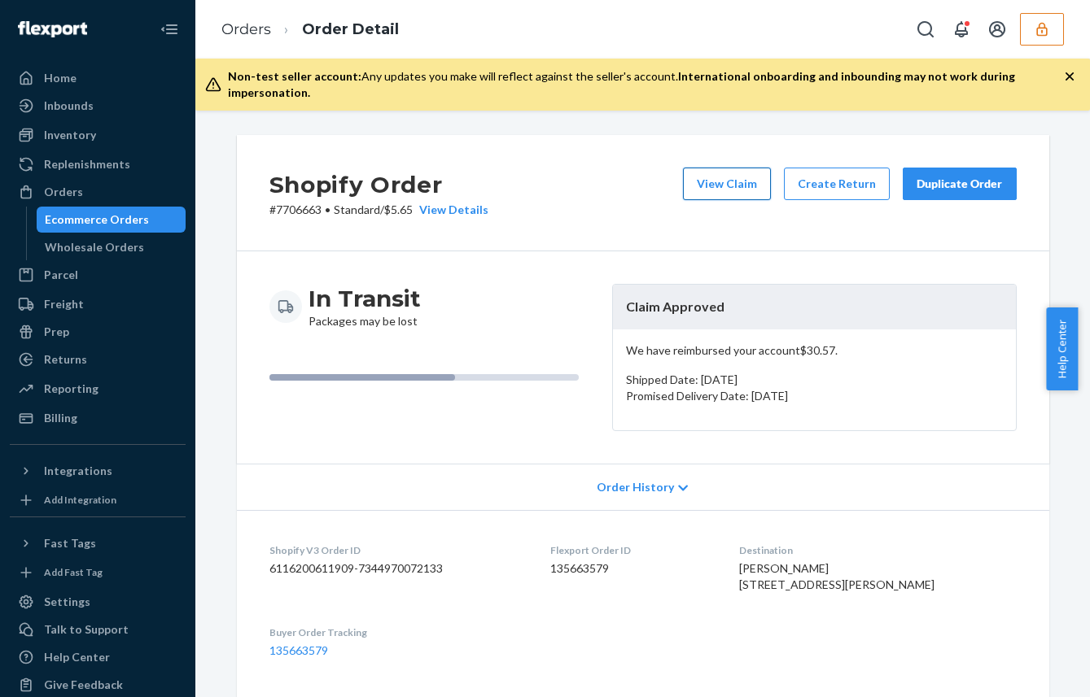
click at [741, 168] on button "View Claim" at bounding box center [727, 184] width 88 height 33
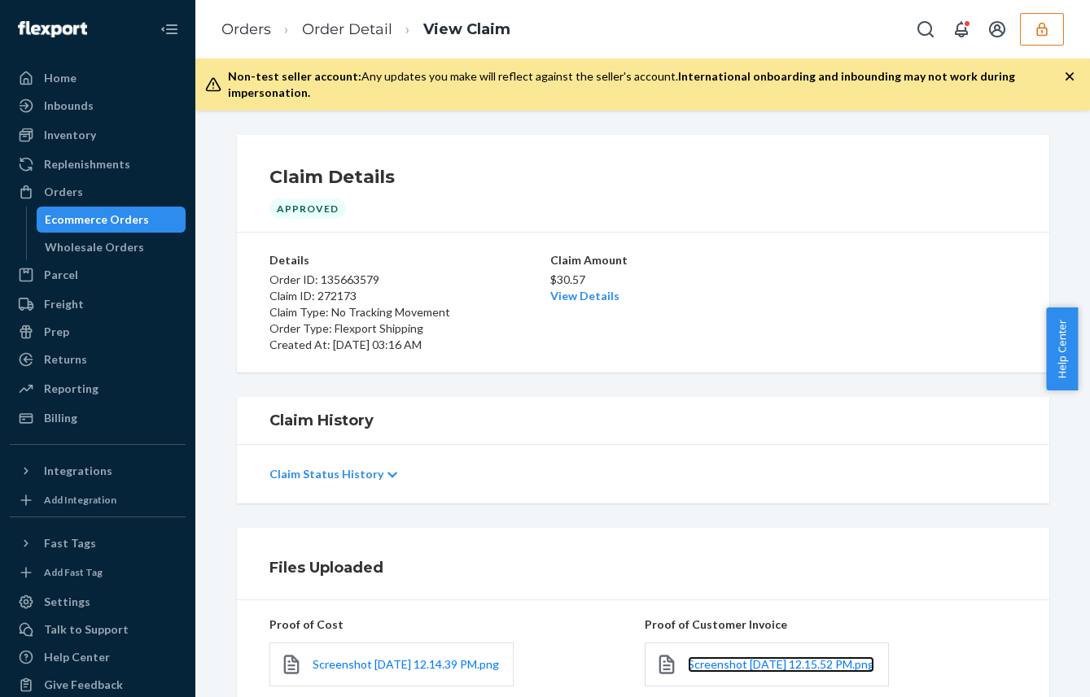
click at [717, 658] on link "Screenshot 2025-09-16 at 12.15.52 PM.png" at bounding box center [781, 665] width 186 height 16
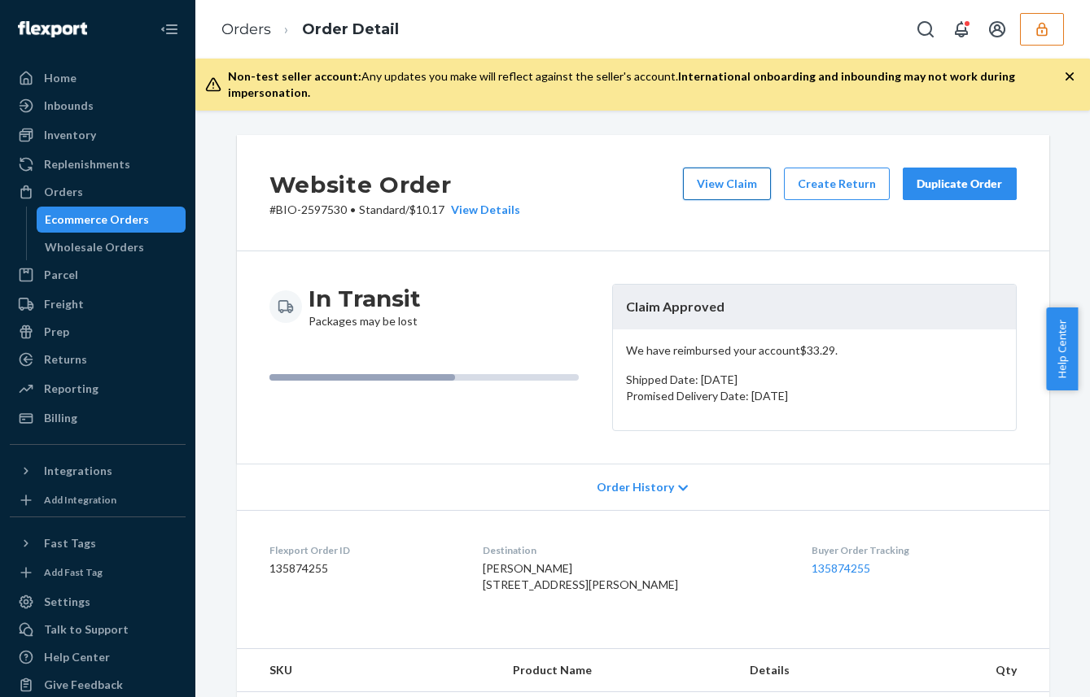
click at [699, 168] on button "View Claim" at bounding box center [727, 184] width 88 height 33
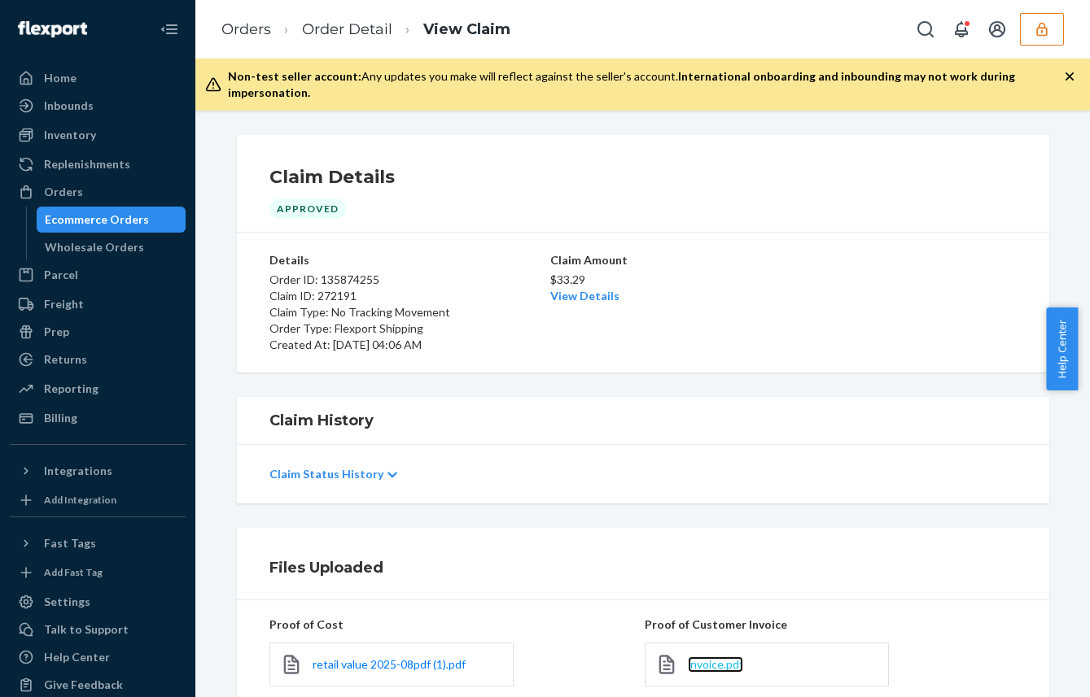
click at [723, 658] on span "invoice.pdf" at bounding box center [715, 665] width 55 height 14
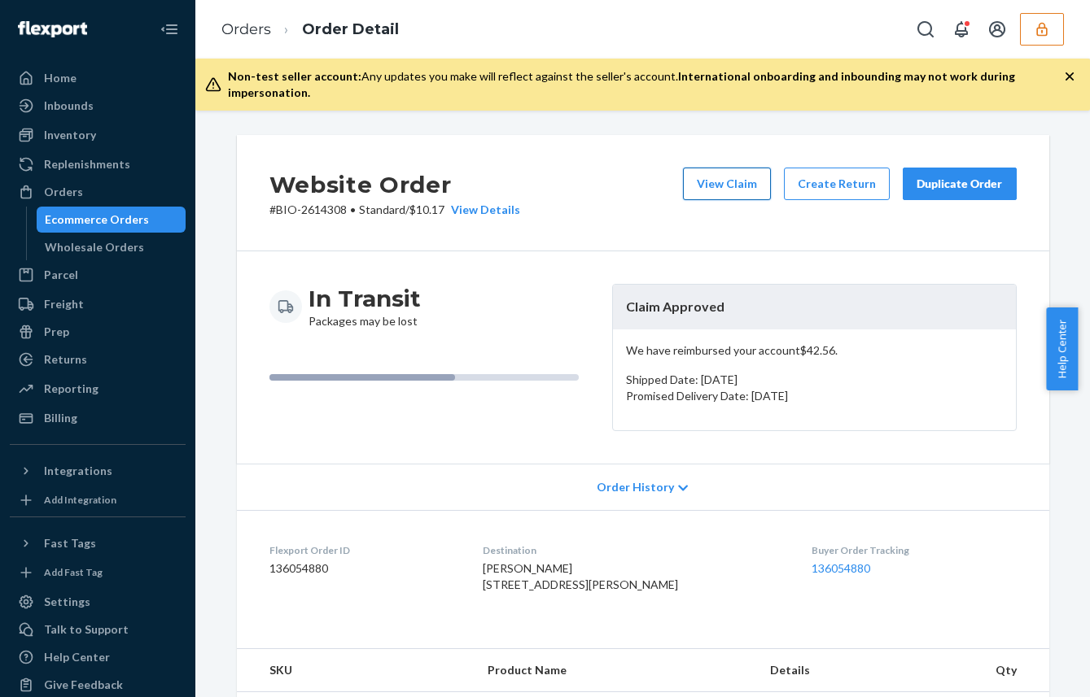
click at [736, 168] on button "View Claim" at bounding box center [727, 184] width 88 height 33
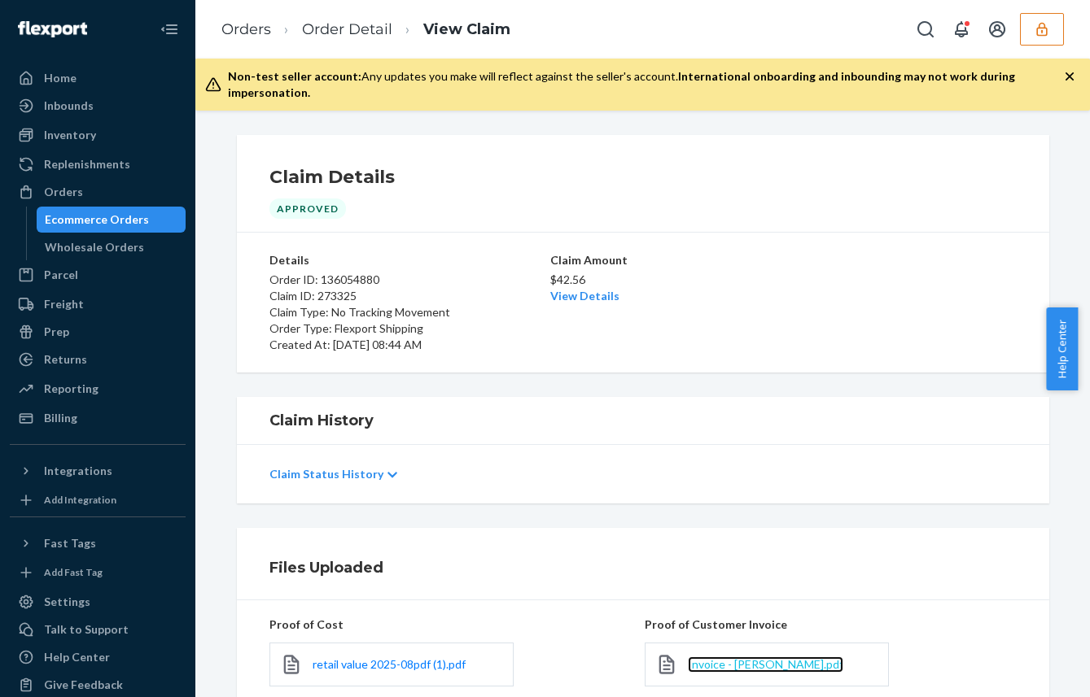
click at [762, 658] on span "Invoice - [PERSON_NAME].pdf" at bounding box center [765, 665] width 155 height 14
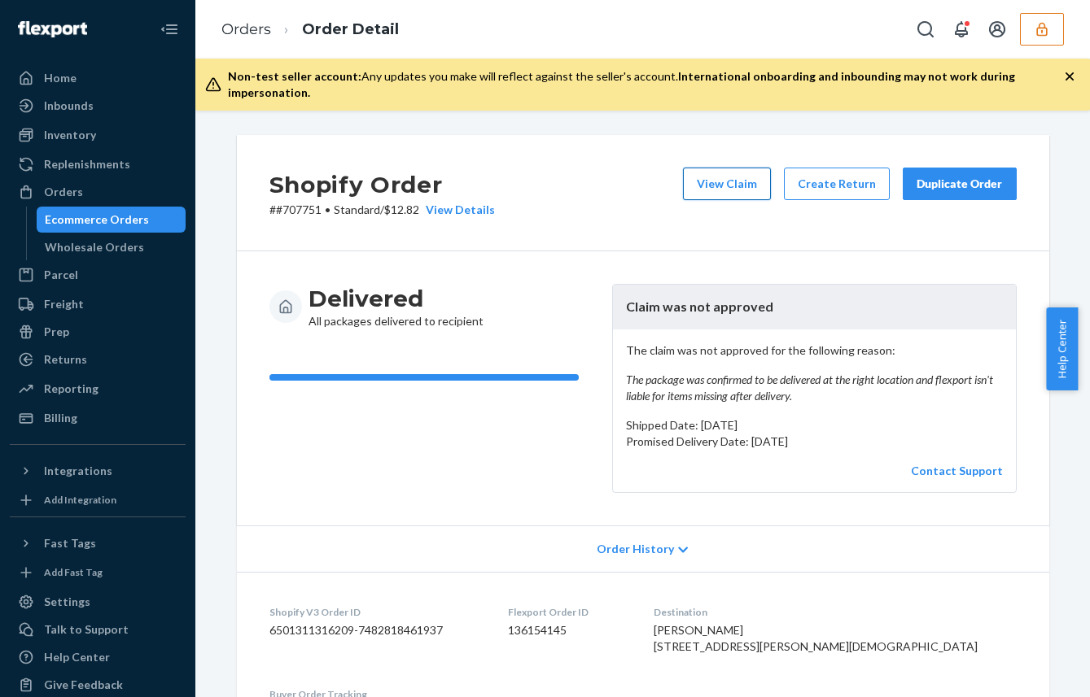
click at [721, 168] on button "View Claim" at bounding box center [727, 184] width 88 height 33
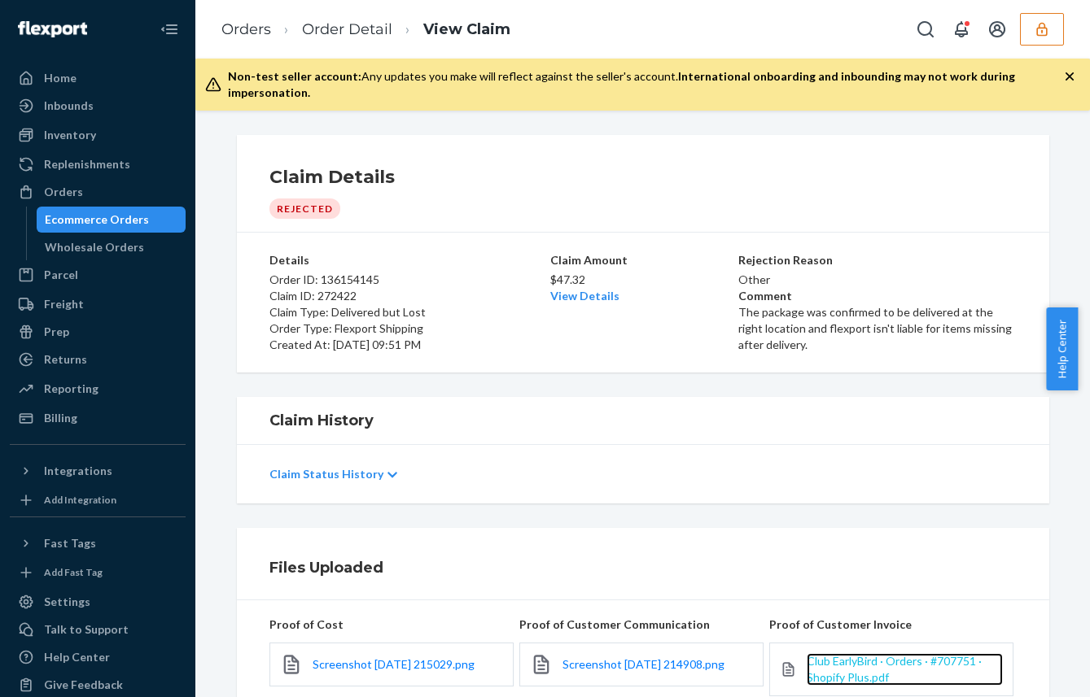
click at [824, 654] on span "Club EarlyBird · Orders · #707751 · Shopify Plus.pdf" at bounding box center [894, 669] width 175 height 30
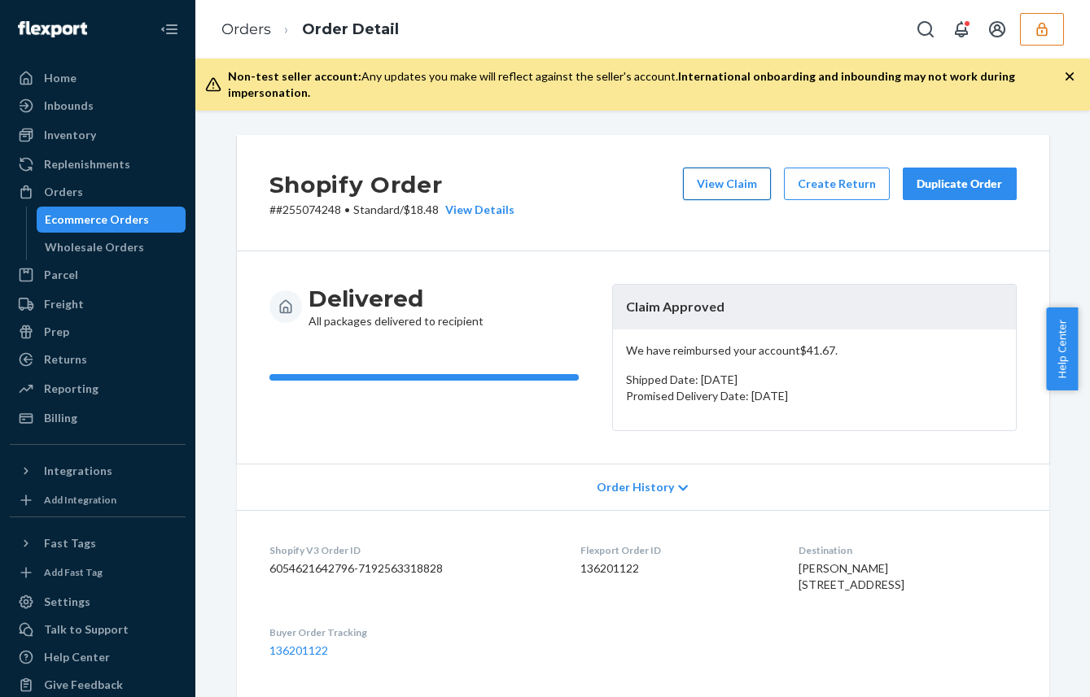
click at [718, 168] on button "View Claim" at bounding box center [727, 184] width 88 height 33
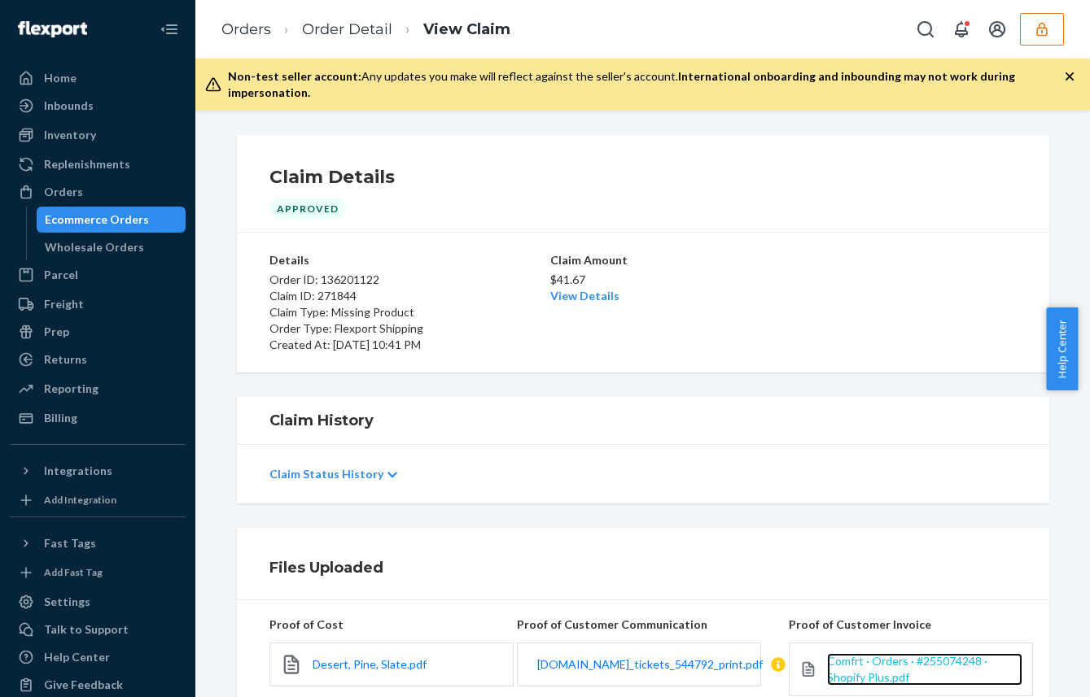
click at [855, 654] on span "Comfrt · Orders · #255074248 · Shopify Plus.pdf" at bounding box center [907, 669] width 160 height 30
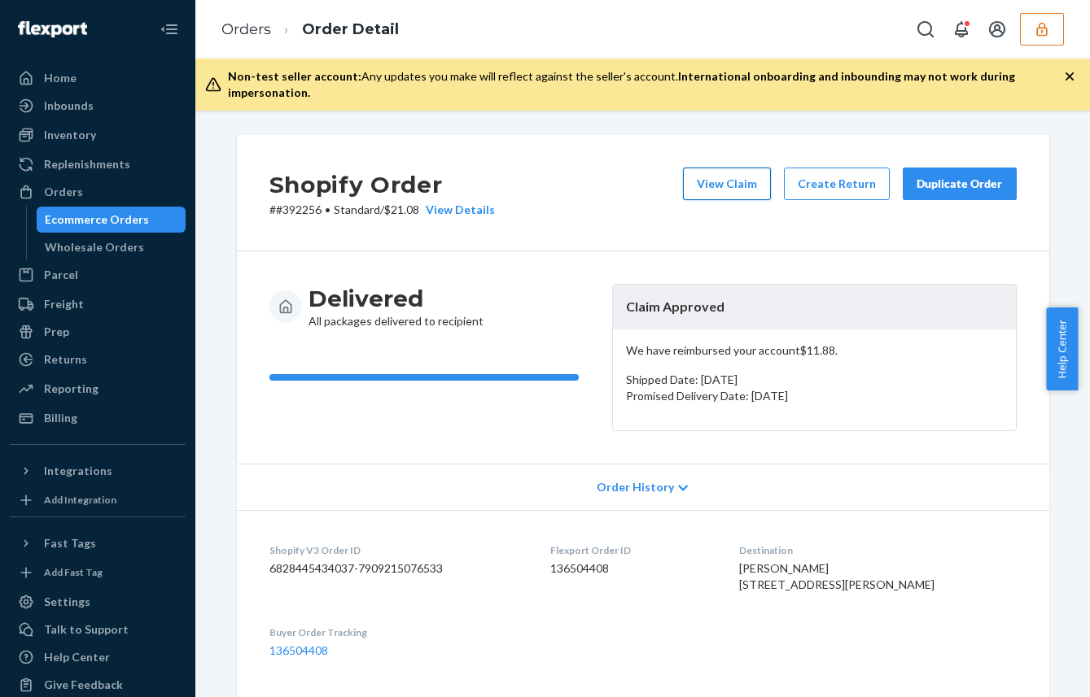
click at [715, 177] on button "View Claim" at bounding box center [727, 184] width 88 height 33
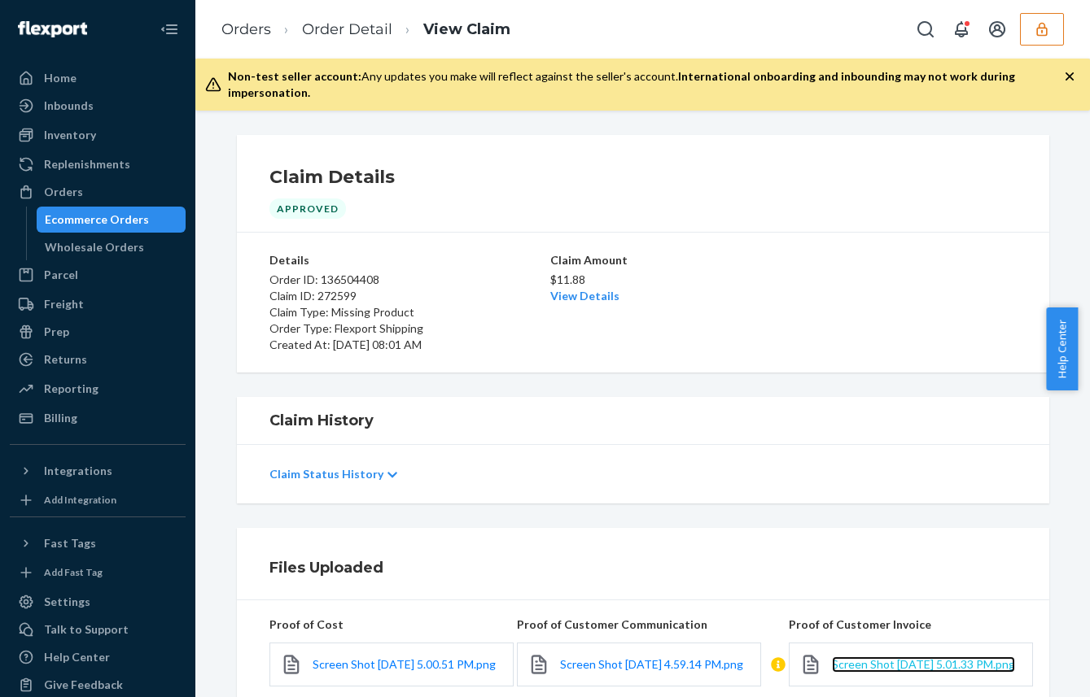
click at [859, 658] on span "Screen Shot [DATE] 5.01.33 PM.png" at bounding box center [923, 665] width 183 height 14
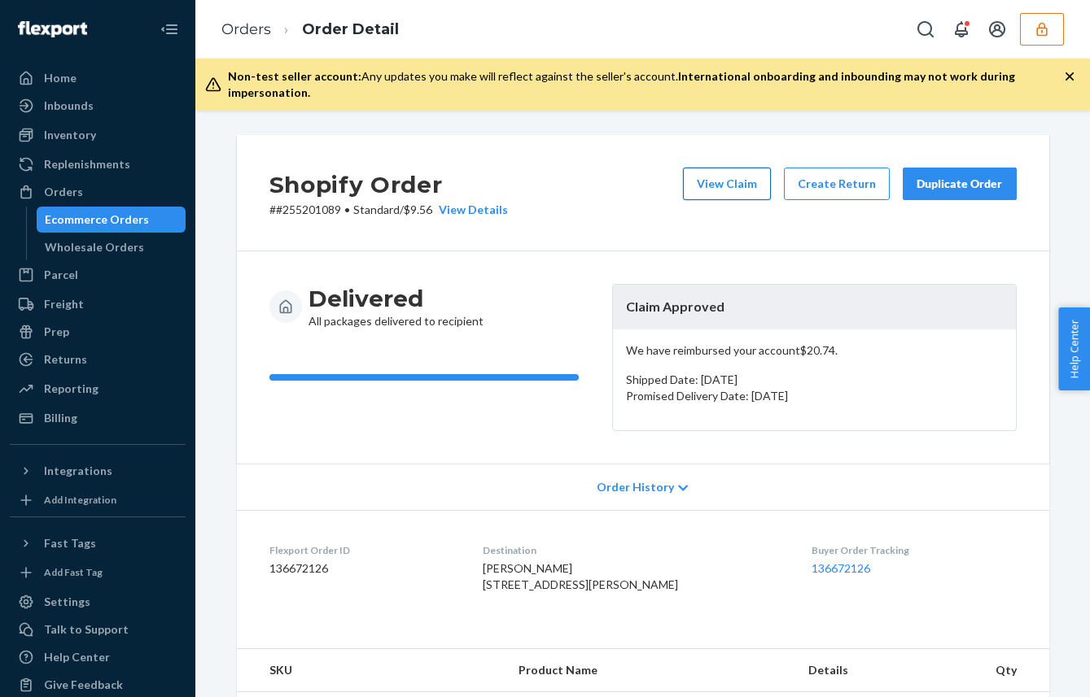
click at [736, 171] on button "View Claim" at bounding box center [727, 184] width 88 height 33
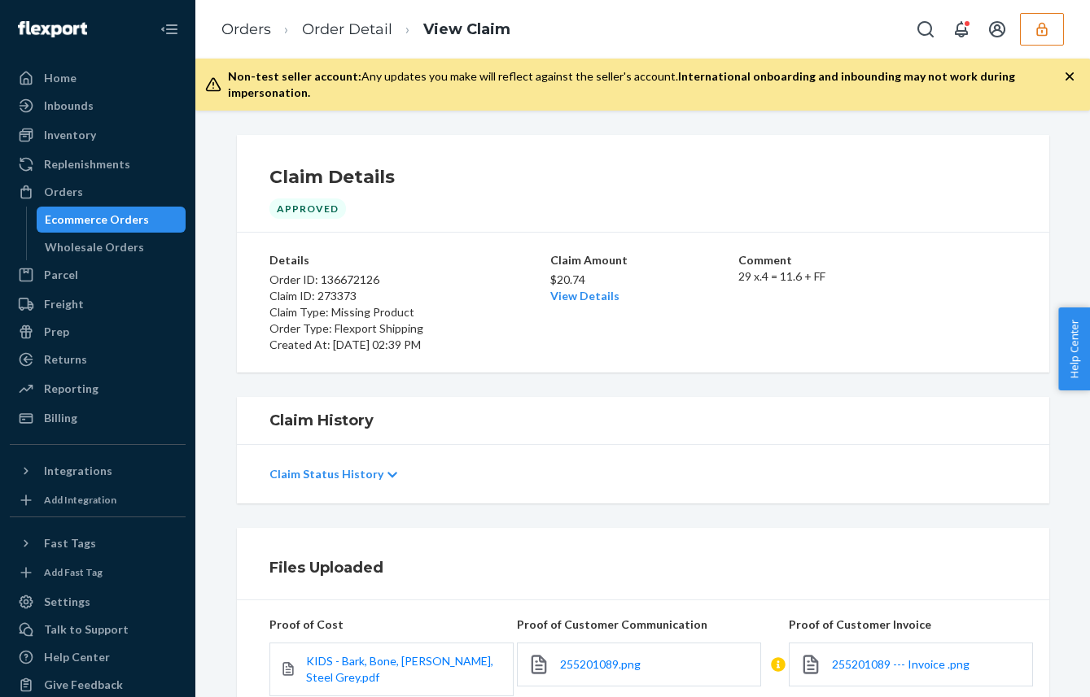
click at [886, 643] on div "255201089 --- Invoice .png" at bounding box center [911, 665] width 244 height 44
click at [832, 658] on span "255201089 --- Invoice .png" at bounding box center [901, 665] width 138 height 14
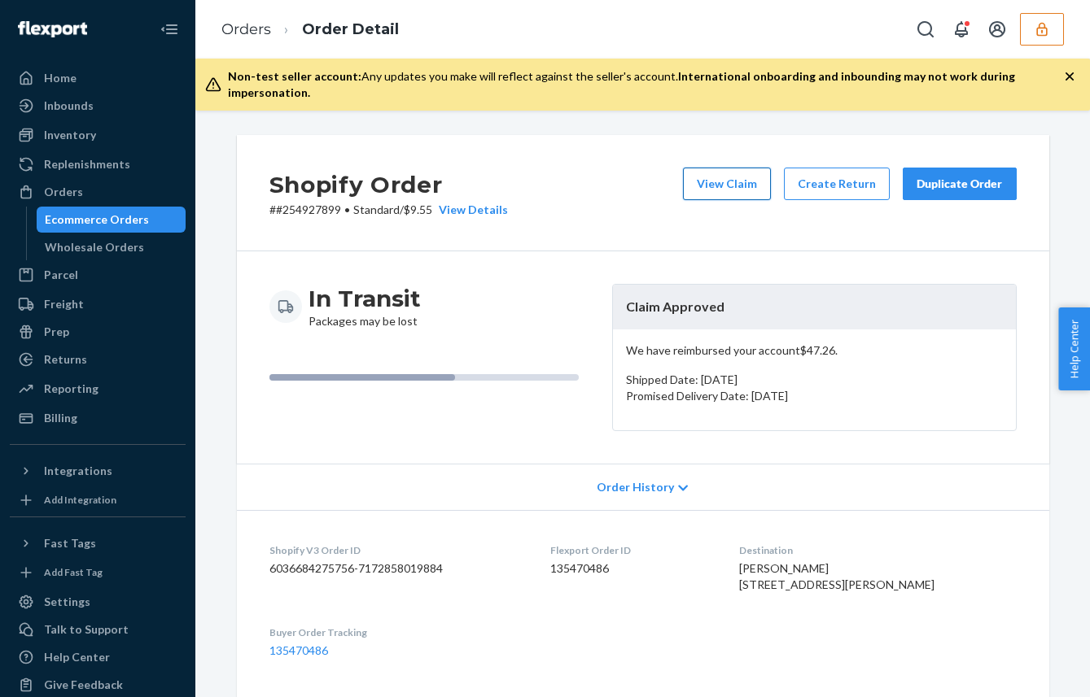
click at [734, 177] on button "View Claim" at bounding box center [727, 184] width 88 height 33
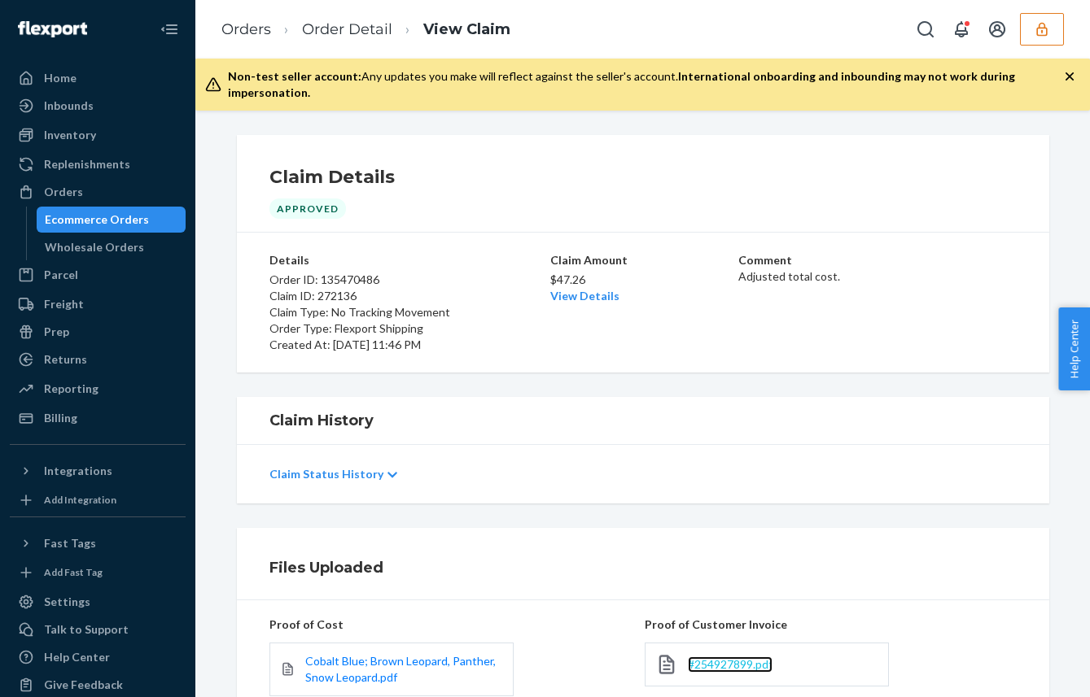
click at [737, 658] on span "#254927899.pdf" at bounding box center [730, 665] width 85 height 14
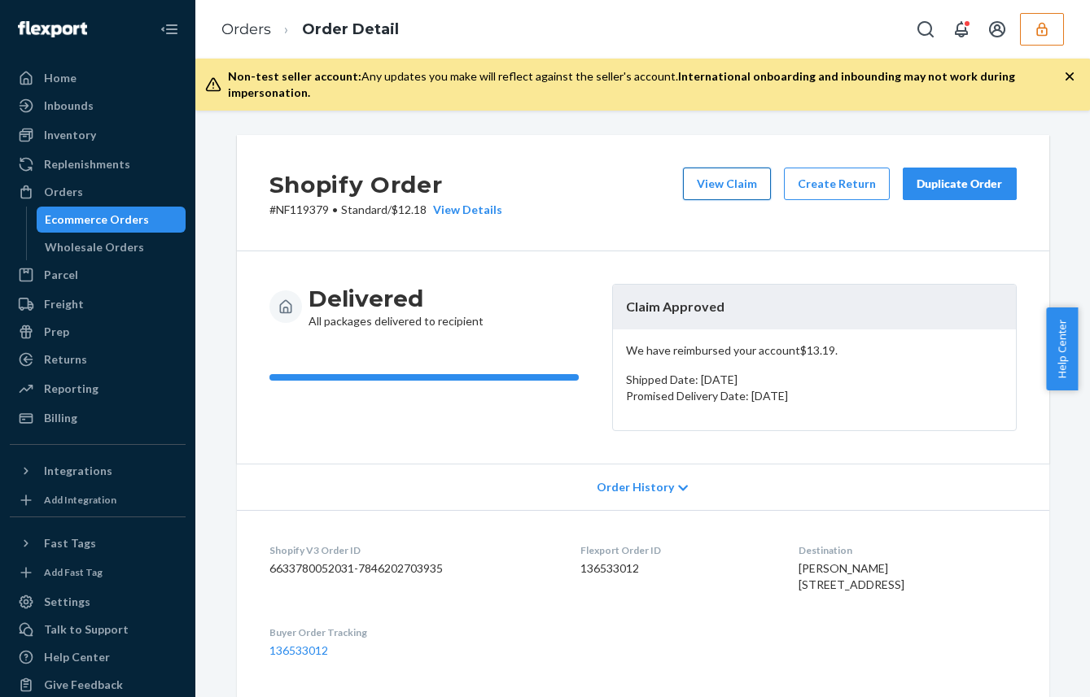
click at [719, 168] on button "View Claim" at bounding box center [727, 184] width 88 height 33
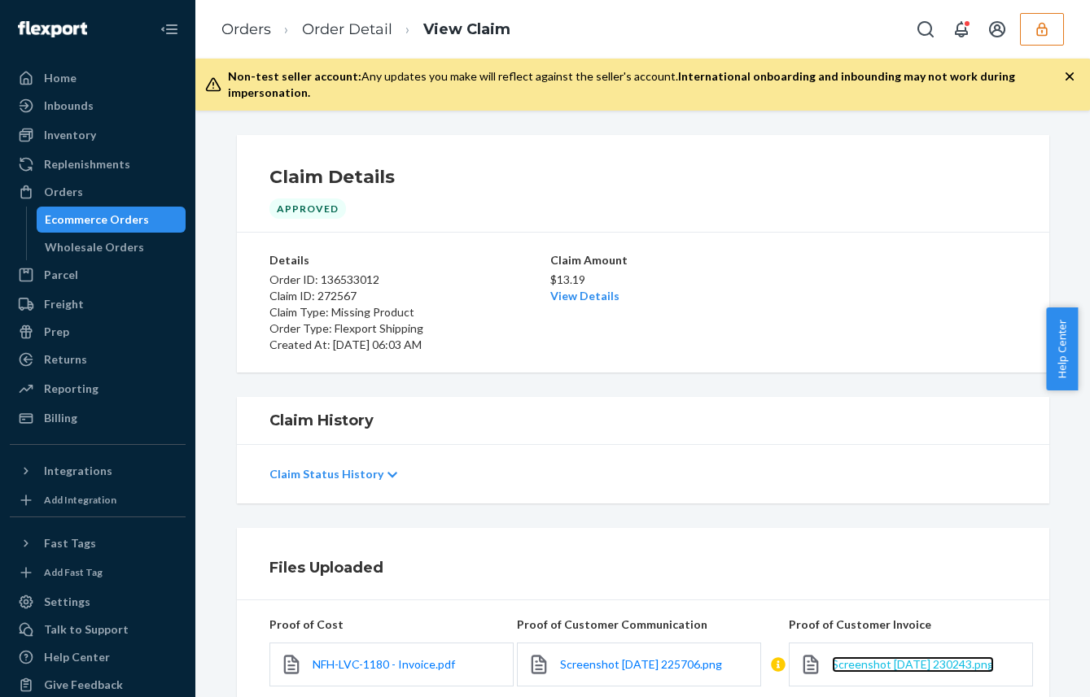
click at [846, 658] on span "Screenshot 2025-09-17 230243.png" at bounding box center [913, 665] width 162 height 14
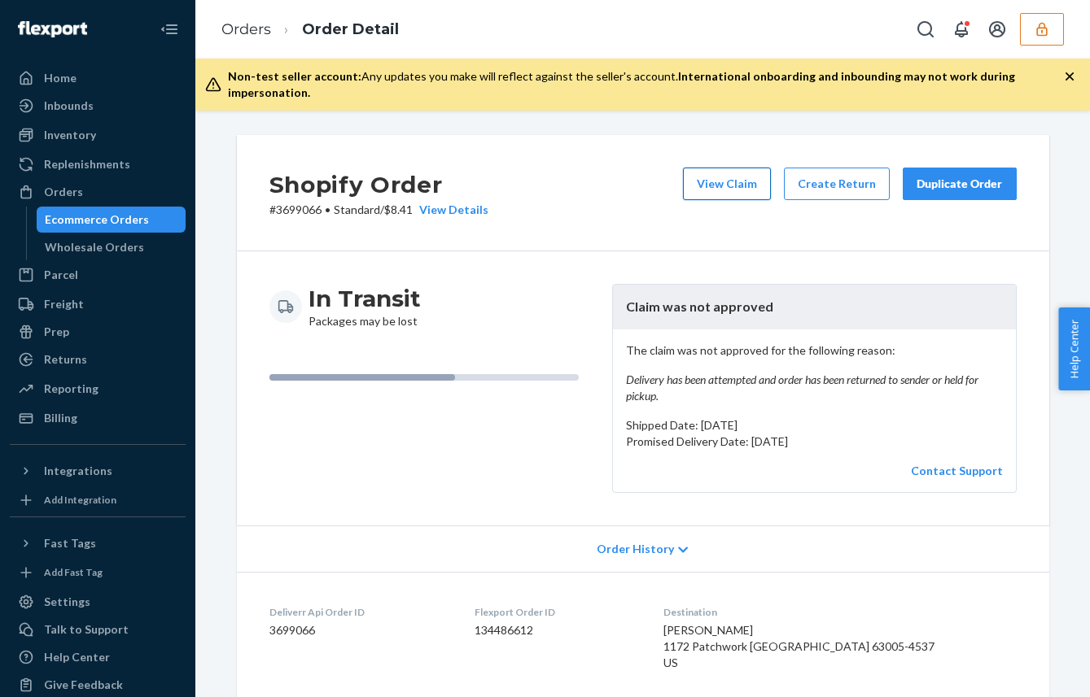
click at [750, 168] on button "View Claim" at bounding box center [727, 184] width 88 height 33
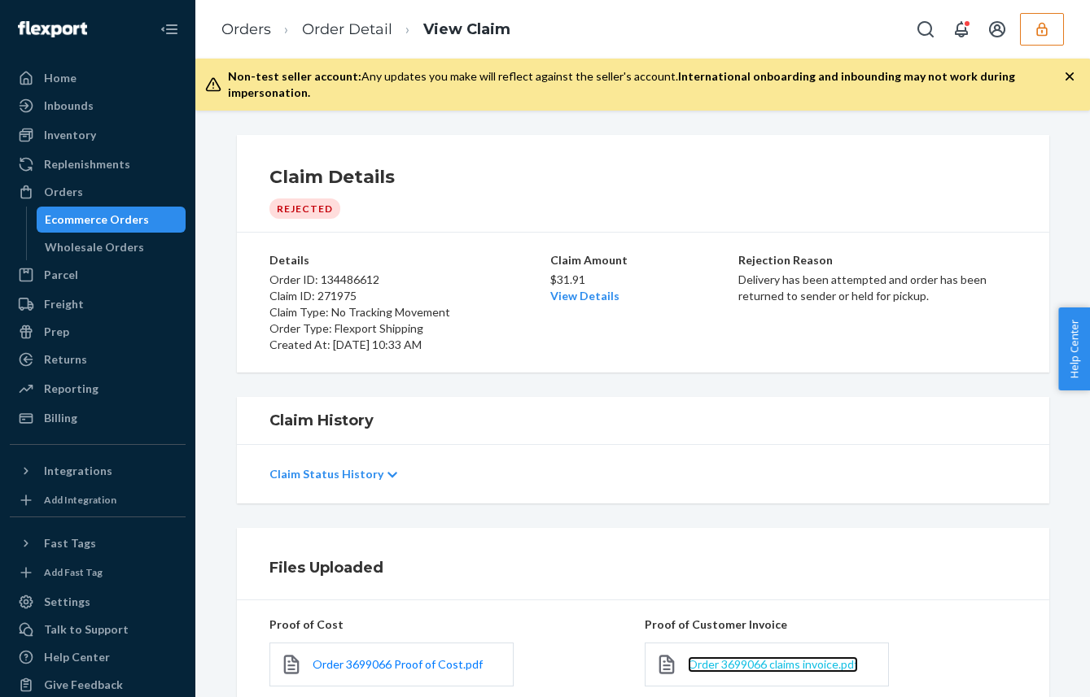
click at [718, 658] on span "Order 3699066 claims invoice.pdf" at bounding box center [773, 665] width 170 height 14
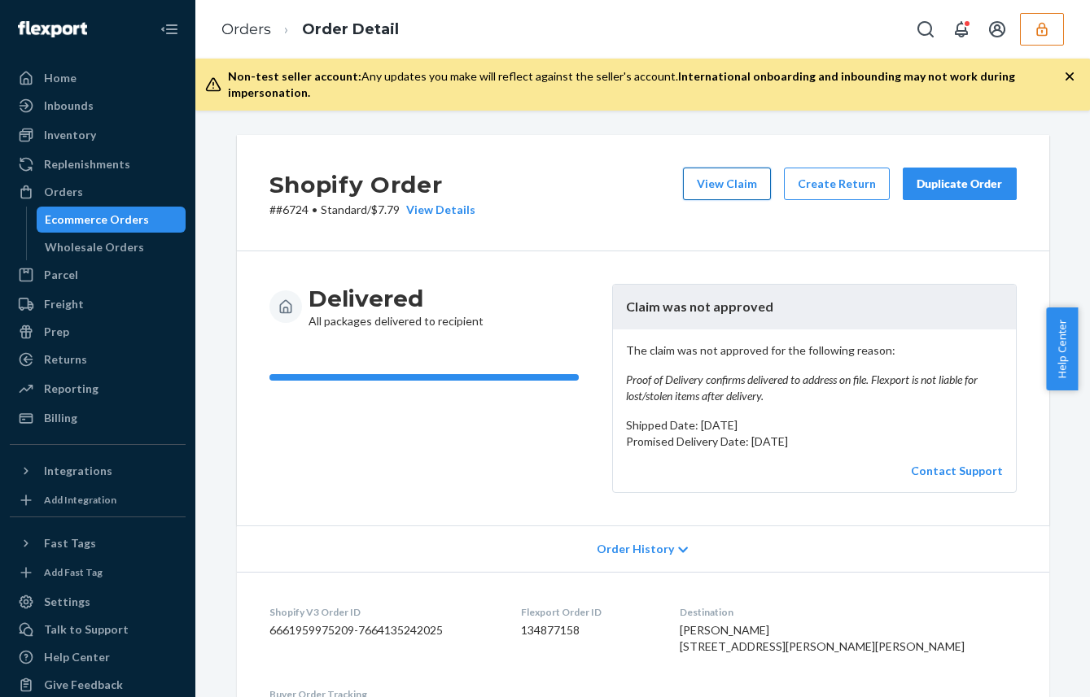
click at [714, 168] on button "View Claim" at bounding box center [727, 184] width 88 height 33
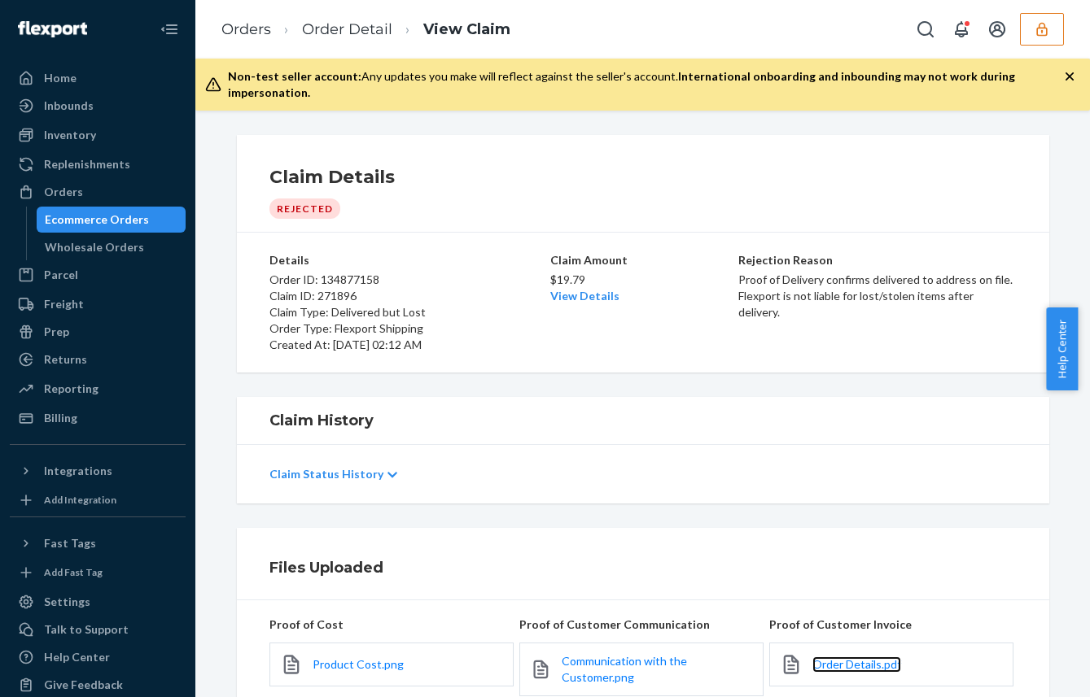
click at [844, 657] on link "Order Details.pdf" at bounding box center [856, 665] width 89 height 16
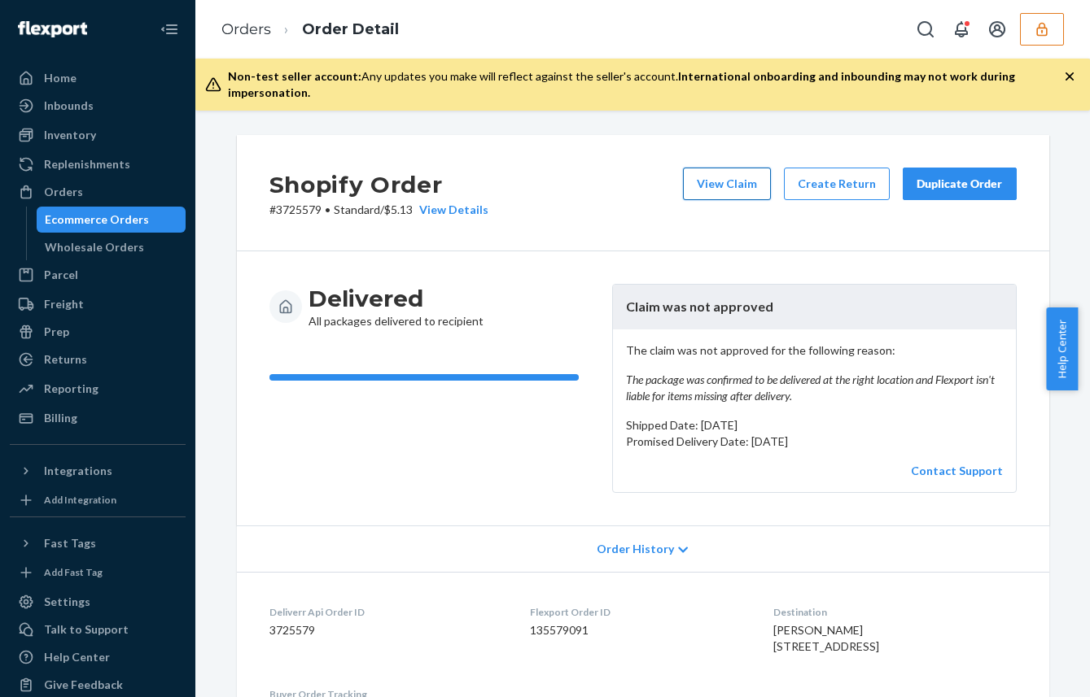
click at [756, 168] on button "View Claim" at bounding box center [727, 184] width 88 height 33
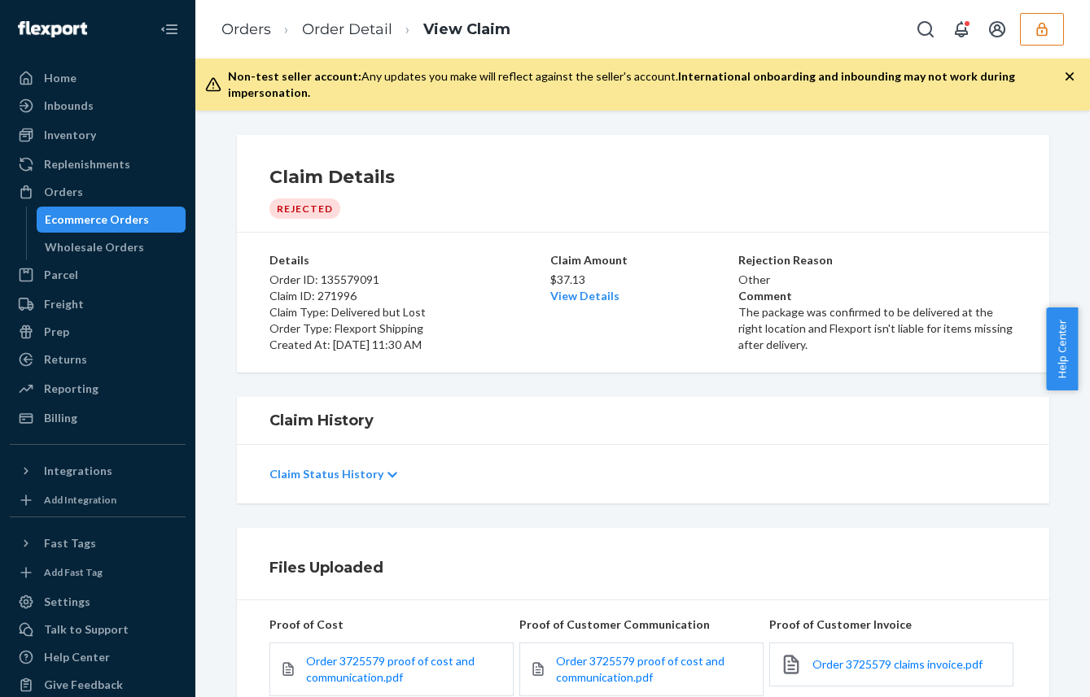
click at [802, 646] on div "Order 3725579 claims invoice.pdf" at bounding box center [891, 665] width 244 height 44
click at [848, 658] on span "Order 3725579 claims invoice.pdf" at bounding box center [897, 665] width 170 height 14
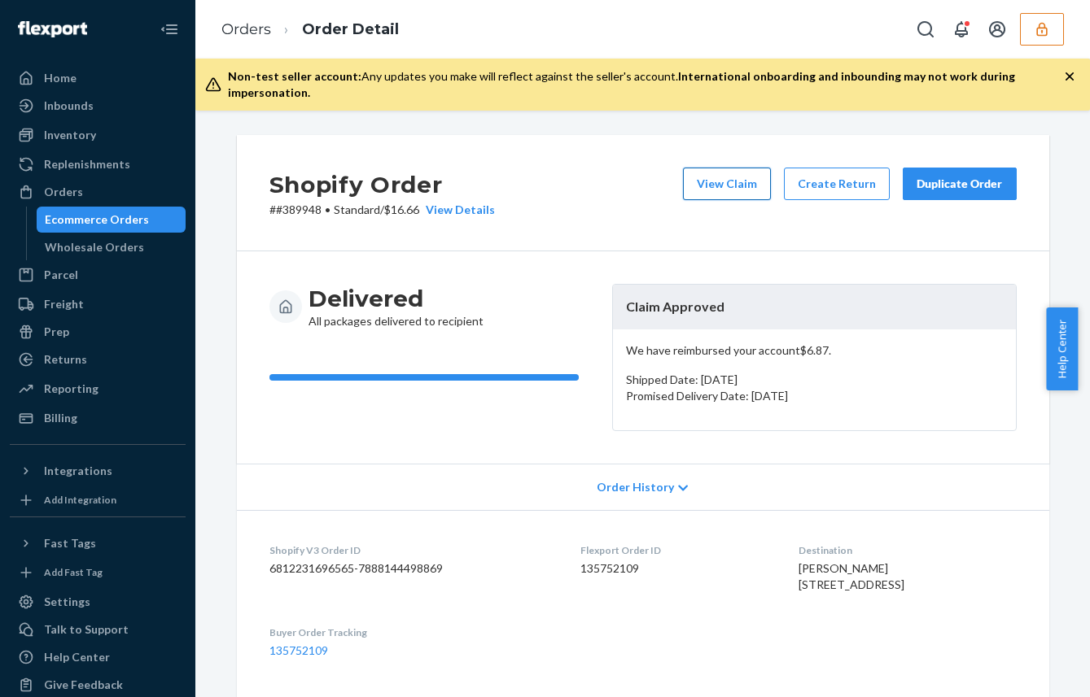
click at [725, 168] on button "View Claim" at bounding box center [727, 184] width 88 height 33
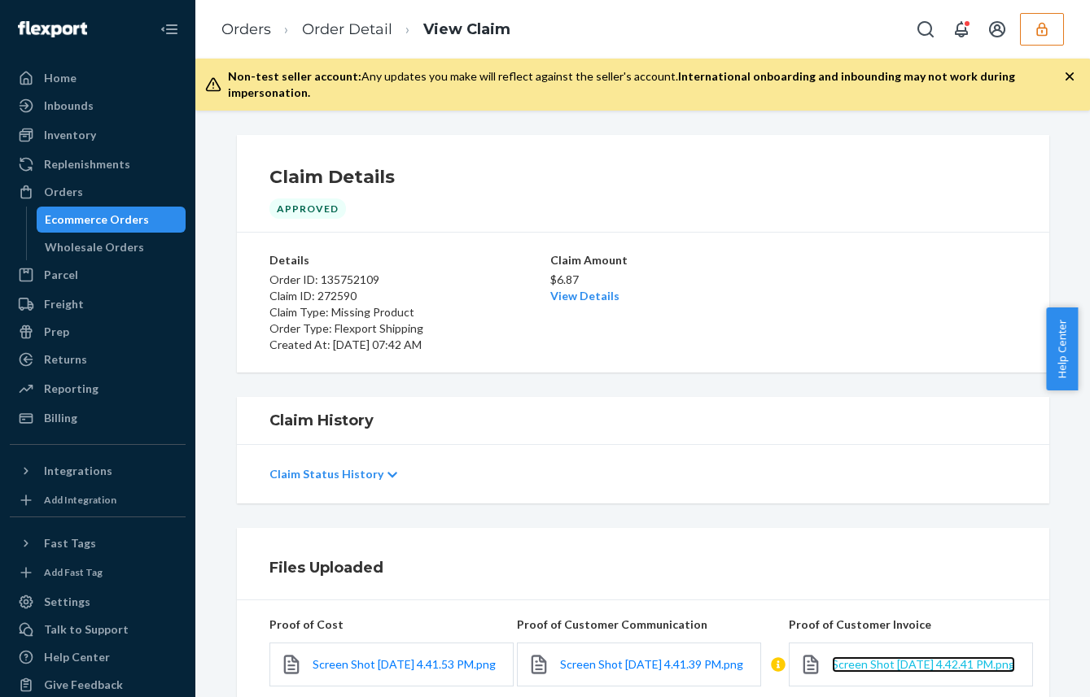
click at [838, 658] on span "Screen Shot [DATE] 4.42.41 PM.png" at bounding box center [923, 665] width 183 height 14
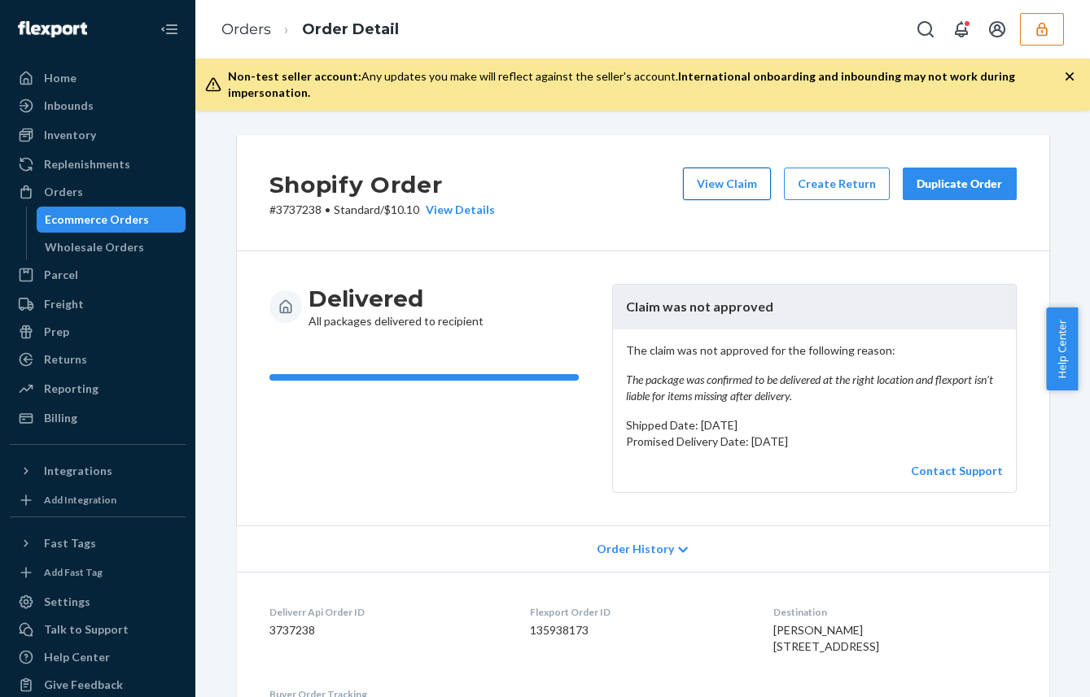
click at [715, 171] on button "View Claim" at bounding box center [727, 184] width 88 height 33
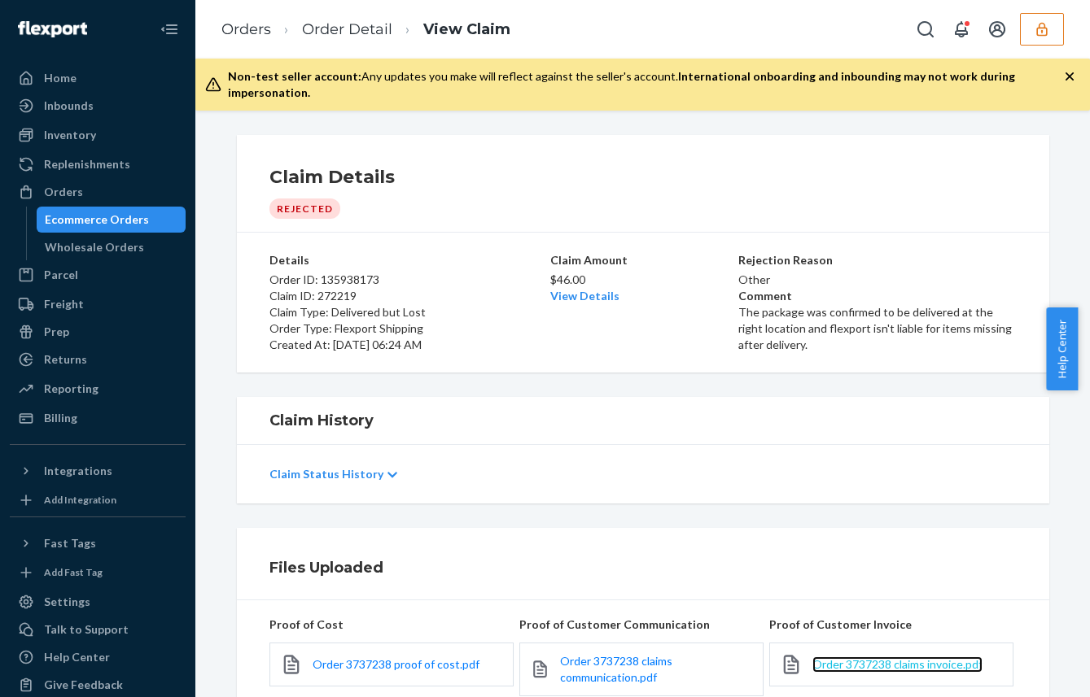
click at [842, 658] on span "Order 3737238 claims invoice.pdf" at bounding box center [897, 665] width 170 height 14
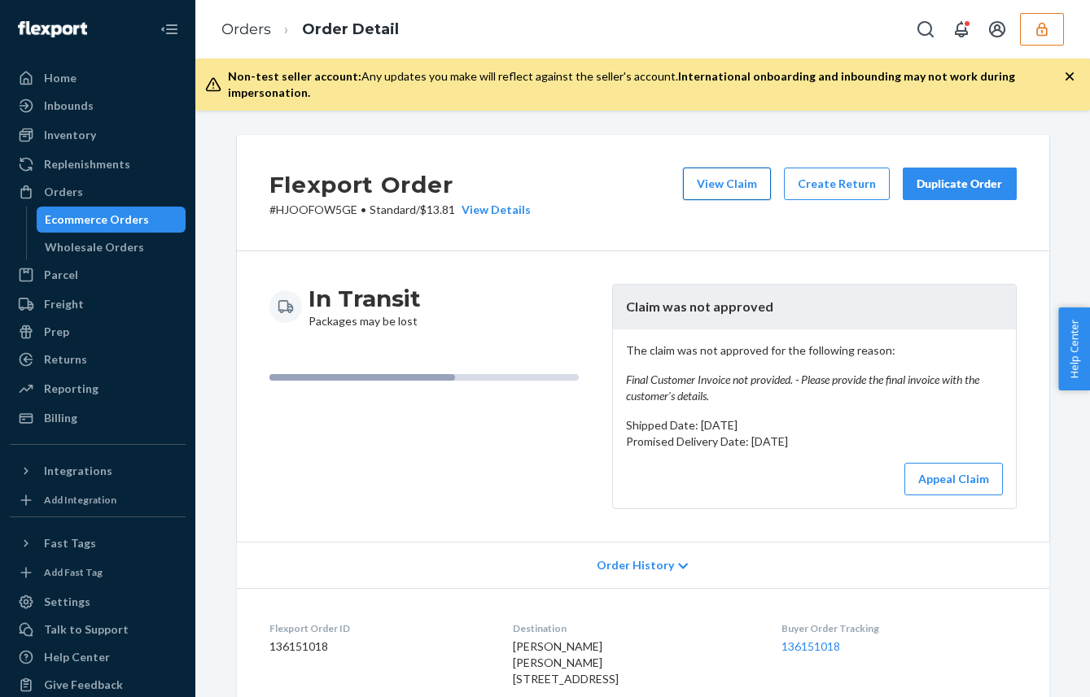
click at [718, 177] on button "View Claim" at bounding box center [727, 184] width 88 height 33
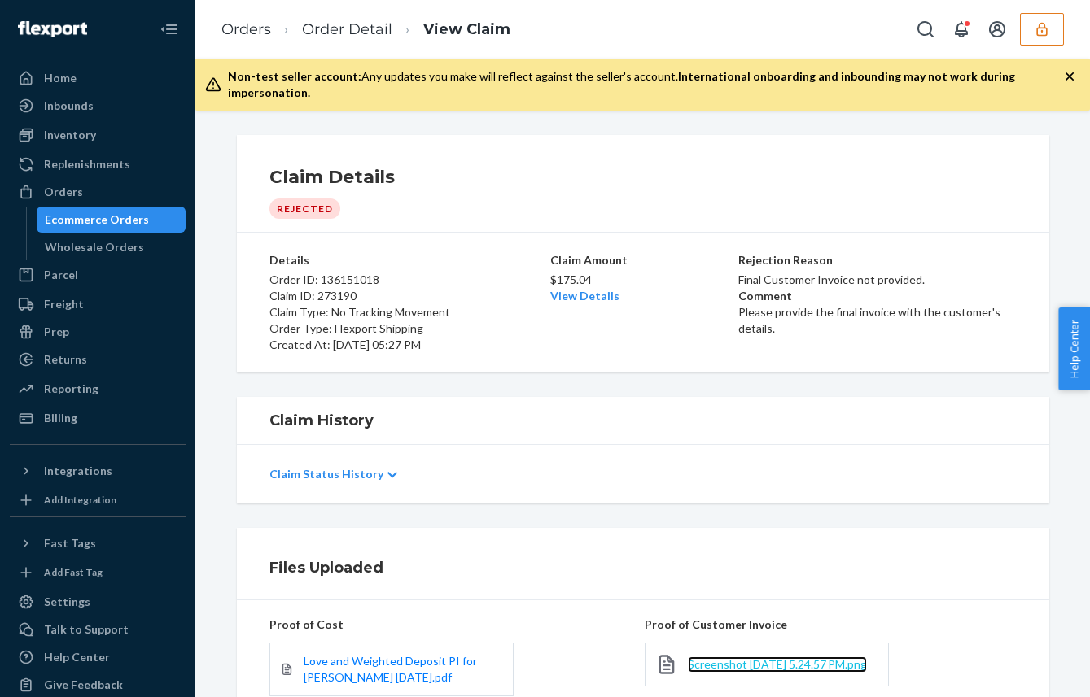
click at [719, 658] on span "Screenshot [DATE] 5.24.57 PM.png" at bounding box center [777, 665] width 179 height 14
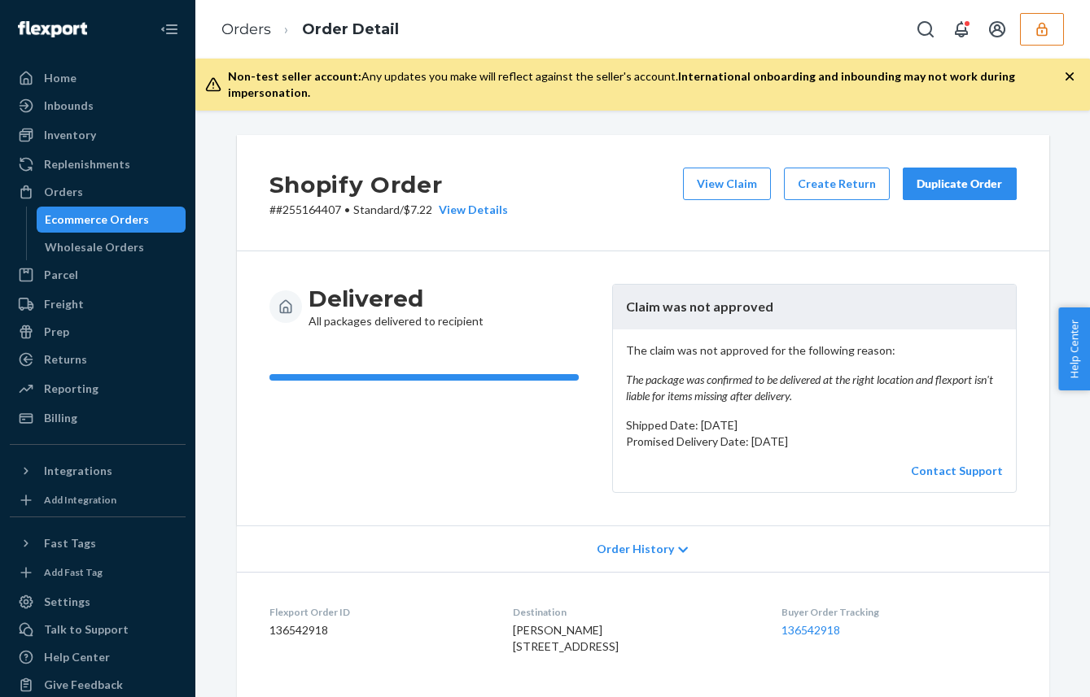
click at [710, 168] on button "View Claim" at bounding box center [727, 184] width 88 height 33
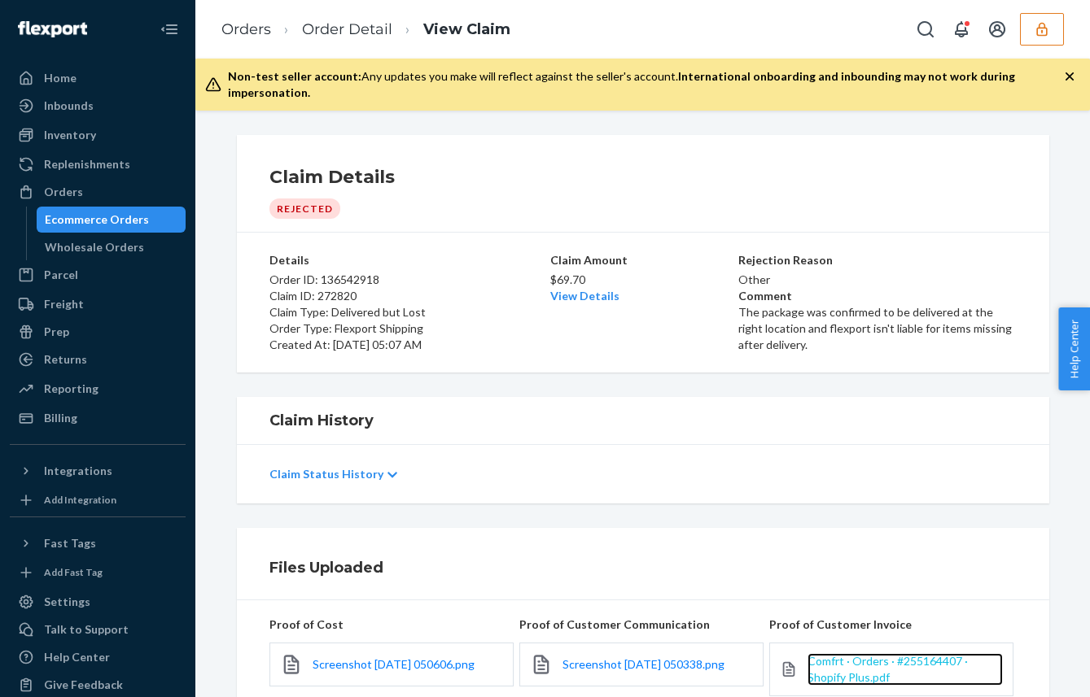
click at [849, 666] on span "Comfrt · Orders · #255164407 · Shopify Plus.pdf" at bounding box center [887, 669] width 160 height 30
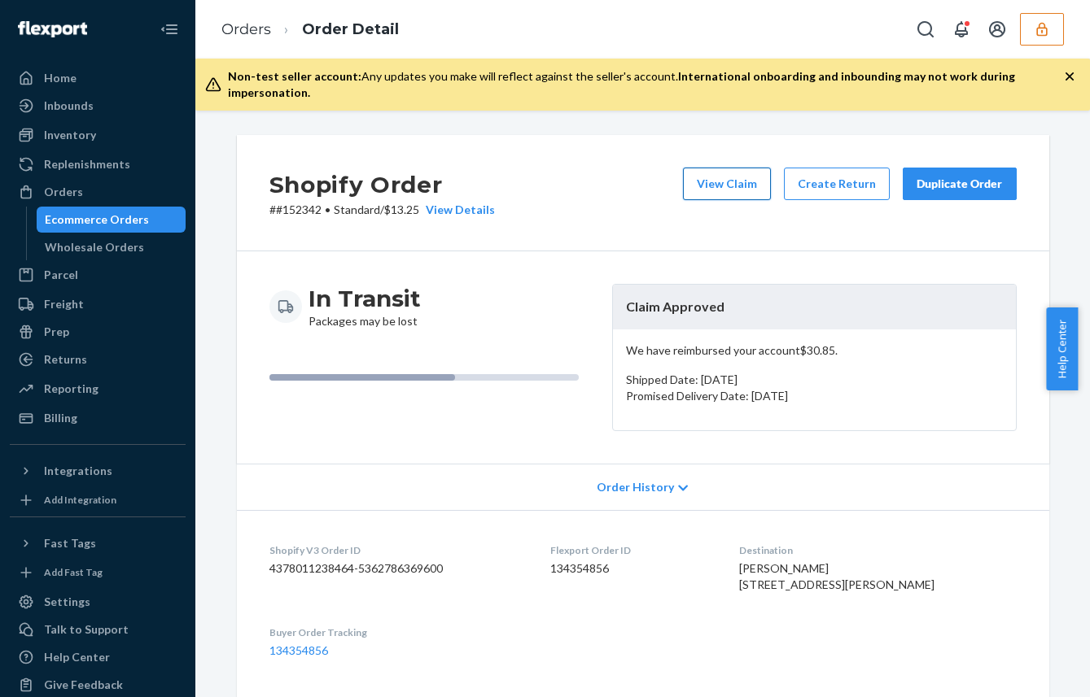
click at [759, 170] on button "View Claim" at bounding box center [727, 184] width 88 height 33
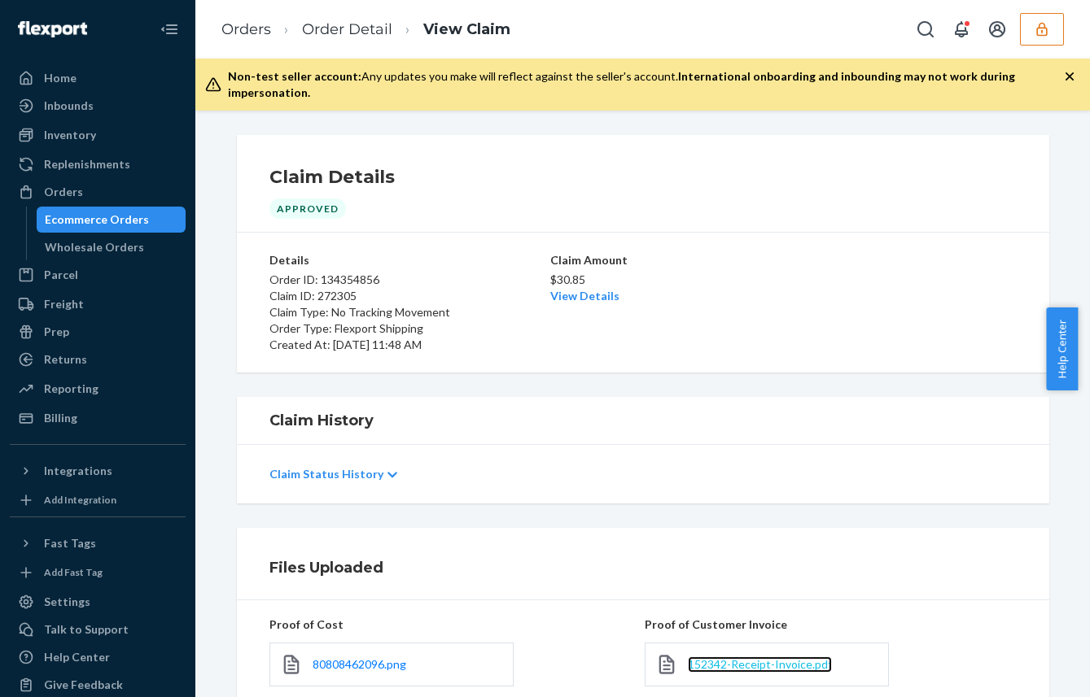
click at [726, 658] on span "152342-Receipt-Invoice.pdf" at bounding box center [760, 665] width 144 height 14
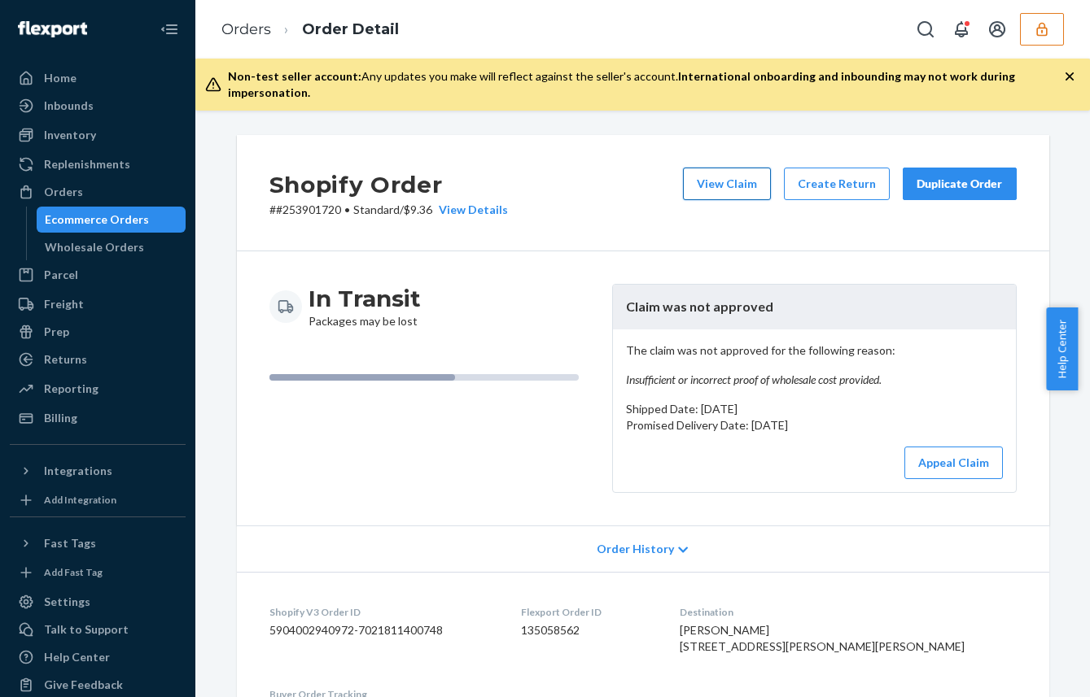
click at [703, 168] on button "View Claim" at bounding box center [727, 184] width 88 height 33
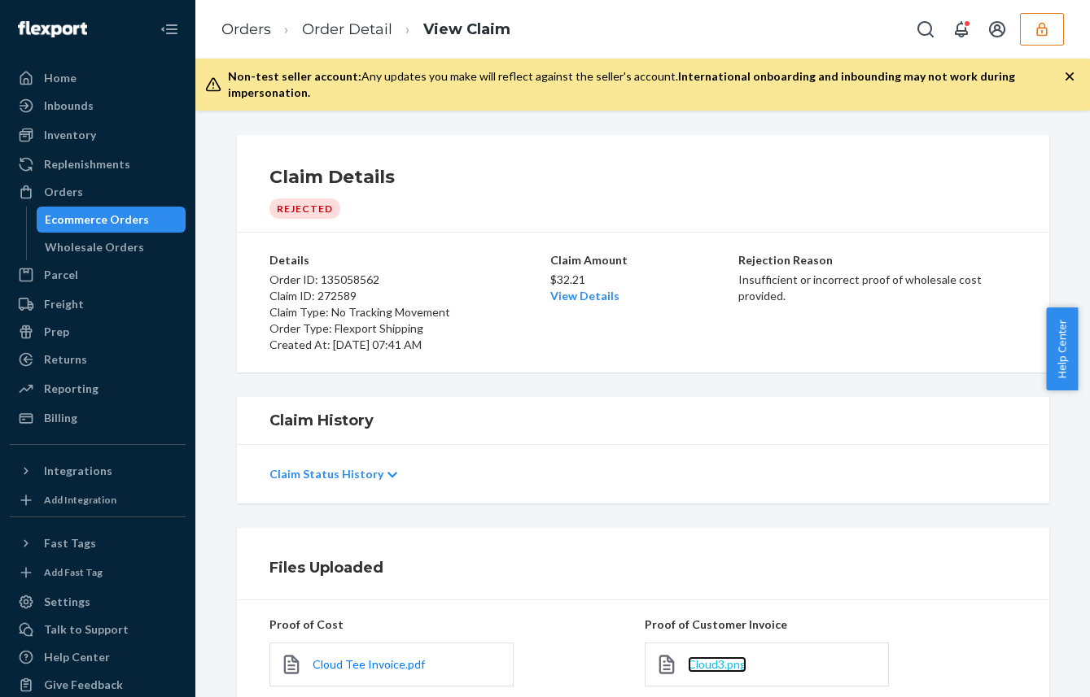
click at [707, 658] on span "Cloud3.png" at bounding box center [717, 665] width 59 height 14
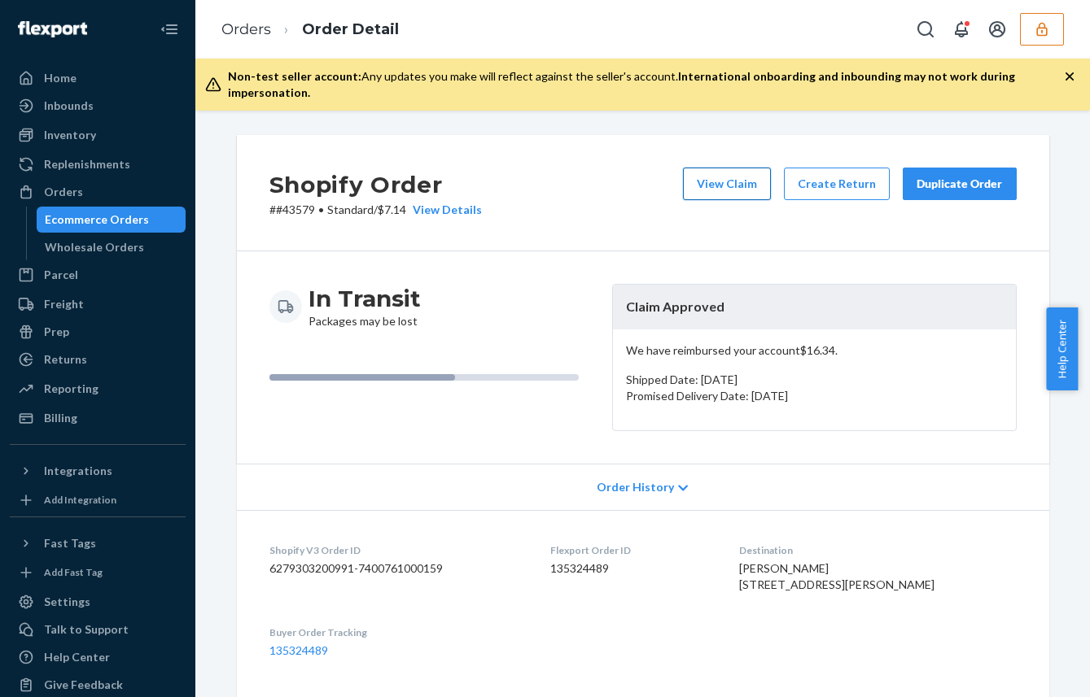
click at [710, 168] on button "View Claim" at bounding box center [727, 184] width 88 height 33
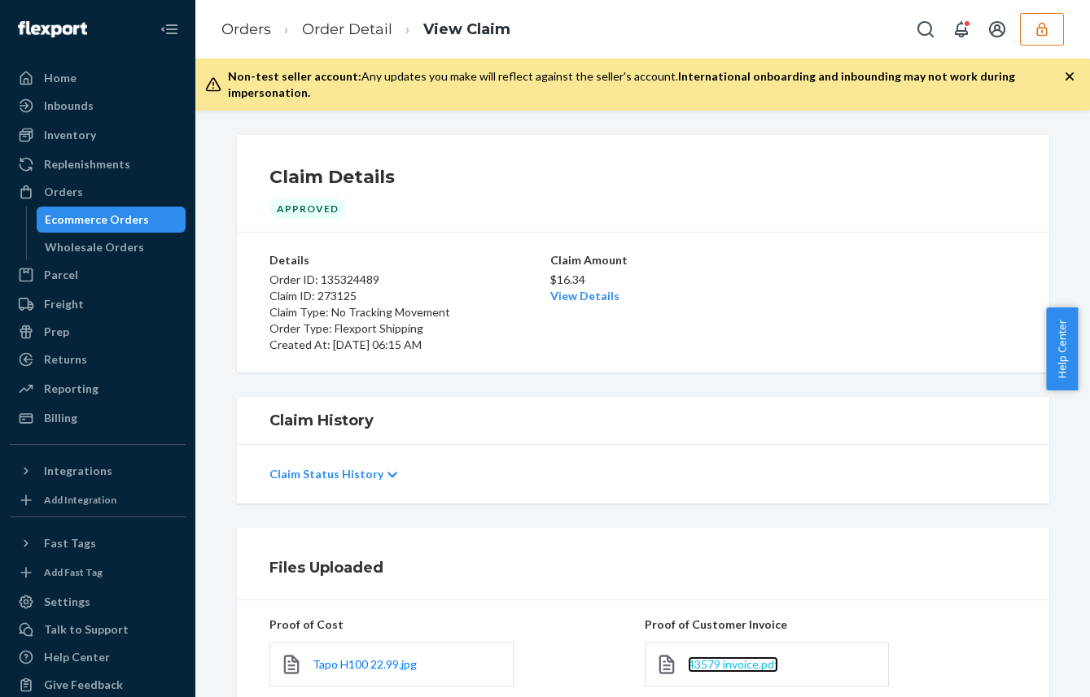
click at [700, 658] on span "43579 invoice.pdf" at bounding box center [733, 665] width 90 height 14
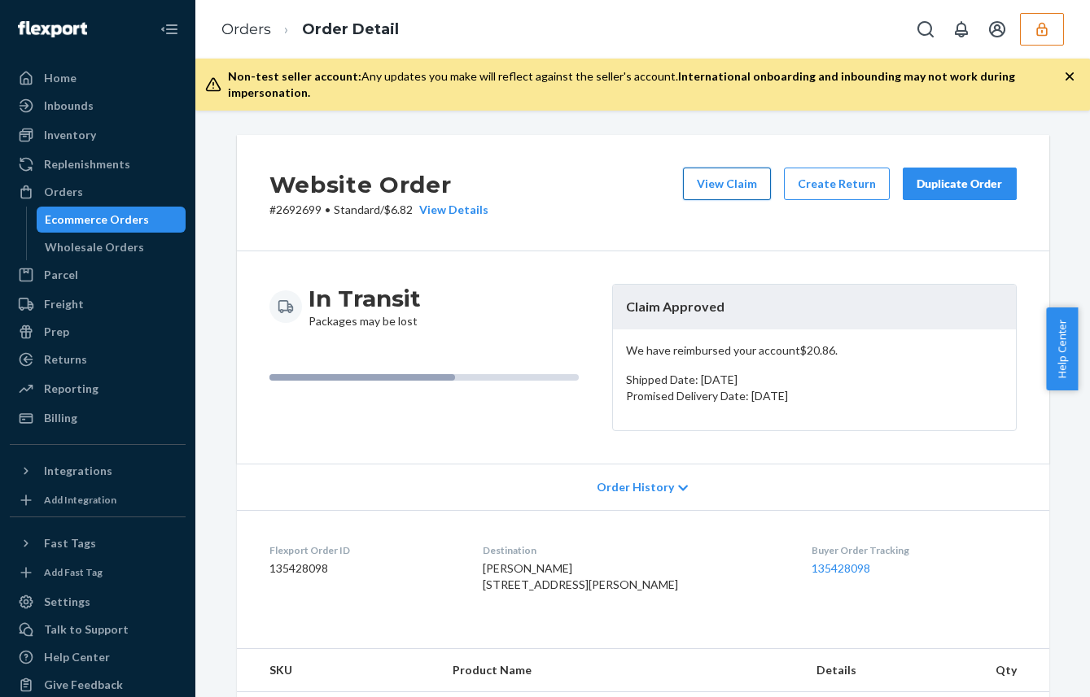
click at [717, 174] on button "View Claim" at bounding box center [727, 184] width 88 height 33
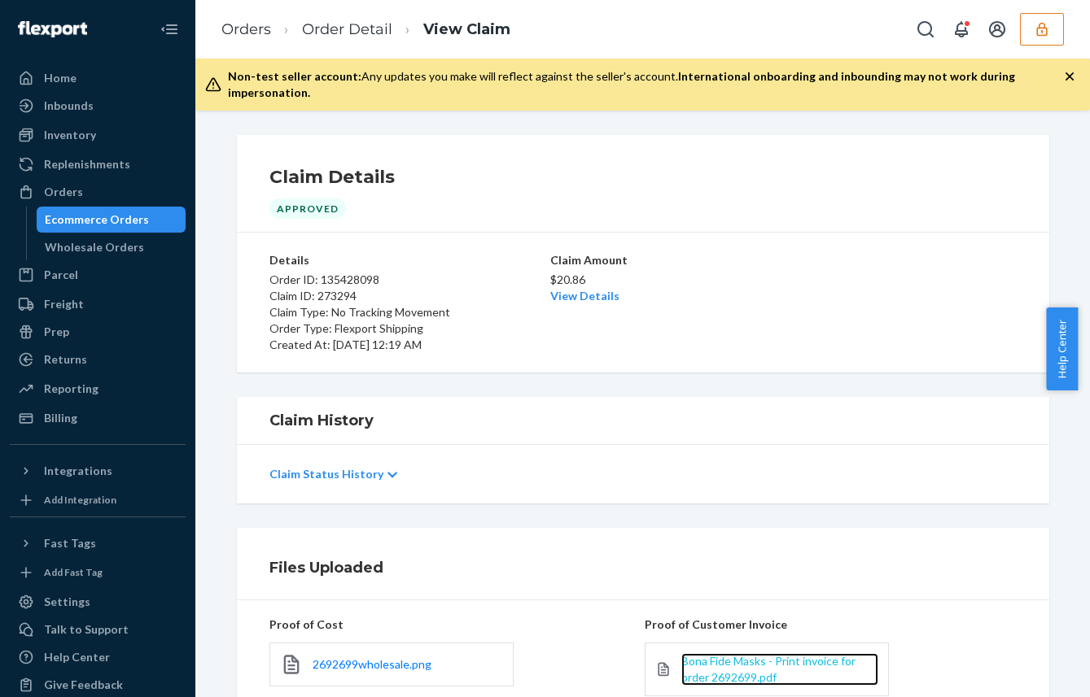
click at [702, 654] on span "Bona Fide Masks - Print invoice for order 2692699.pdf" at bounding box center [768, 669] width 174 height 30
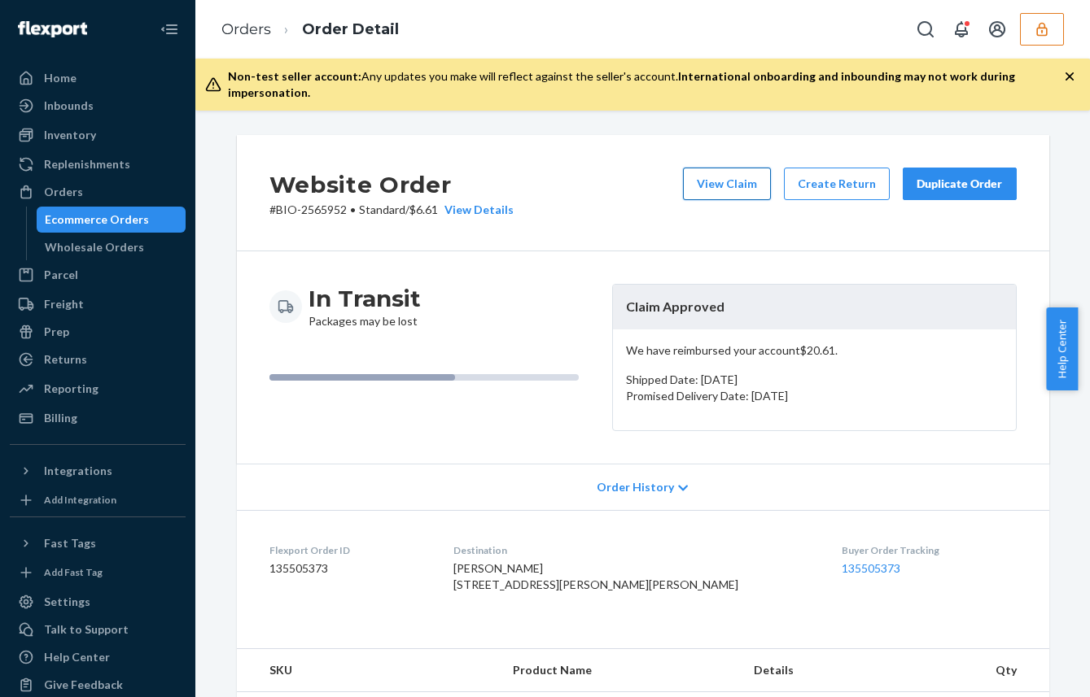
click at [746, 174] on button "View Claim" at bounding box center [727, 184] width 88 height 33
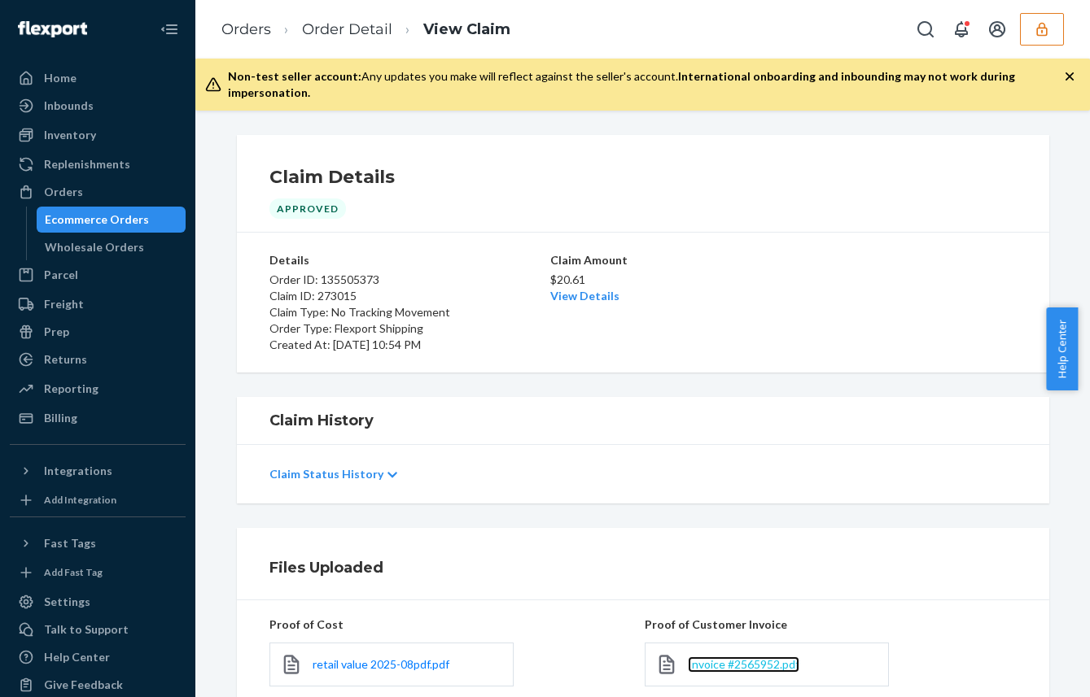
click at [737, 658] on span "Invoice #2565952.pdf" at bounding box center [743, 665] width 111 height 14
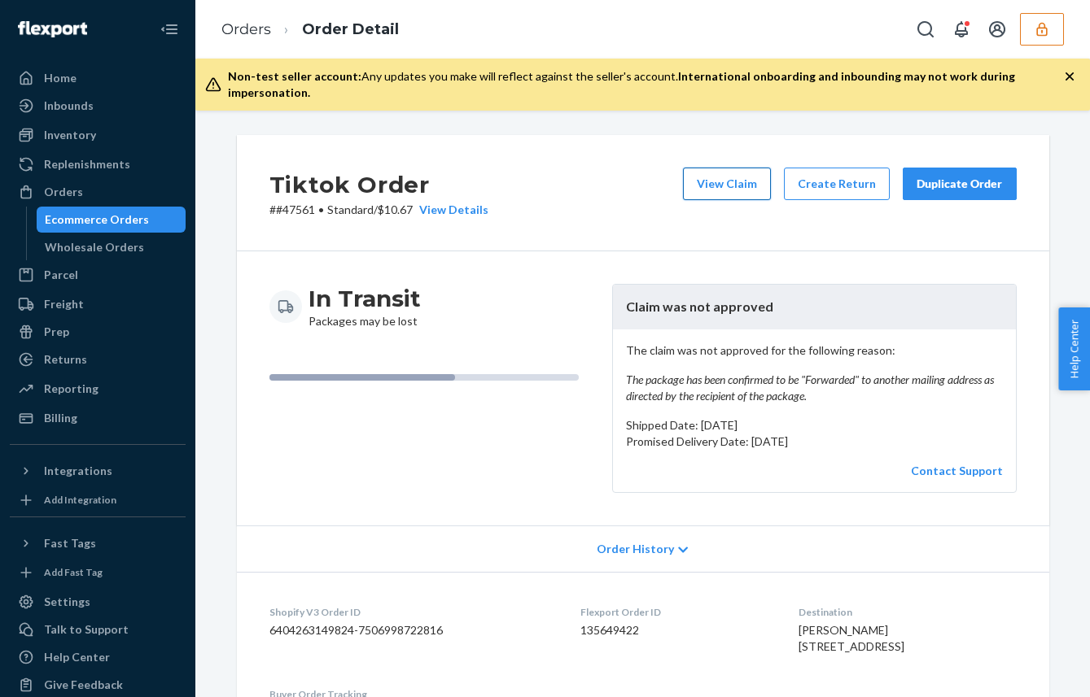
click at [740, 168] on button "View Claim" at bounding box center [727, 184] width 88 height 33
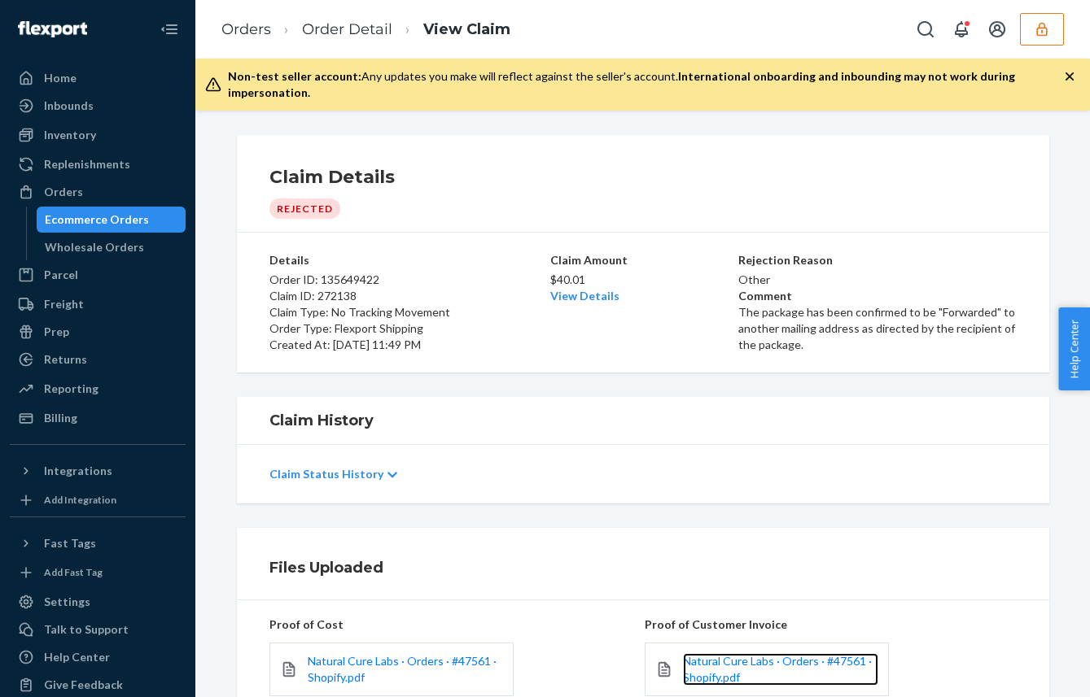
click at [697, 654] on link "Natural Cure Labs · Orders · #47561 · Shopify.pdf" at bounding box center [780, 670] width 195 height 33
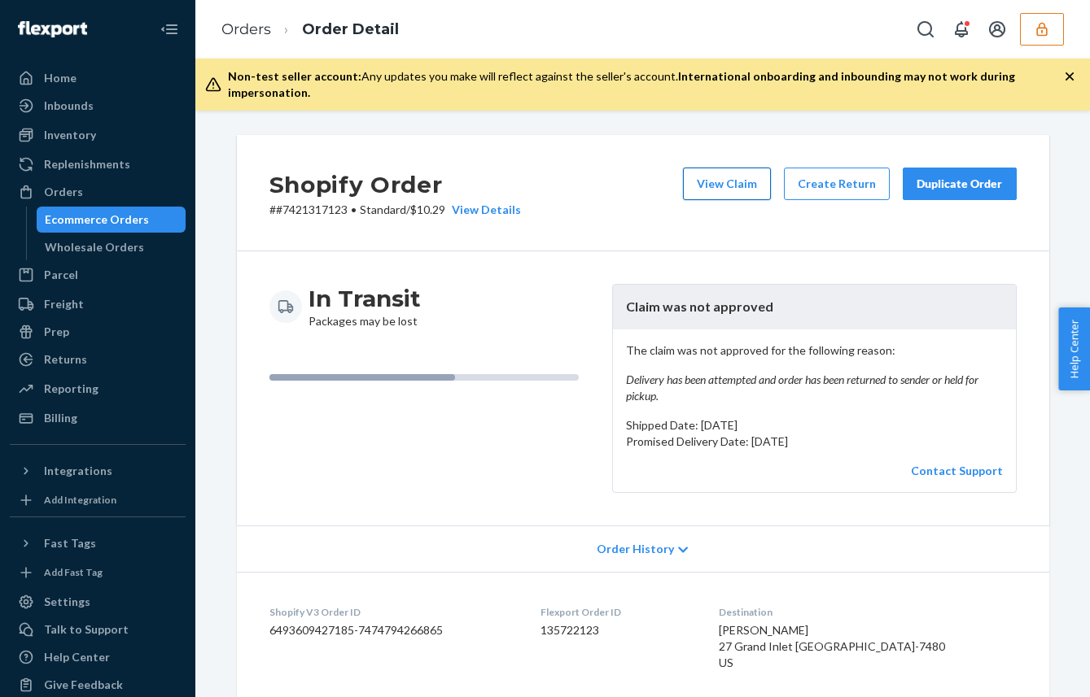
click at [727, 177] on button "View Claim" at bounding box center [727, 184] width 88 height 33
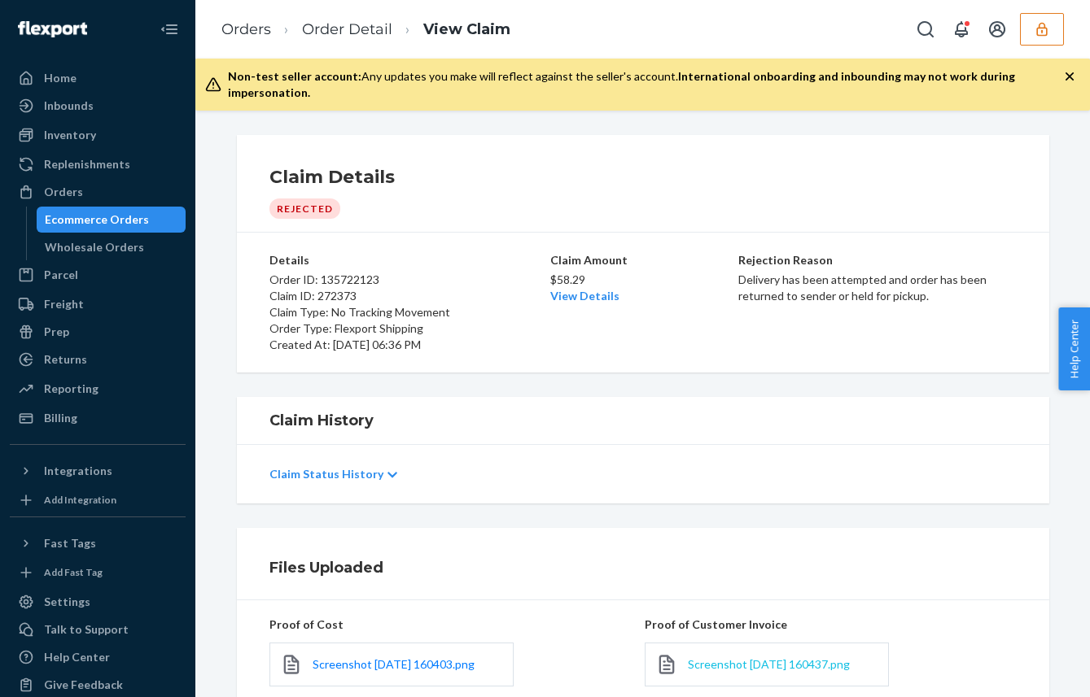
click at [722, 658] on span "Screenshot [DATE] 160437.png" at bounding box center [769, 665] width 162 height 14
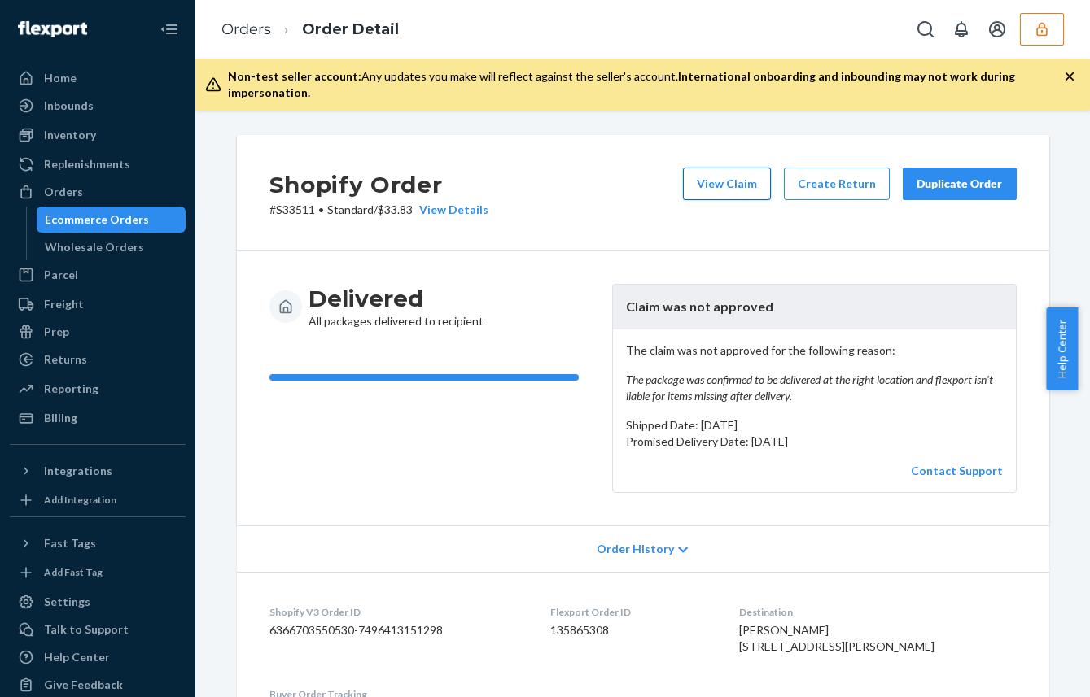
click at [721, 171] on button "View Claim" at bounding box center [727, 184] width 88 height 33
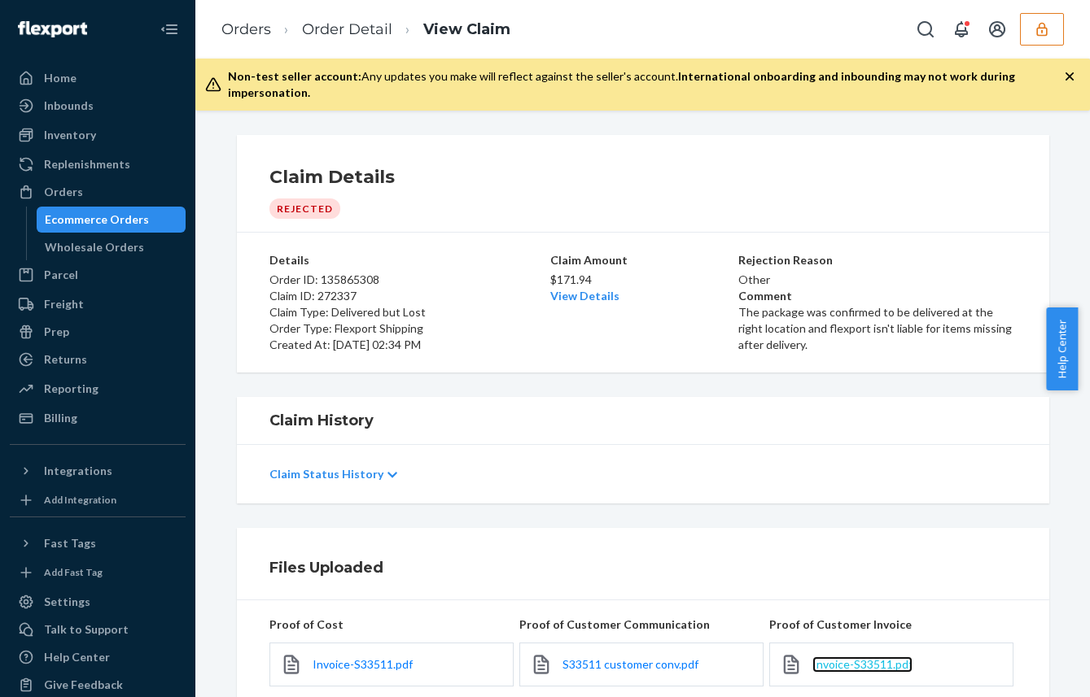
click at [846, 658] on span "Invoice-S33511.pdf" at bounding box center [862, 665] width 100 height 14
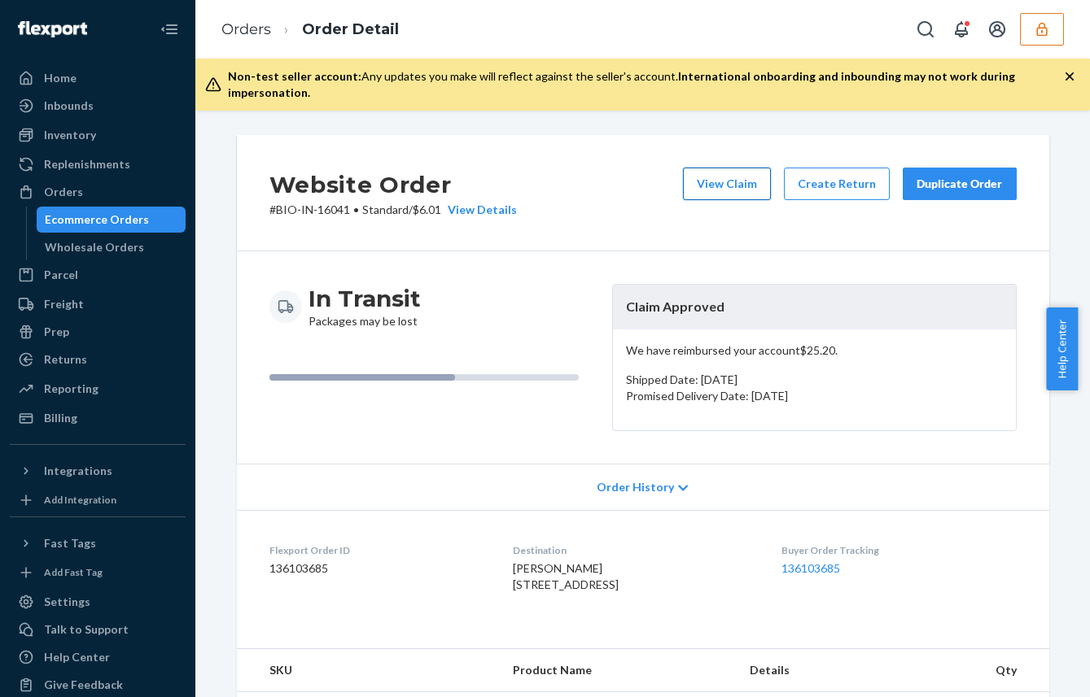
click at [699, 171] on button "View Claim" at bounding box center [727, 184] width 88 height 33
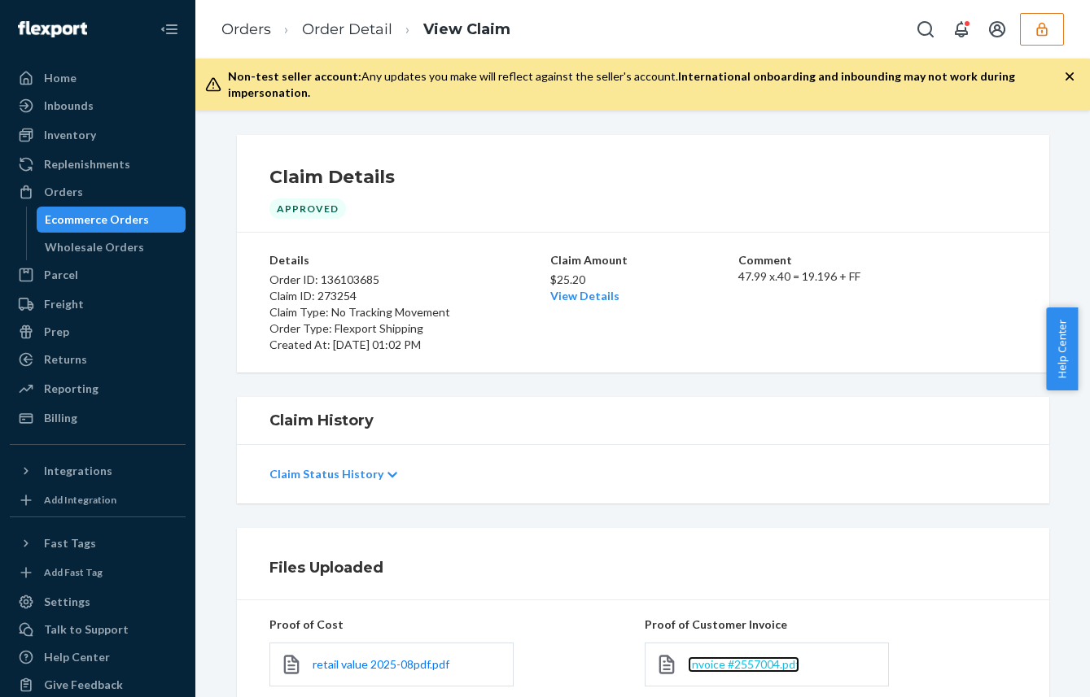
click at [739, 658] on span "Invoice #2557004.pdf" at bounding box center [743, 665] width 111 height 14
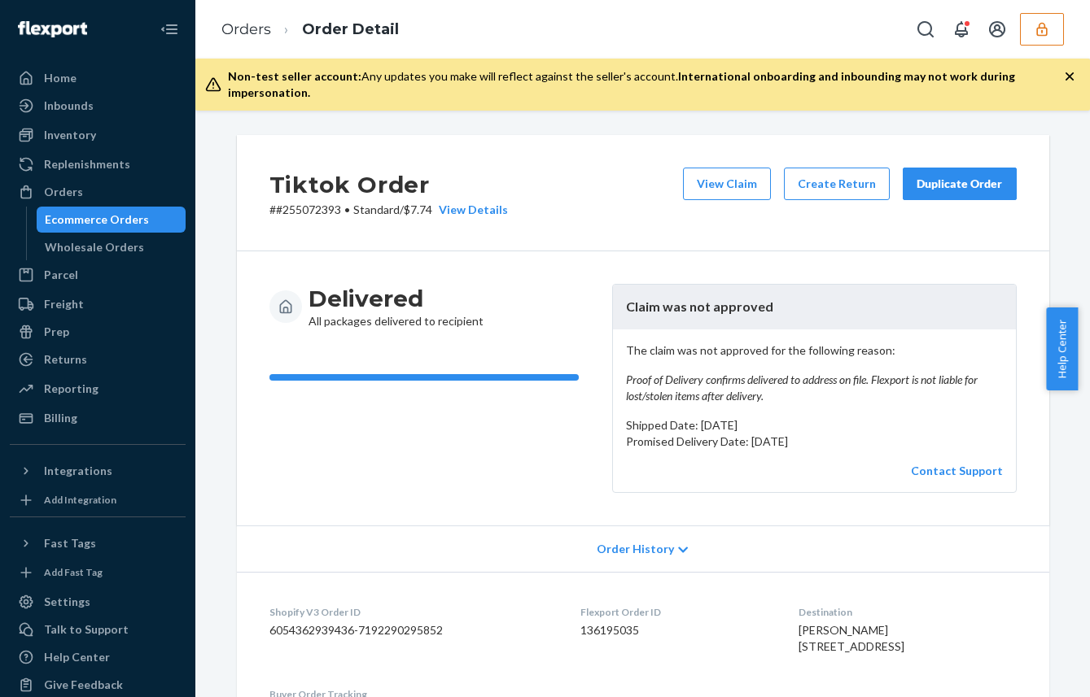
click at [714, 185] on div "View Claim Create Return Duplicate Order" at bounding box center [849, 193] width 347 height 50
click at [719, 175] on button "View Claim" at bounding box center [727, 184] width 88 height 33
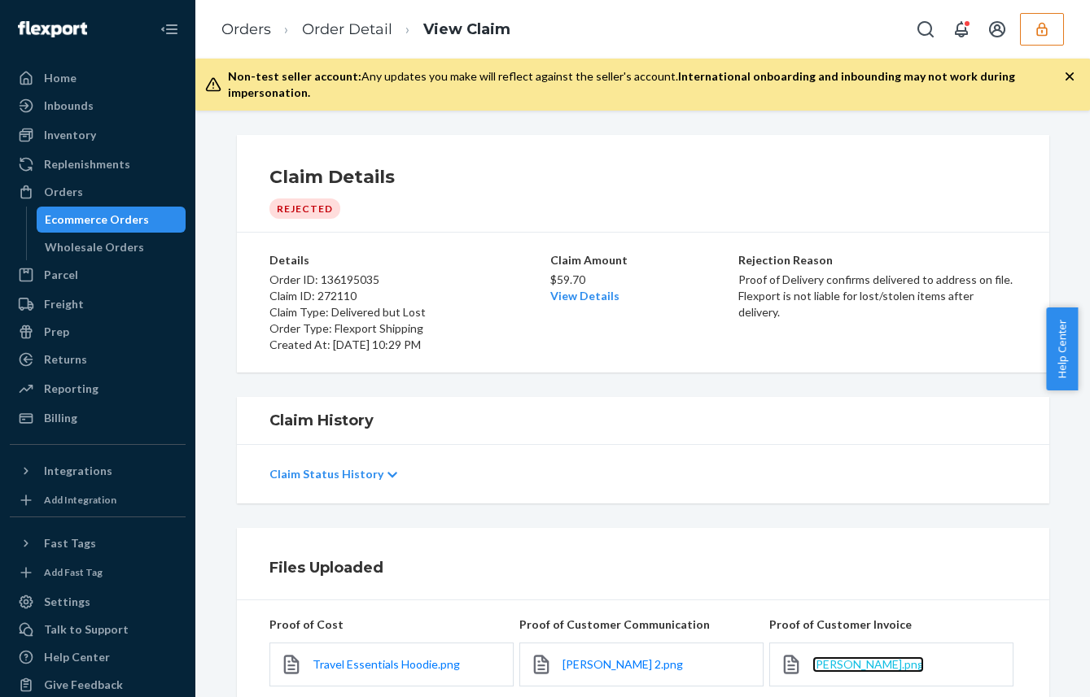
click at [850, 658] on span "Maddie Clarke.png" at bounding box center [867, 665] width 111 height 14
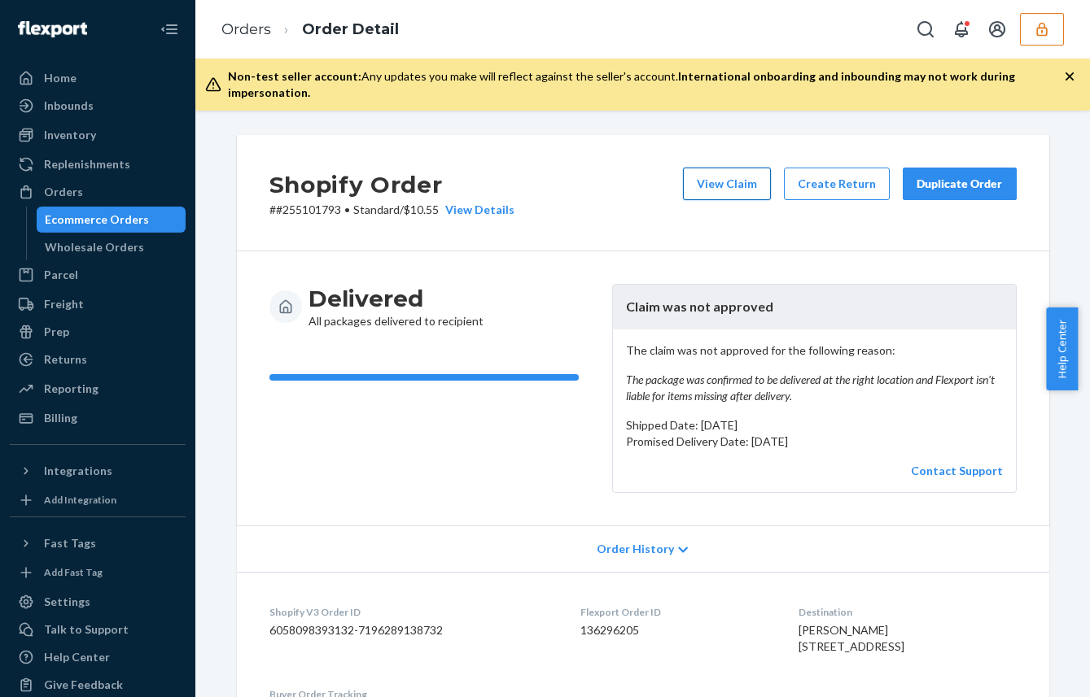
click at [746, 173] on button "View Claim" at bounding box center [727, 184] width 88 height 33
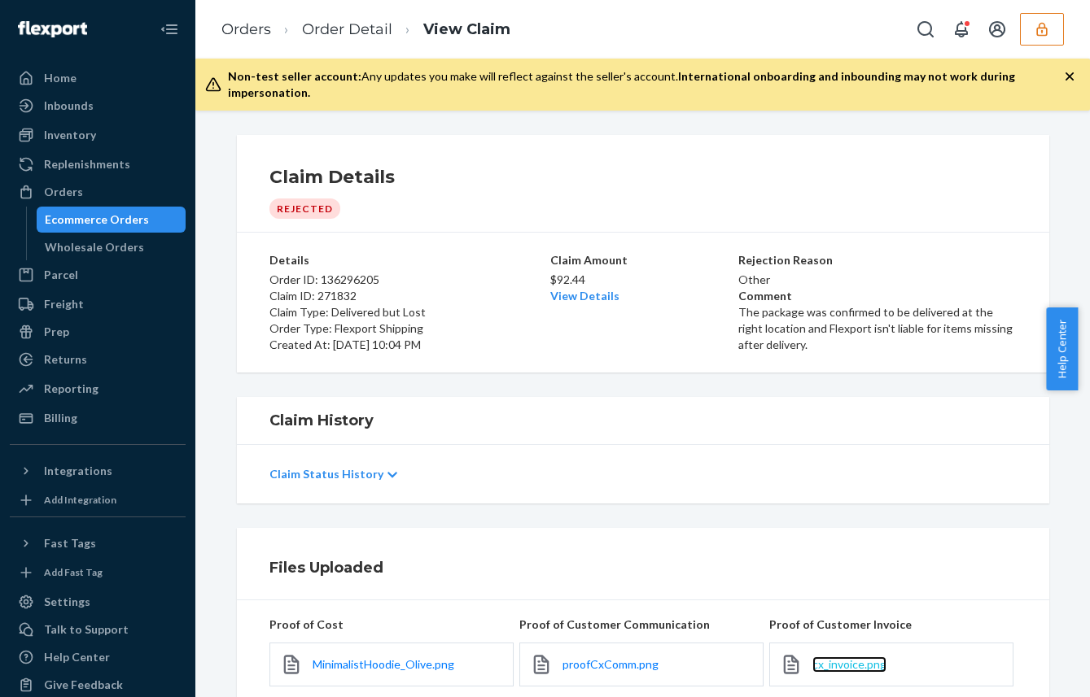
click at [849, 658] on span "cx_invoice.png" at bounding box center [849, 665] width 74 height 14
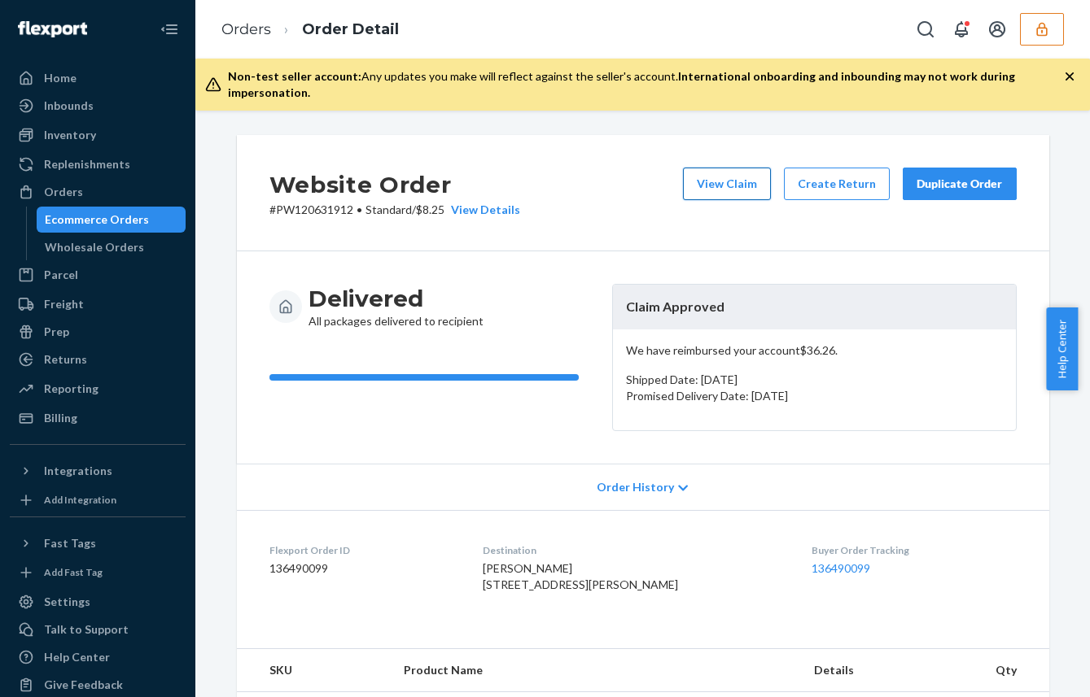
click at [753, 180] on button "View Claim" at bounding box center [727, 184] width 88 height 33
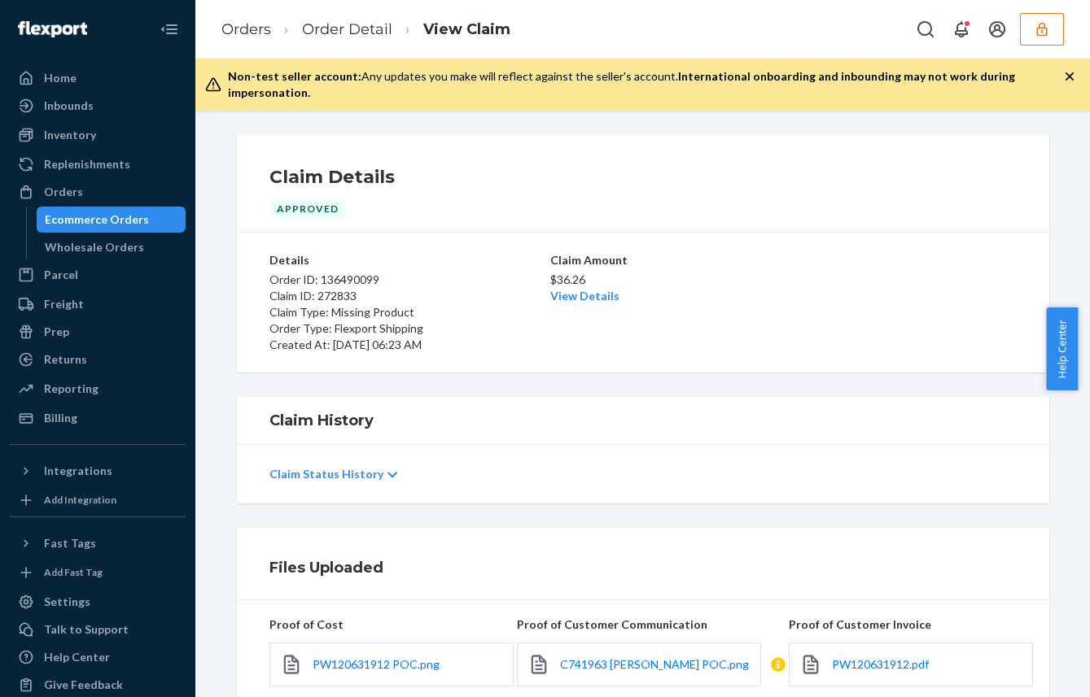
click at [859, 643] on div "PW120631912.pdf" at bounding box center [911, 665] width 244 height 44
click at [855, 658] on span "PW120631912.pdf" at bounding box center [880, 665] width 97 height 14
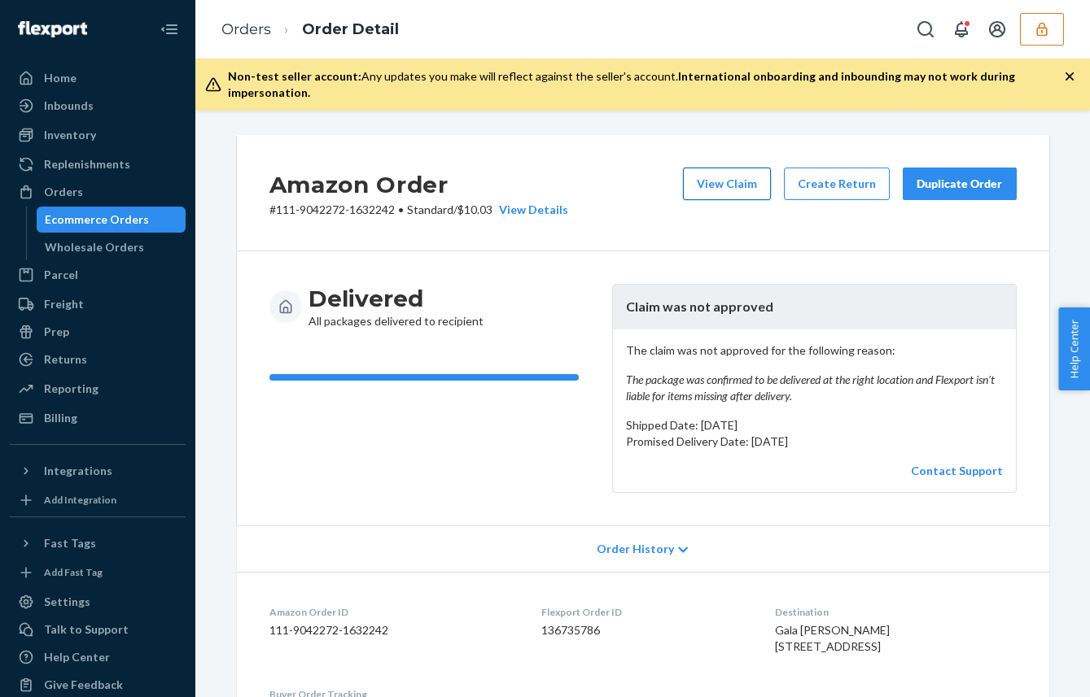
click at [721, 168] on button "View Claim" at bounding box center [727, 184] width 88 height 33
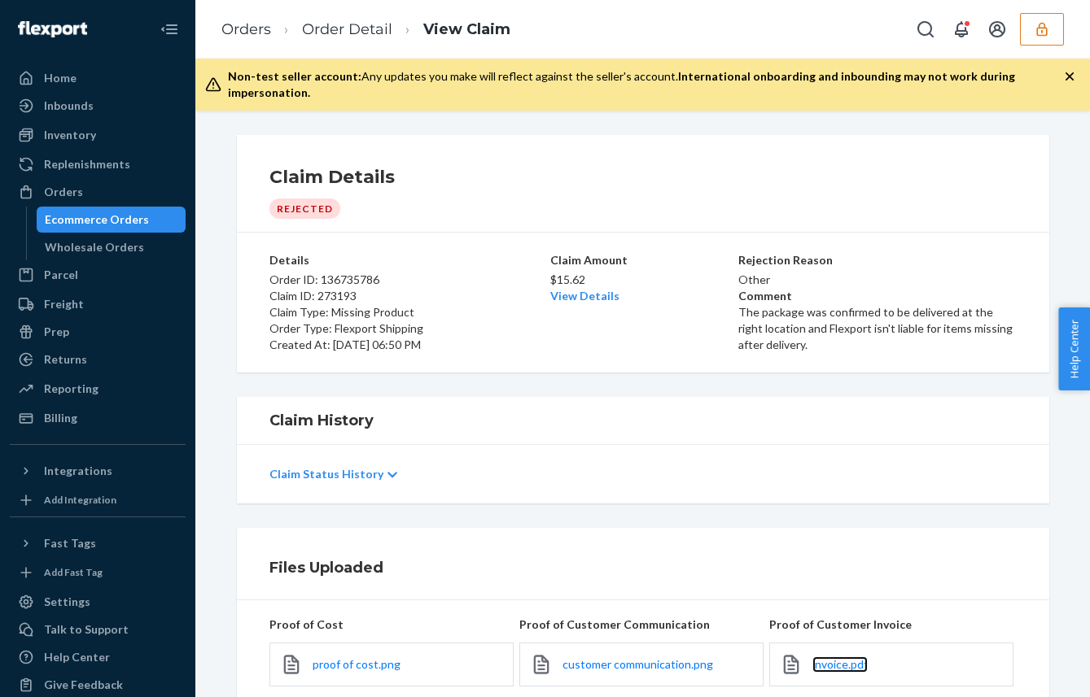
click at [843, 658] on link "invoice.pdf" at bounding box center [839, 665] width 55 height 16
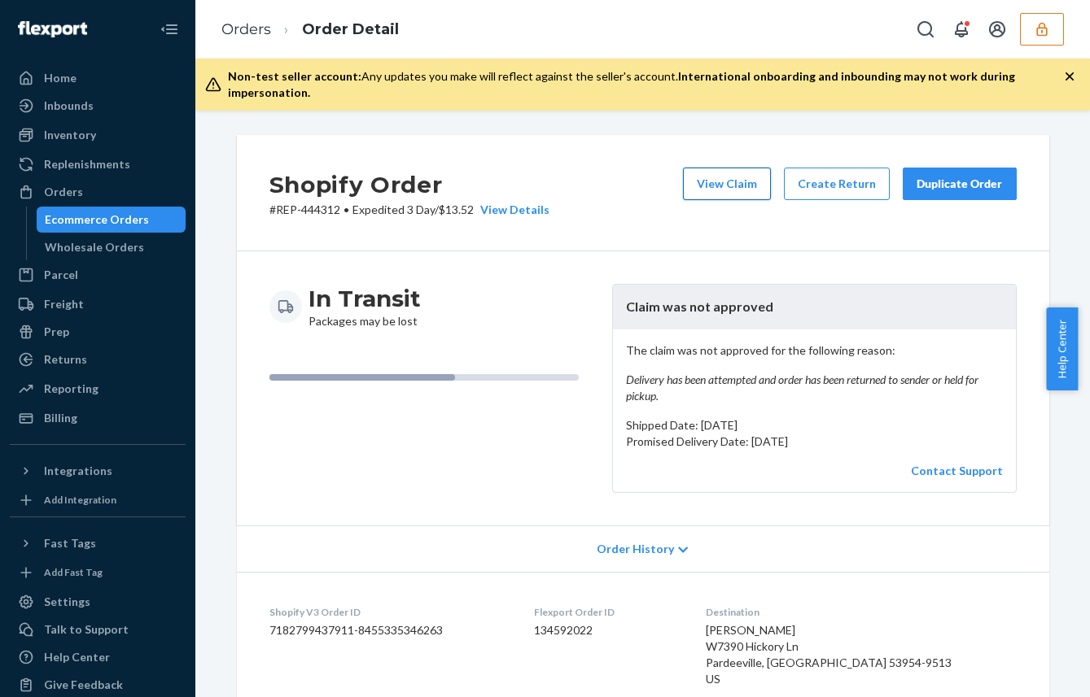
click at [730, 169] on button "View Claim" at bounding box center [727, 184] width 88 height 33
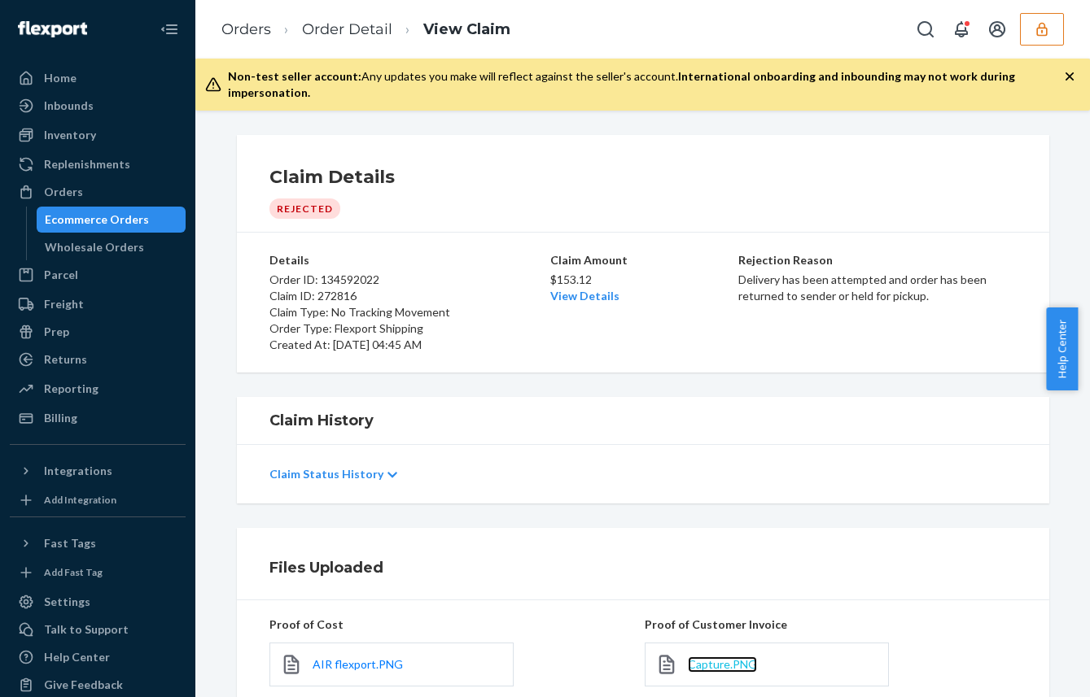
click at [711, 658] on span "Capture.PNG" at bounding box center [722, 665] width 69 height 14
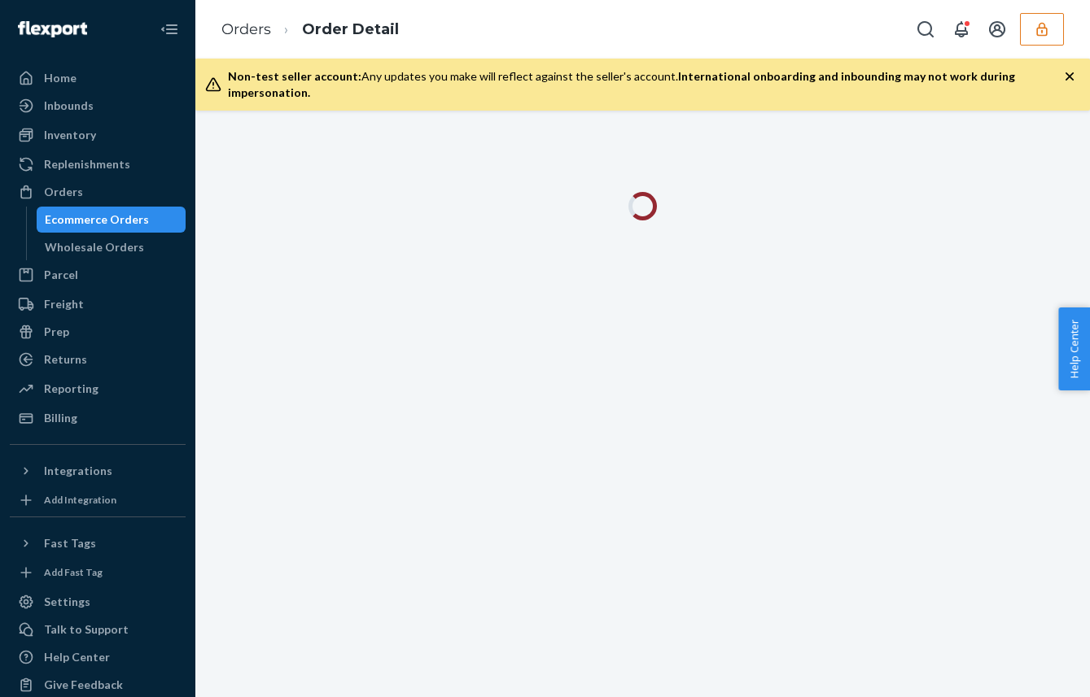
click at [1072, 73] on icon "button" at bounding box center [1069, 76] width 8 height 8
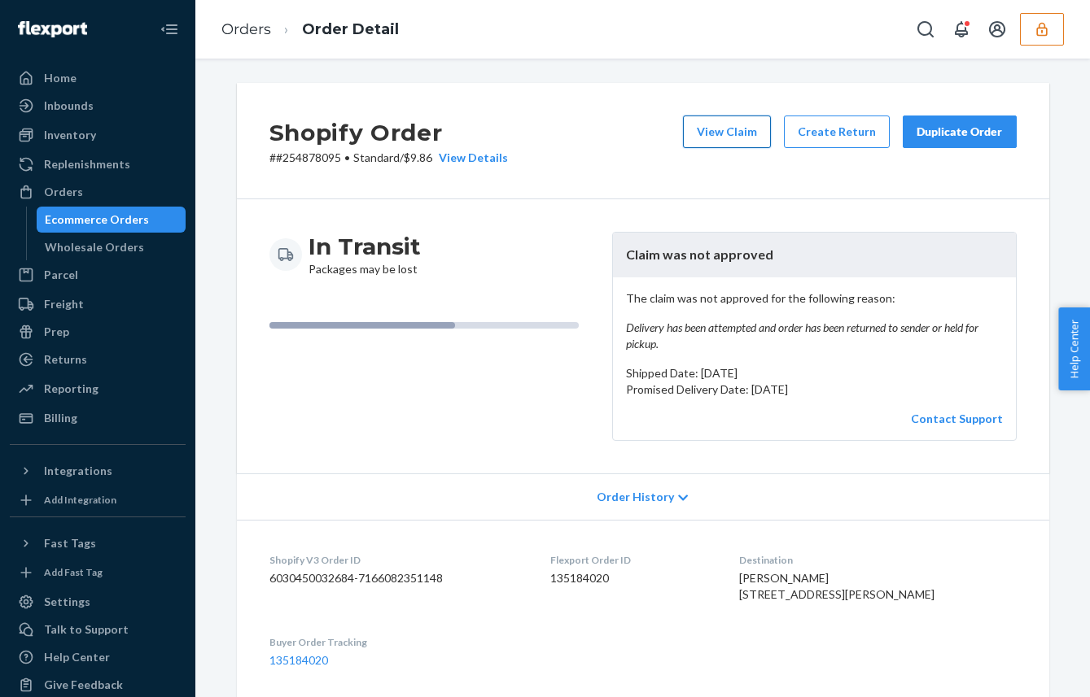
click at [727, 133] on button "View Claim" at bounding box center [727, 132] width 88 height 33
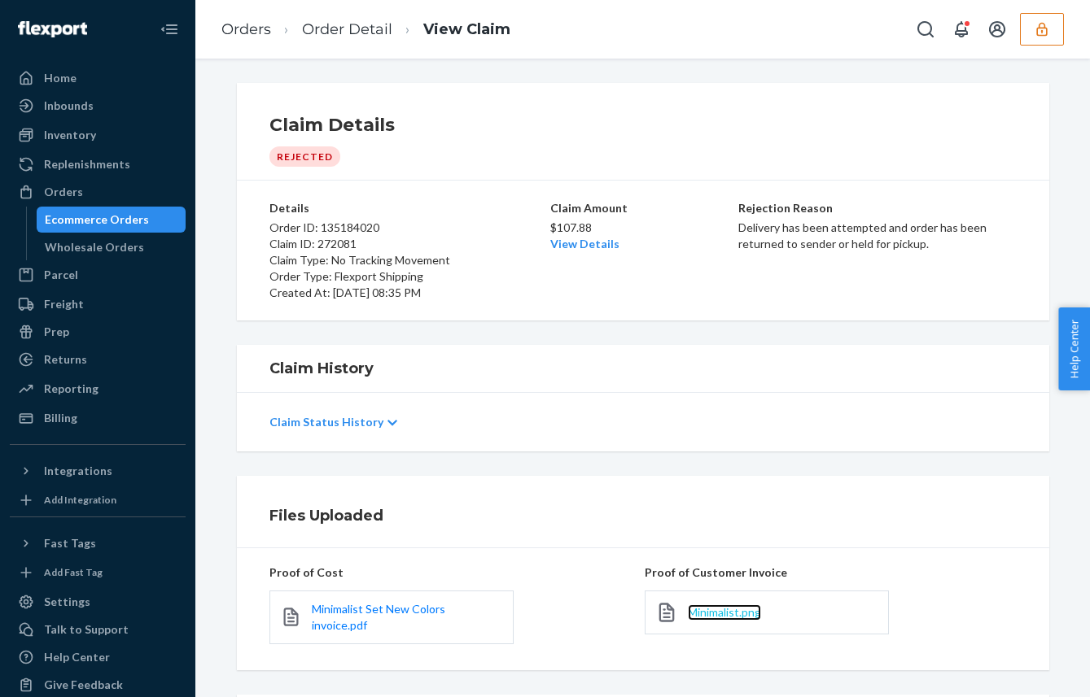
click at [694, 619] on span "Minimalist.png" at bounding box center [724, 612] width 73 height 14
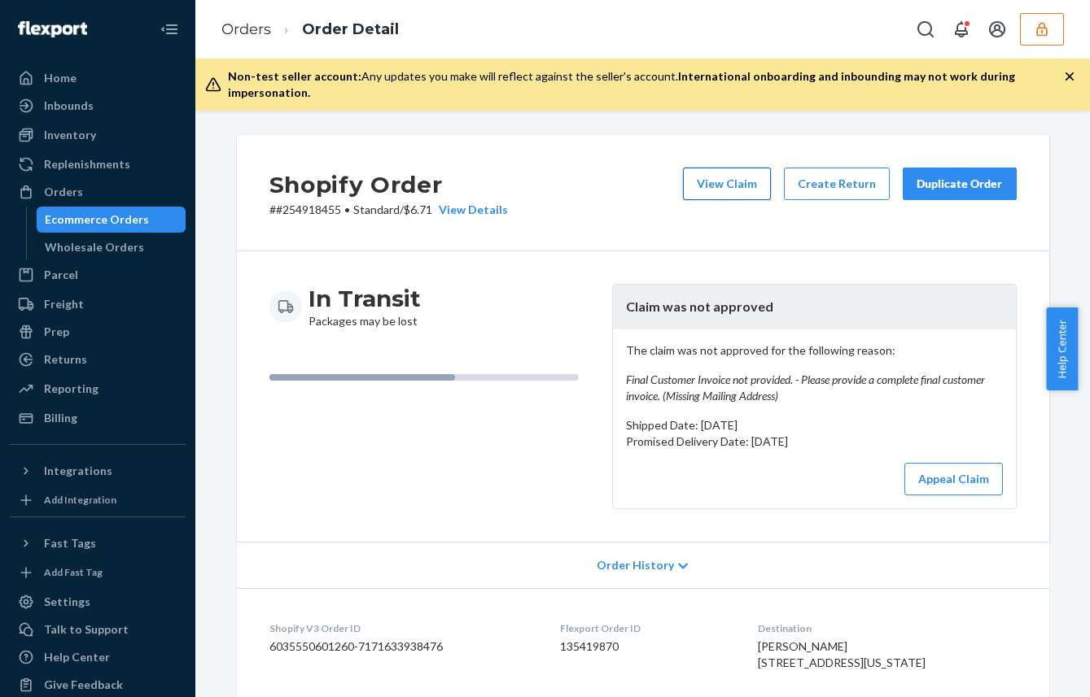
click at [729, 180] on button "View Claim" at bounding box center [727, 184] width 88 height 33
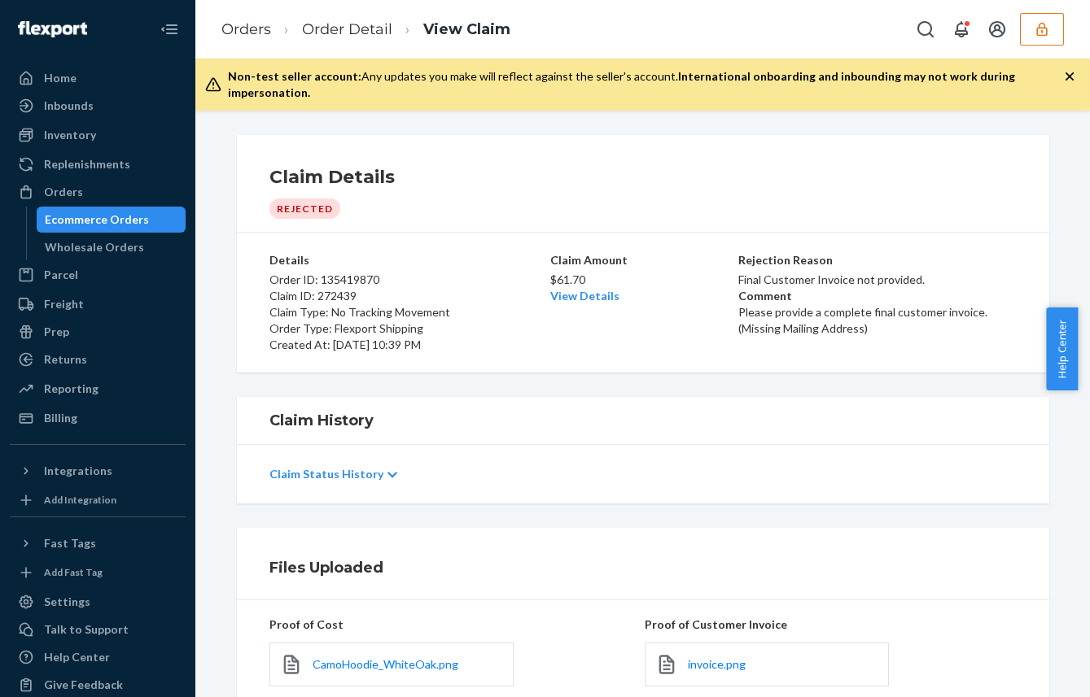
click at [706, 665] on div "invoice.png" at bounding box center [767, 665] width 244 height 44
click at [706, 658] on span "invoice.png" at bounding box center [717, 665] width 58 height 14
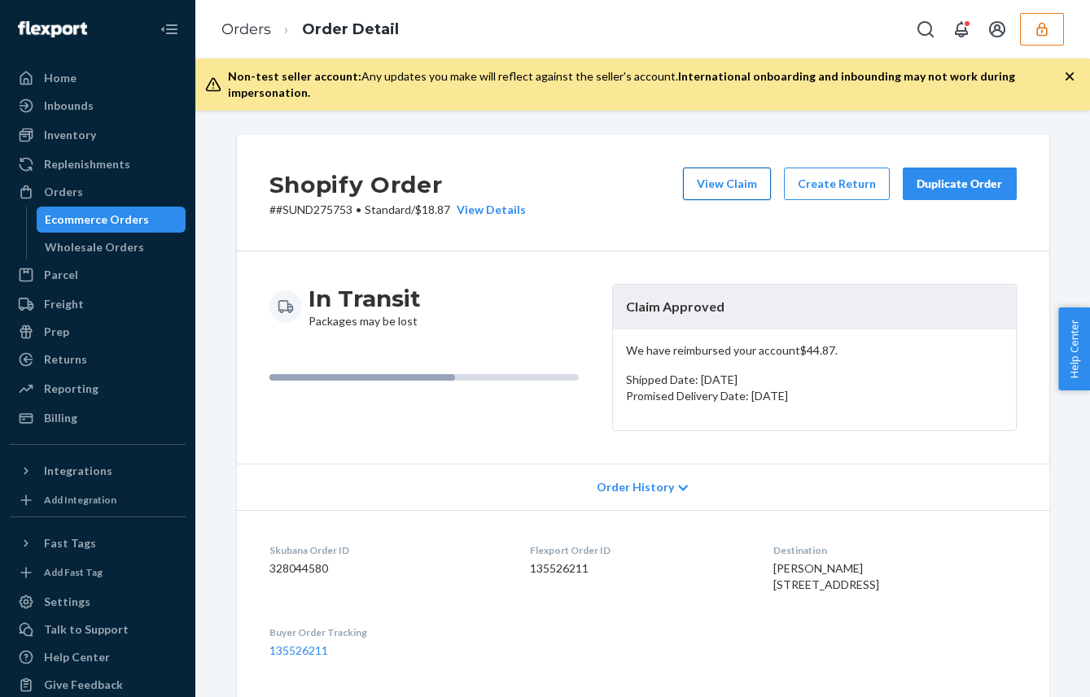
click at [732, 173] on button "View Claim" at bounding box center [727, 184] width 88 height 33
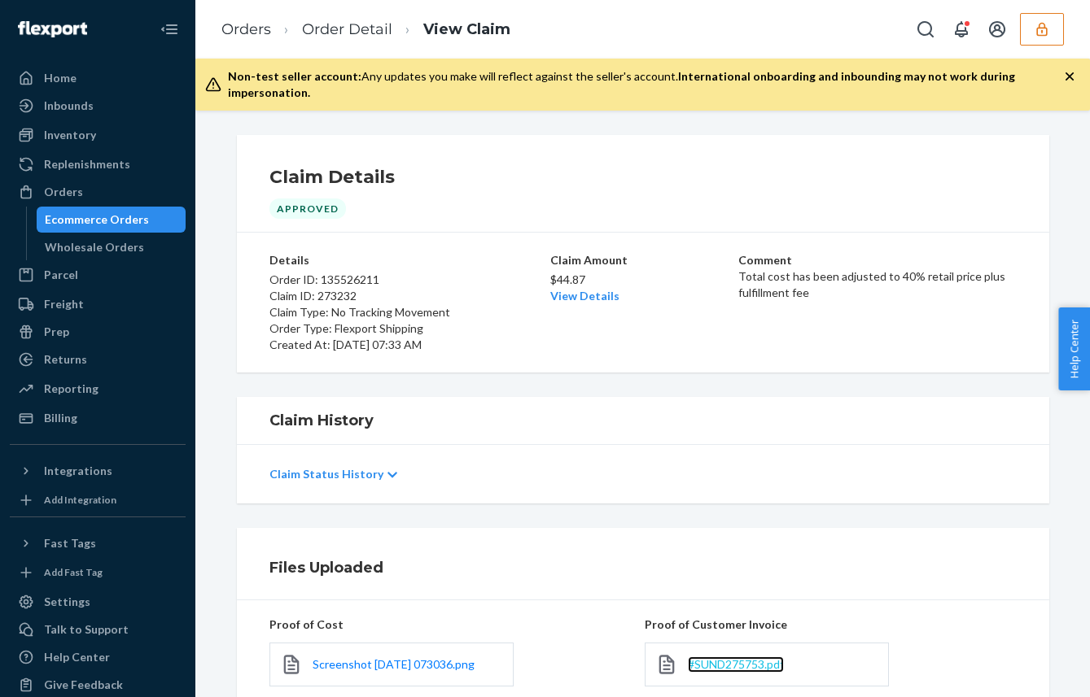
click at [749, 658] on span "#SUND275753.pdf" at bounding box center [736, 665] width 96 height 14
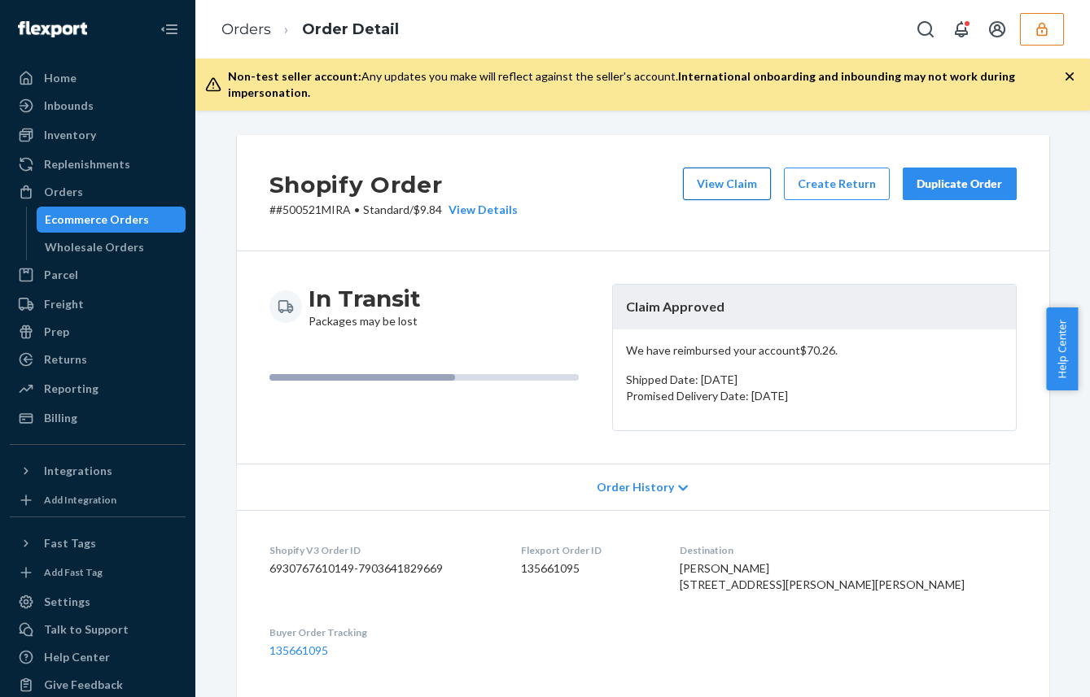
click at [730, 170] on button "View Claim" at bounding box center [727, 184] width 88 height 33
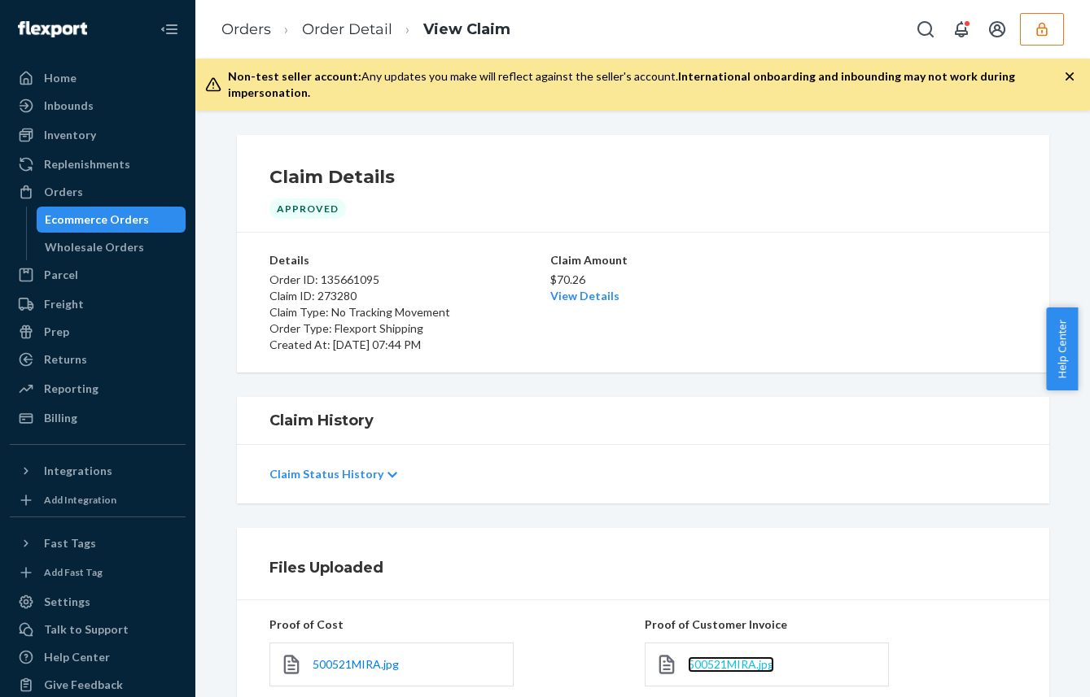
click at [697, 658] on span "500521MIRA.jpg" at bounding box center [731, 665] width 86 height 14
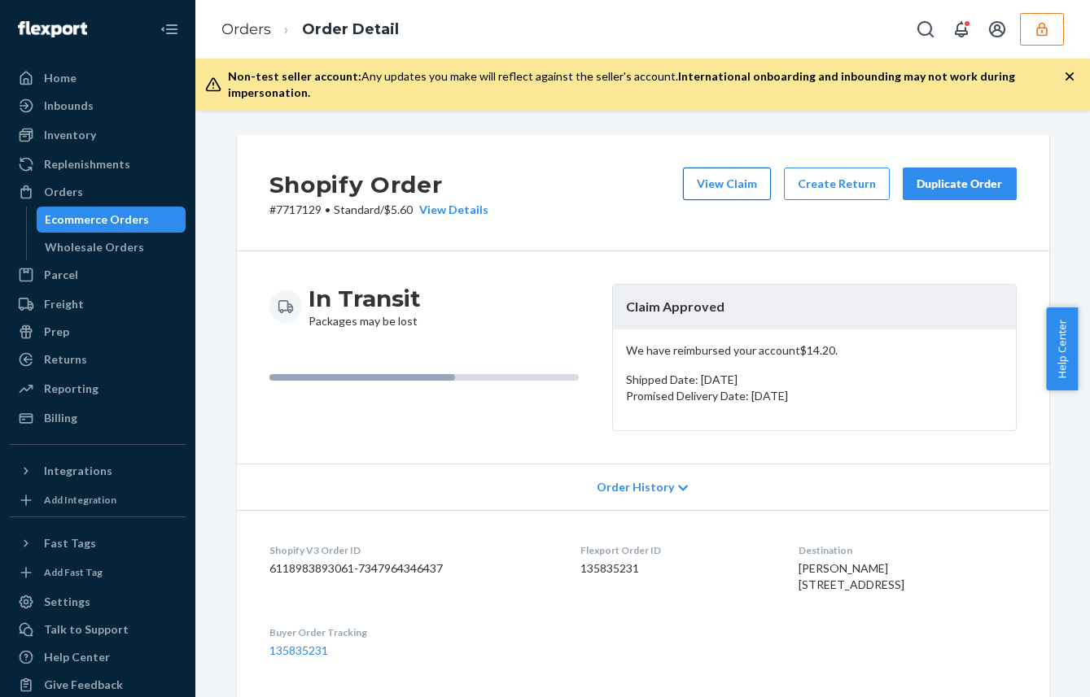
click at [748, 168] on button "View Claim" at bounding box center [727, 184] width 88 height 33
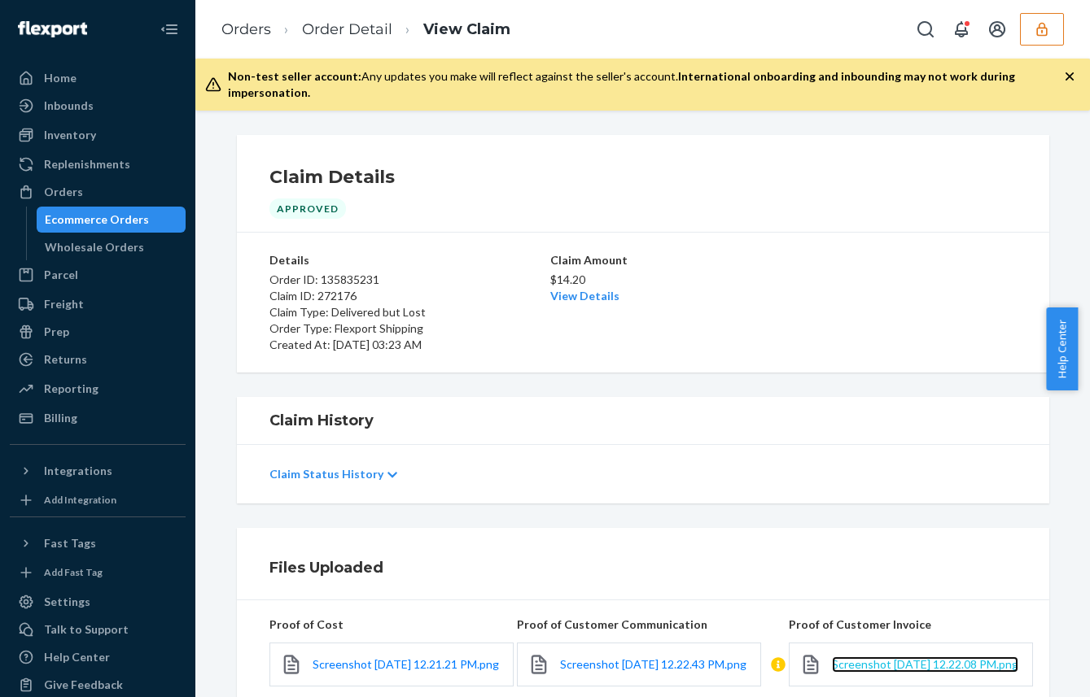
click at [895, 658] on span "Screenshot [DATE] 12.22.08 PM.png" at bounding box center [925, 665] width 186 height 14
click at [855, 168] on h1 "Claim Details" at bounding box center [642, 177] width 747 height 26
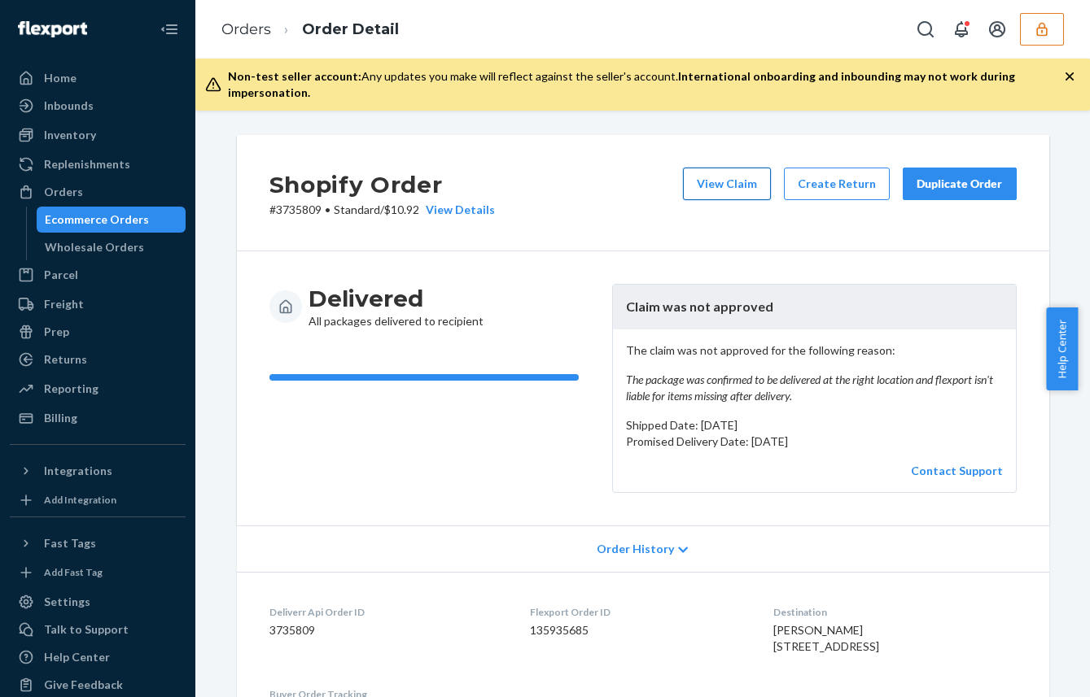
click at [744, 173] on button "View Claim" at bounding box center [727, 184] width 88 height 33
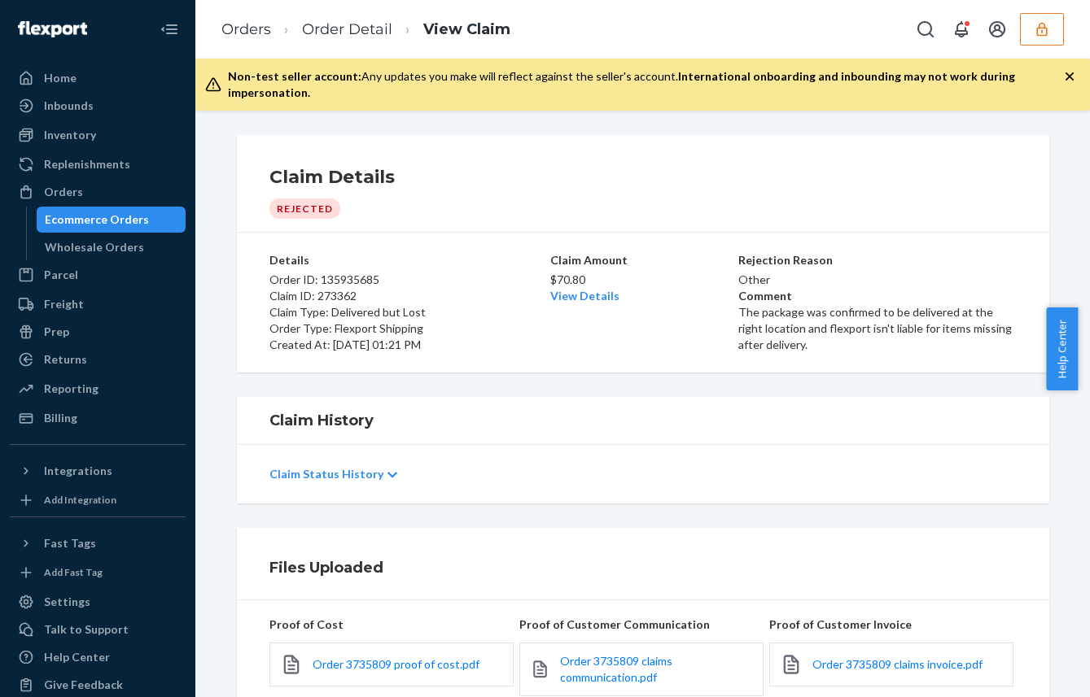
click at [880, 658] on div "Order 3735809 claims invoice.pdf" at bounding box center [891, 665] width 244 height 44
click at [880, 657] on link "Order 3735809 claims invoice.pdf" at bounding box center [897, 665] width 170 height 16
